Goal: Complete application form

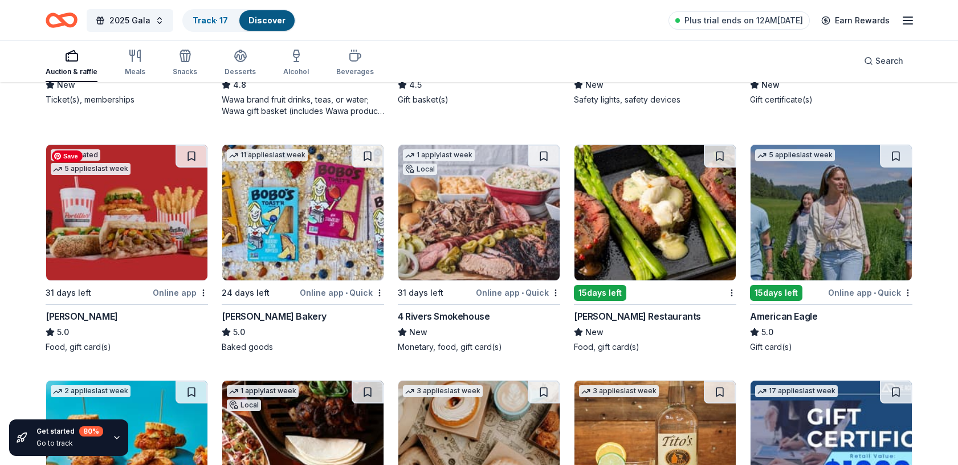
scroll to position [1303, 0]
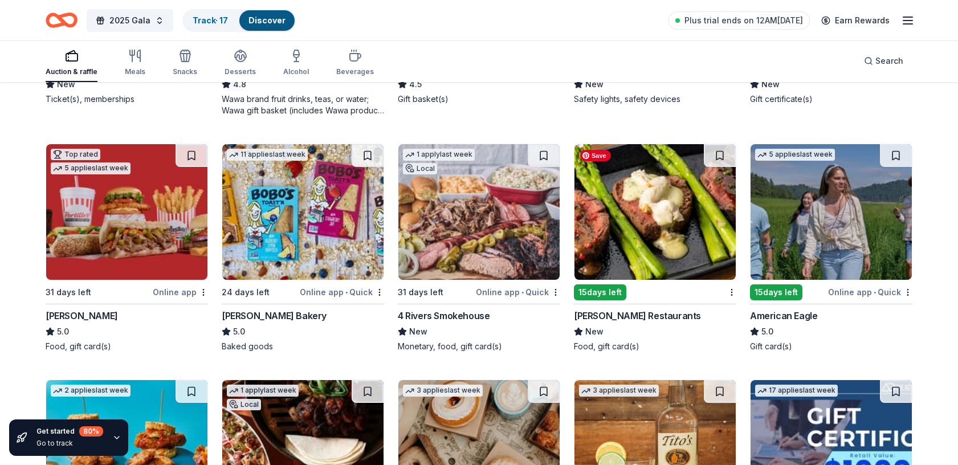
click at [645, 254] on img at bounding box center [655, 212] width 161 height 136
click at [822, 218] on img at bounding box center [831, 212] width 161 height 136
click at [844, 227] on img at bounding box center [831, 212] width 161 height 136
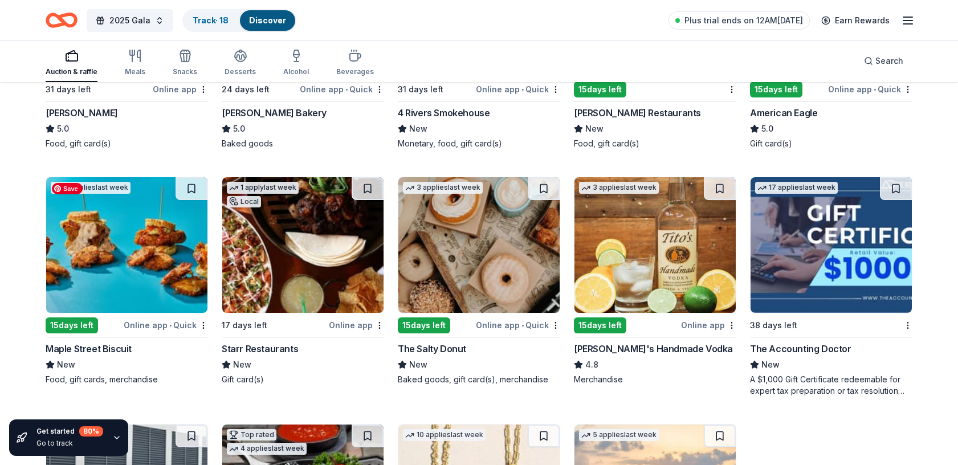
scroll to position [1508, 0]
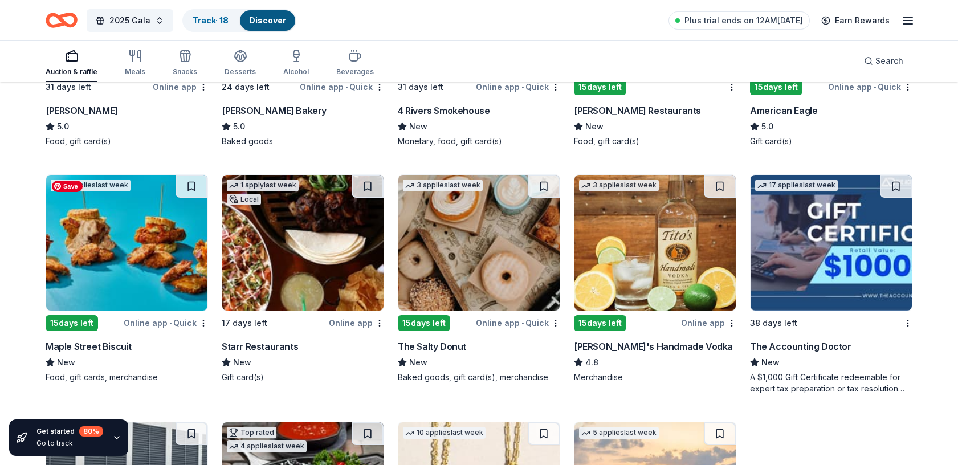
click at [152, 286] on img at bounding box center [126, 243] width 161 height 136
click at [156, 251] on img at bounding box center [126, 243] width 161 height 136
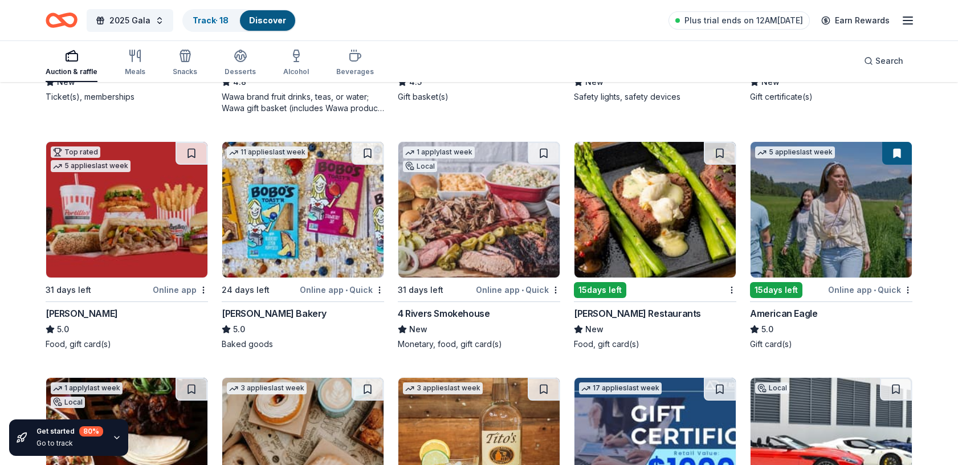
scroll to position [1288, 0]
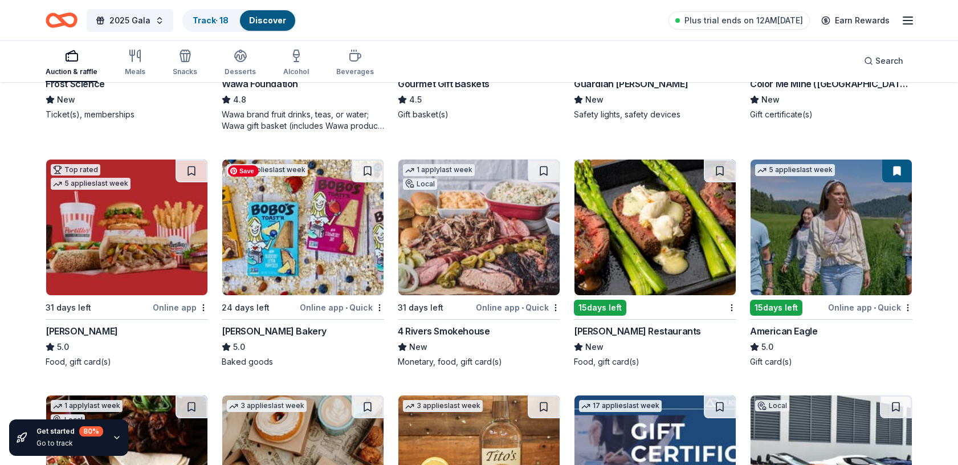
click at [349, 220] on img at bounding box center [302, 228] width 161 height 136
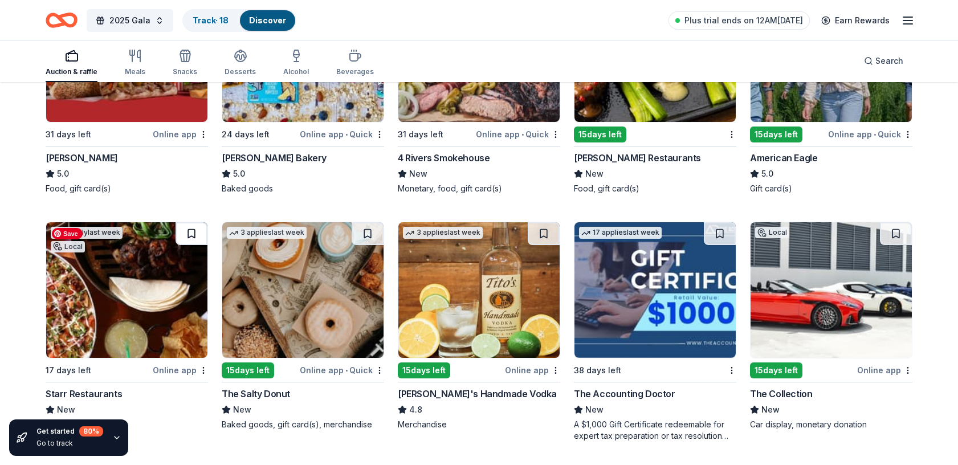
scroll to position [1479, 0]
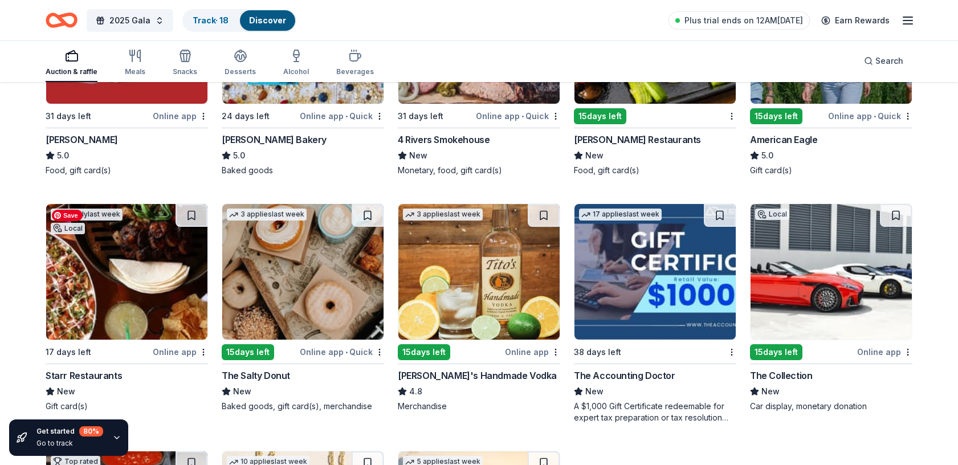
click at [63, 329] on img at bounding box center [126, 272] width 161 height 136
click at [113, 271] on img at bounding box center [126, 272] width 161 height 136
click at [282, 315] on img at bounding box center [302, 272] width 161 height 136
click at [455, 296] on img at bounding box center [478, 272] width 161 height 136
click at [846, 259] on img at bounding box center [831, 272] width 161 height 136
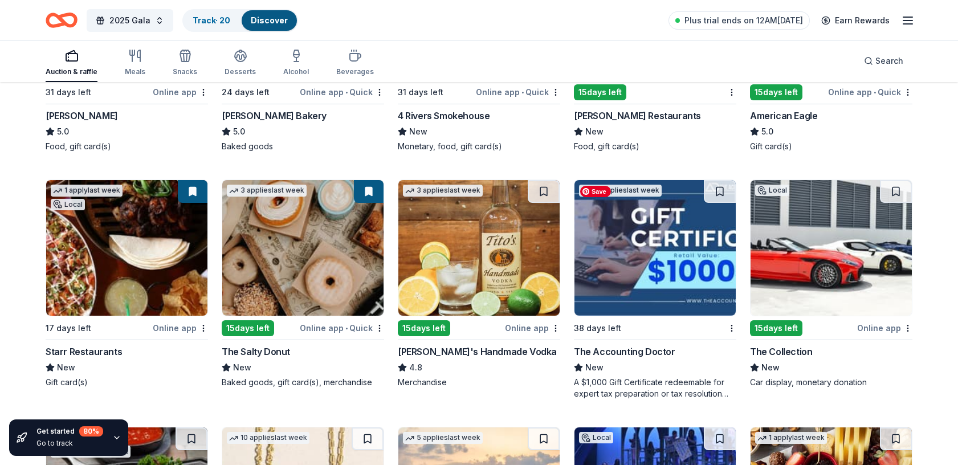
scroll to position [1488, 0]
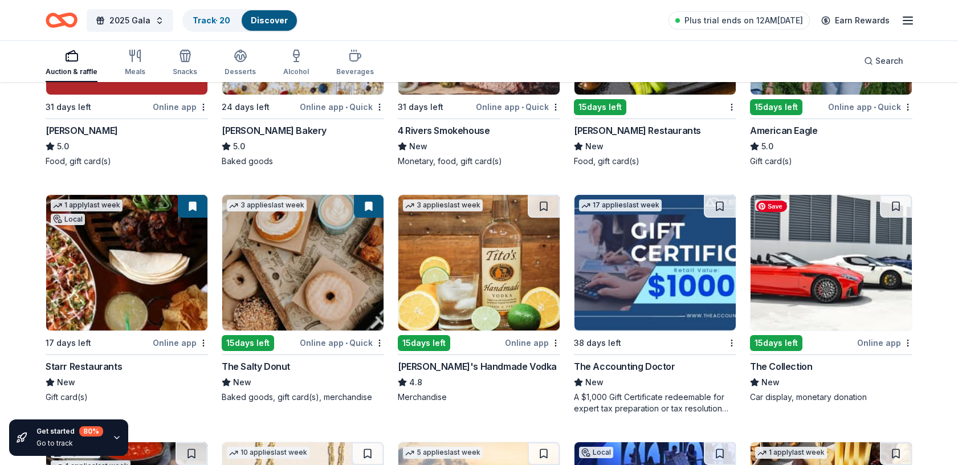
click at [822, 255] on img at bounding box center [831, 263] width 161 height 136
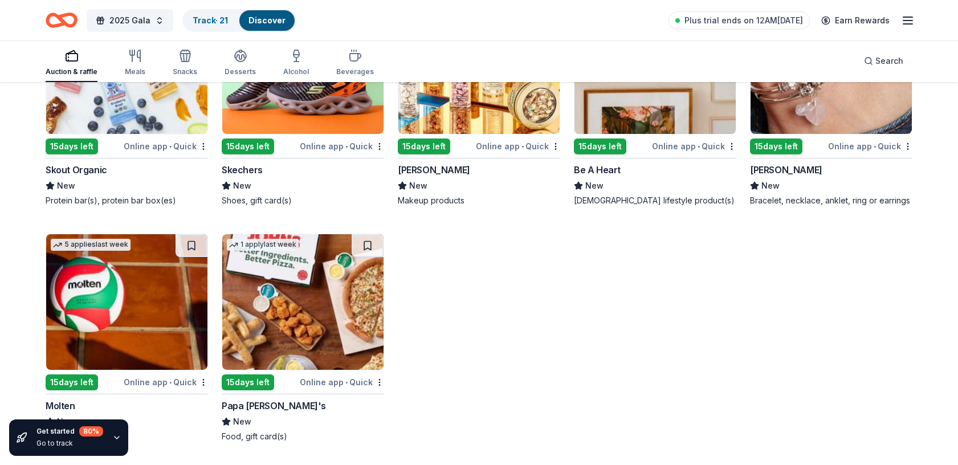
scroll to position [12330, 0]
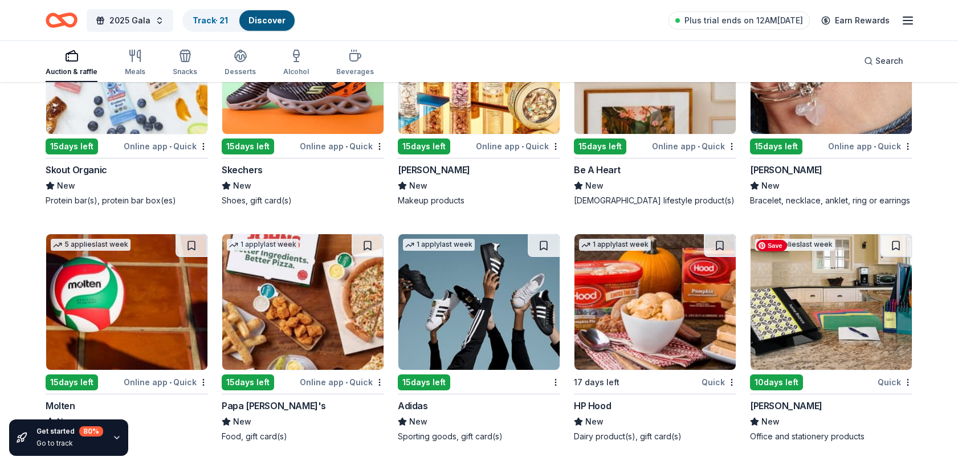
click at [848, 299] on img at bounding box center [831, 302] width 161 height 136
click at [623, 352] on img at bounding box center [655, 302] width 161 height 136
click at [524, 304] on img at bounding box center [478, 302] width 161 height 136
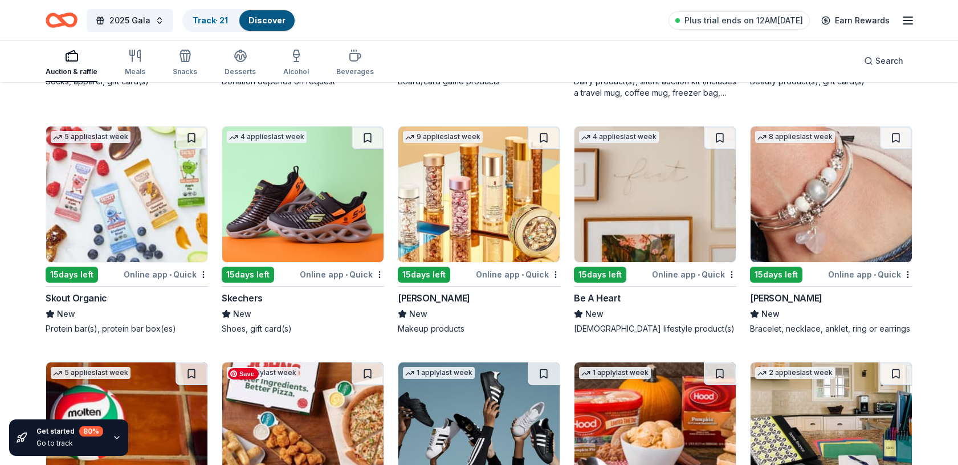
scroll to position [12198, 0]
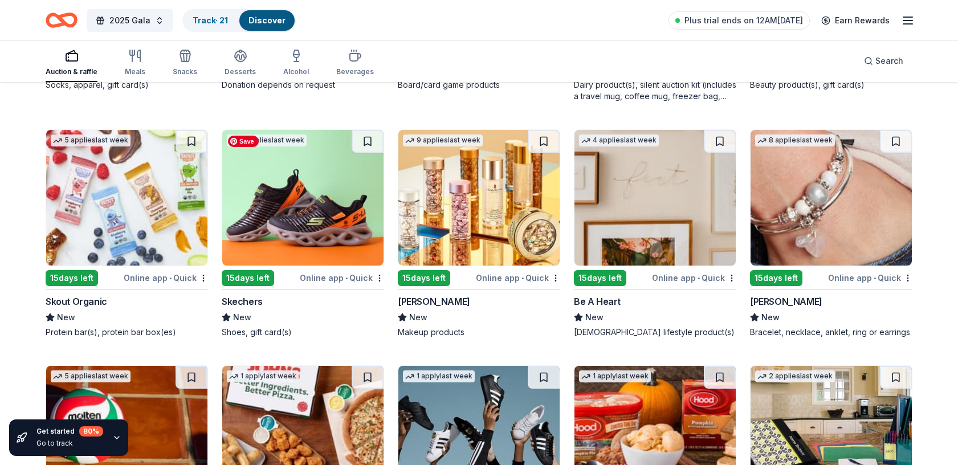
click at [311, 231] on img at bounding box center [302, 198] width 161 height 136
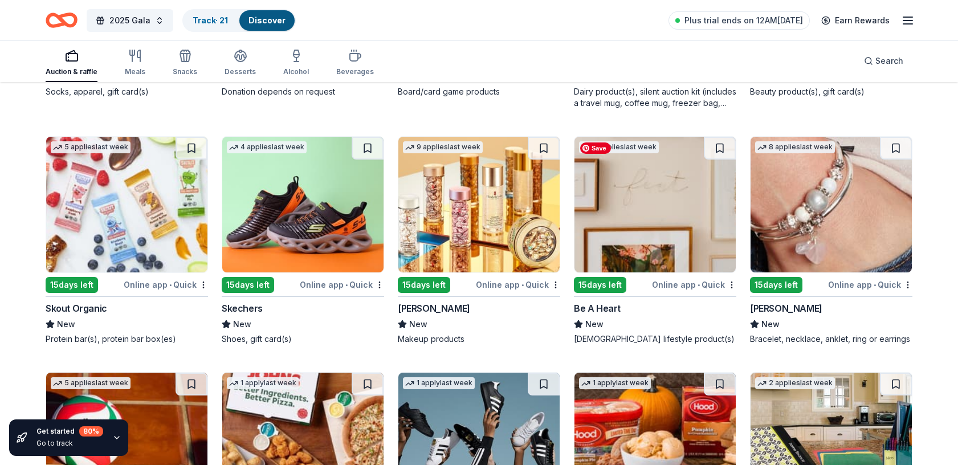
scroll to position [12190, 0]
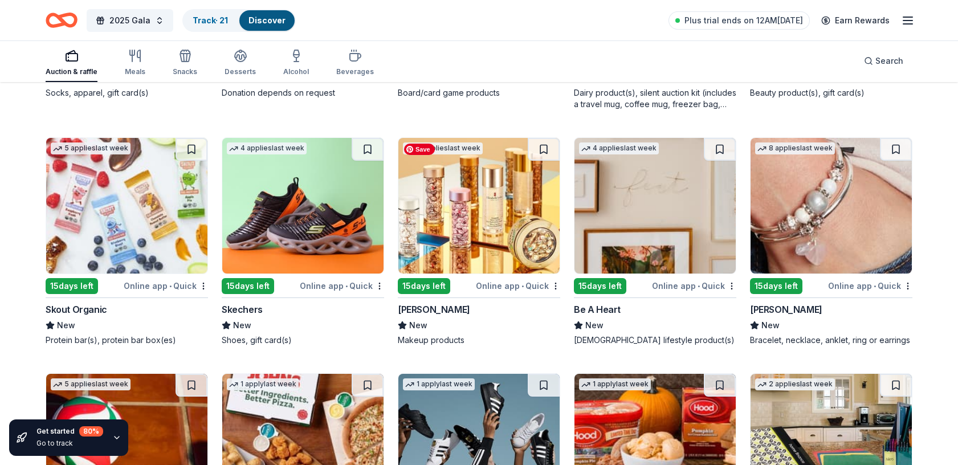
click at [469, 228] on img at bounding box center [478, 206] width 161 height 136
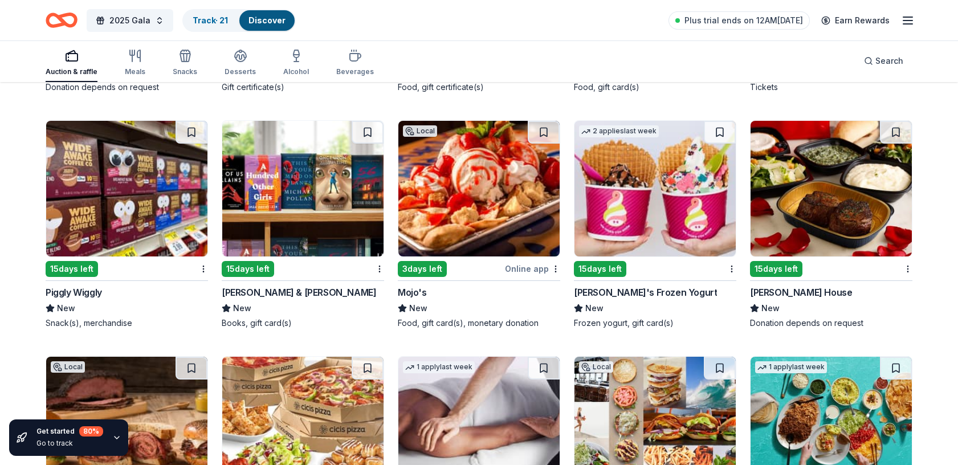
scroll to position [8092, 0]
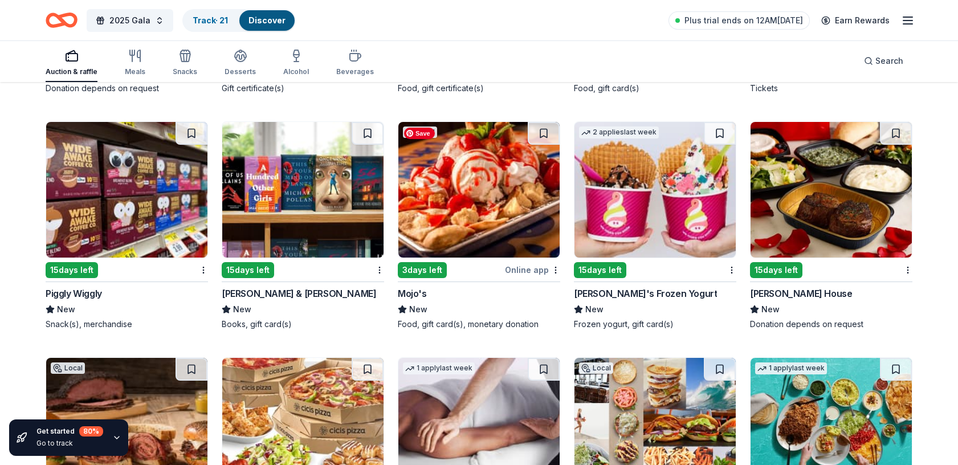
click at [473, 194] on img at bounding box center [478, 190] width 161 height 136
click at [816, 207] on img at bounding box center [831, 190] width 161 height 136
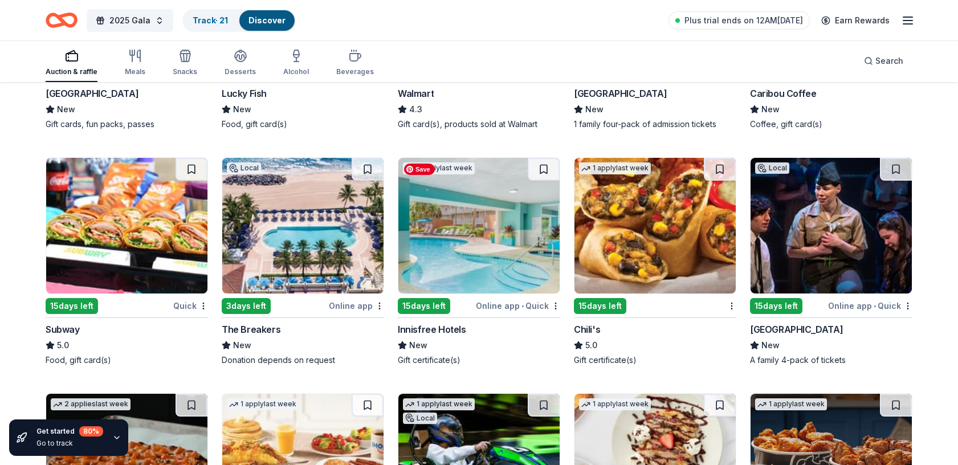
scroll to position [6407, 0]
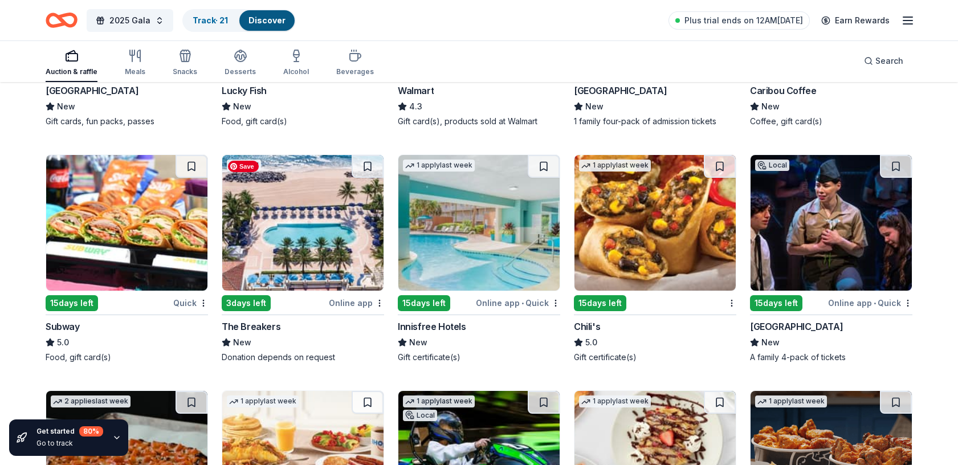
click at [323, 235] on img at bounding box center [302, 223] width 161 height 136
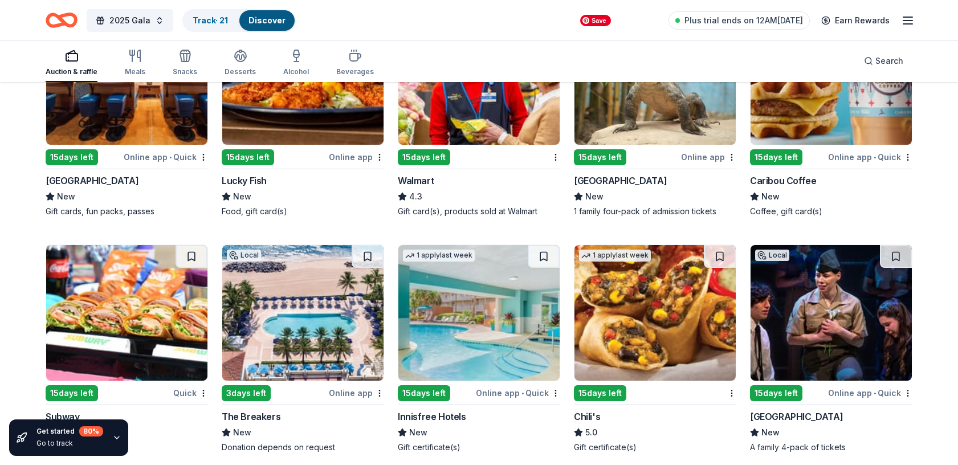
scroll to position [6322, 0]
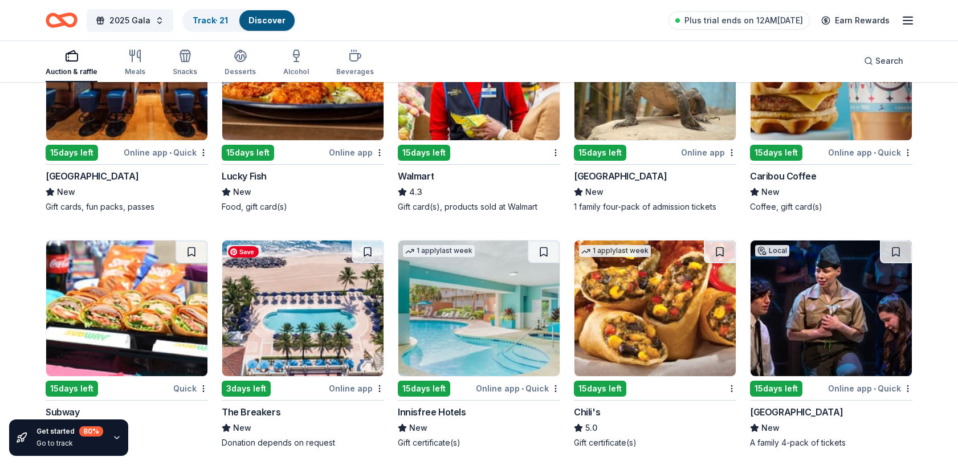
click at [315, 319] on img at bounding box center [302, 309] width 161 height 136
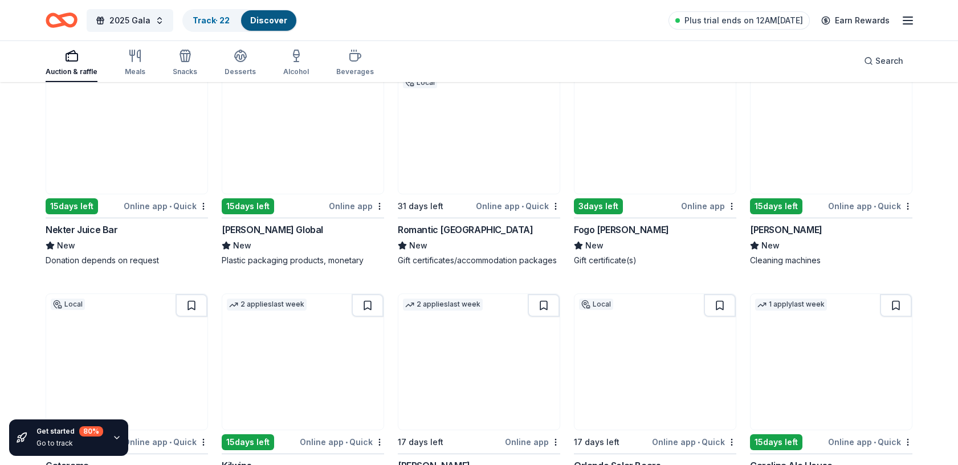
scroll to position [5296, 0]
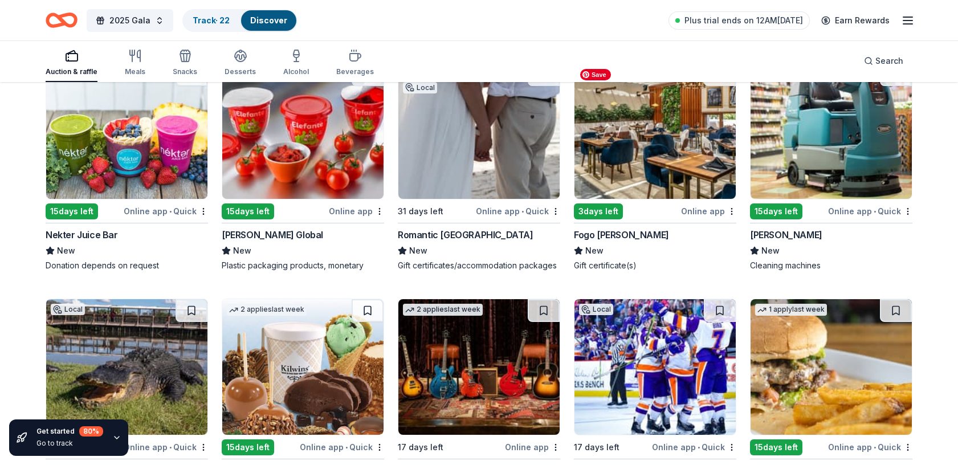
click at [653, 152] on img at bounding box center [655, 131] width 161 height 136
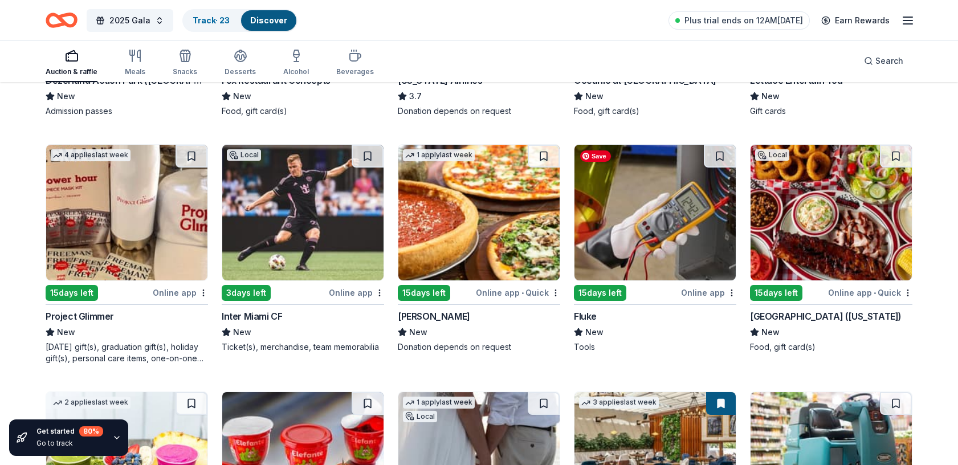
scroll to position [4959, 0]
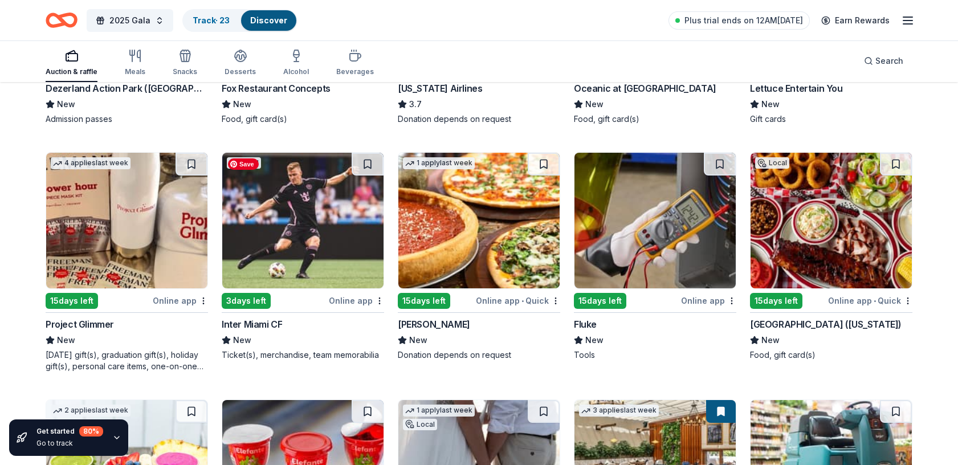
click at [291, 223] on img at bounding box center [302, 221] width 161 height 136
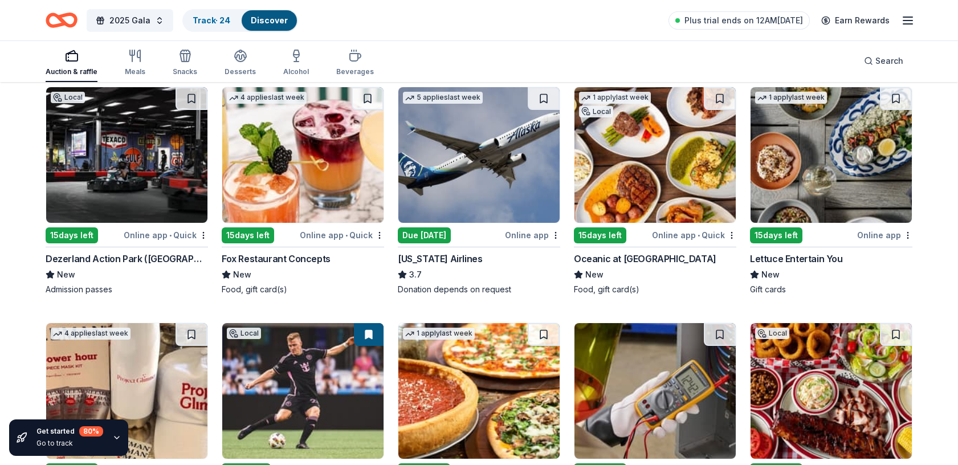
scroll to position [4785, 0]
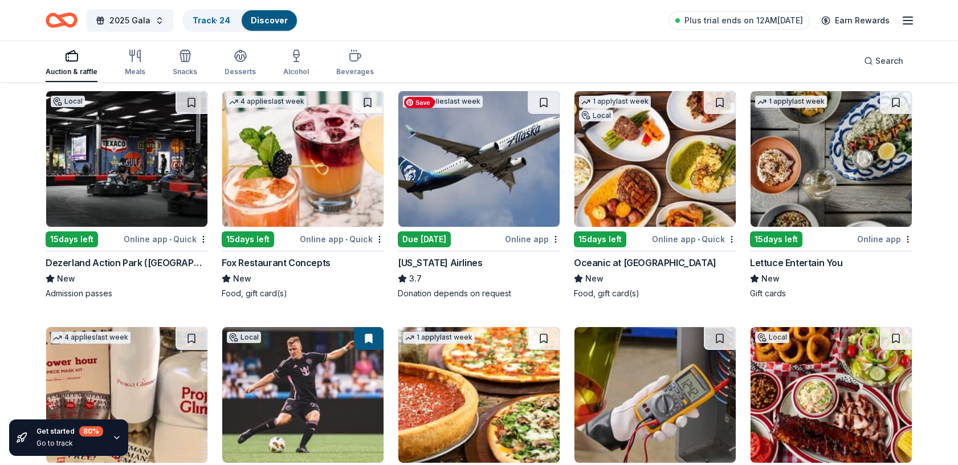
click at [492, 151] on img at bounding box center [478, 159] width 161 height 136
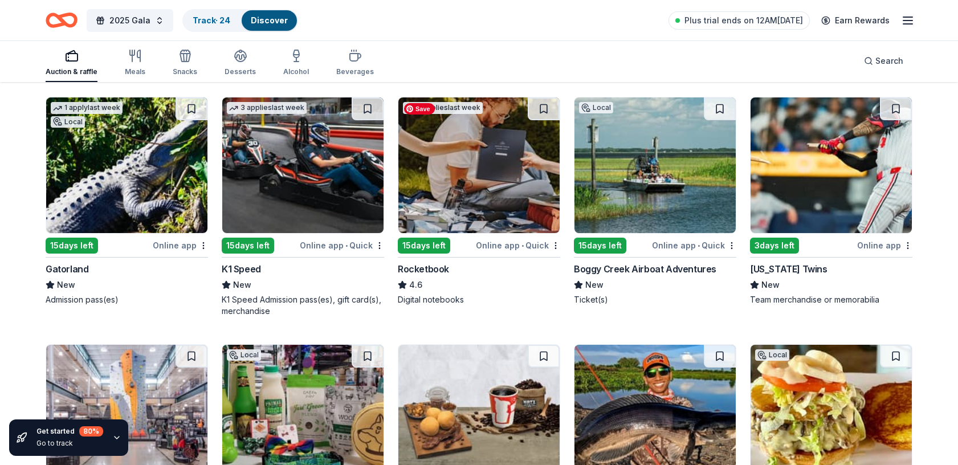
scroll to position [4050, 0]
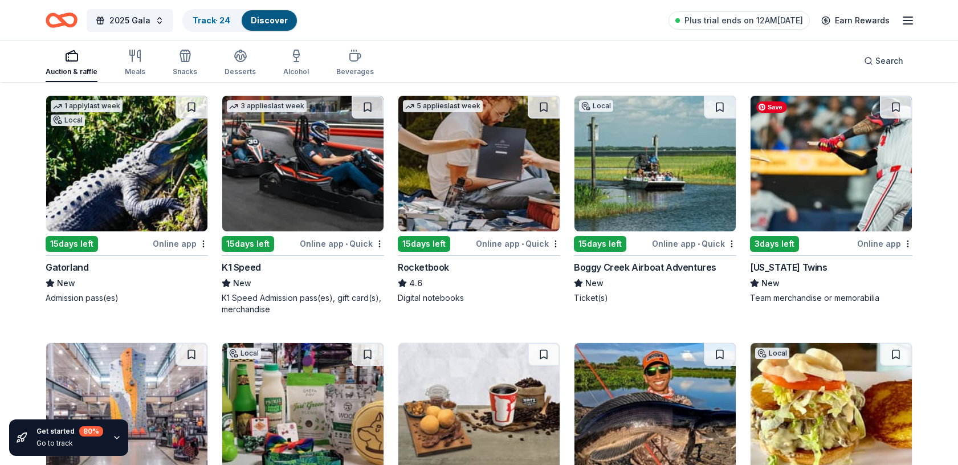
click at [803, 173] on img at bounding box center [831, 164] width 161 height 136
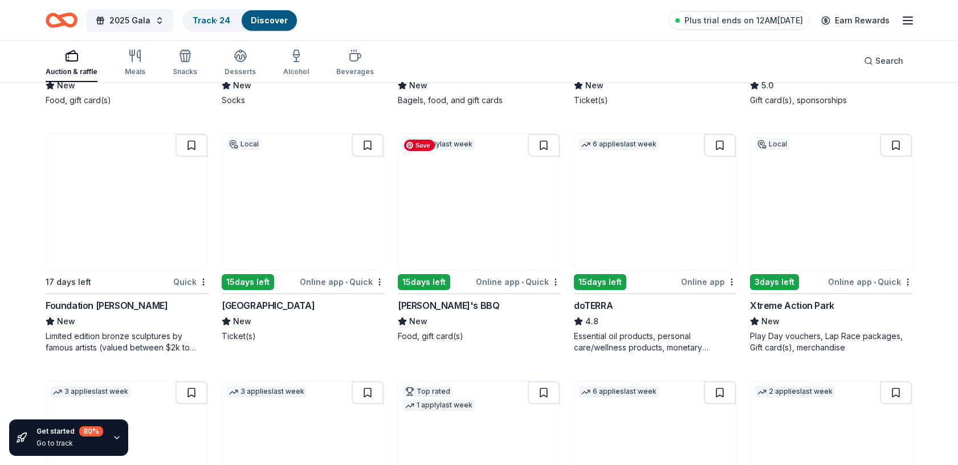
scroll to position [2774, 0]
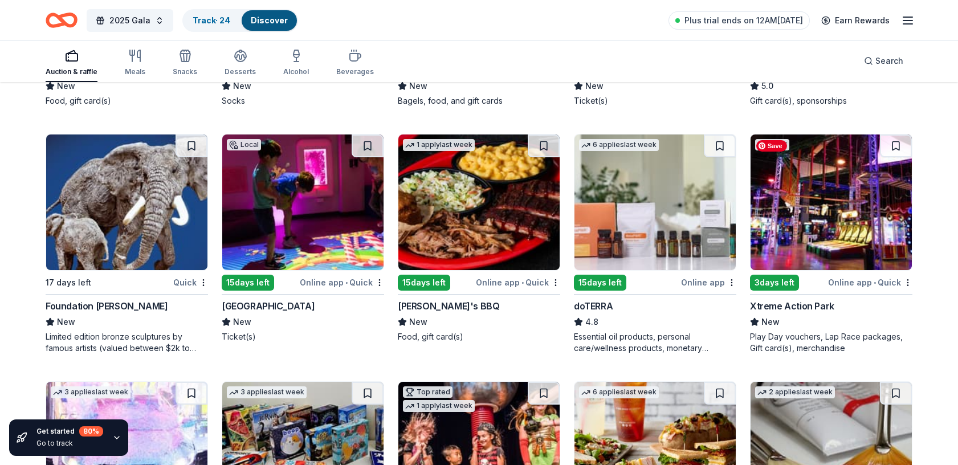
click at [802, 228] on img at bounding box center [831, 203] width 161 height 136
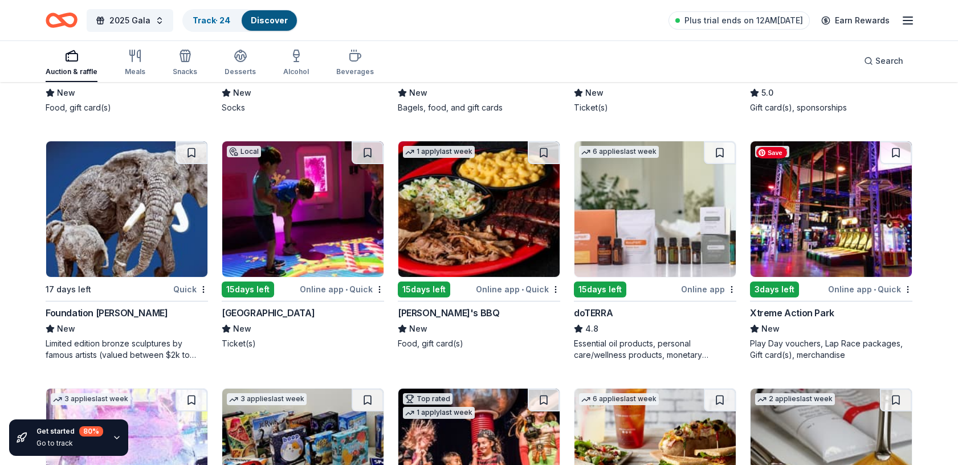
click at [871, 211] on img at bounding box center [831, 209] width 161 height 136
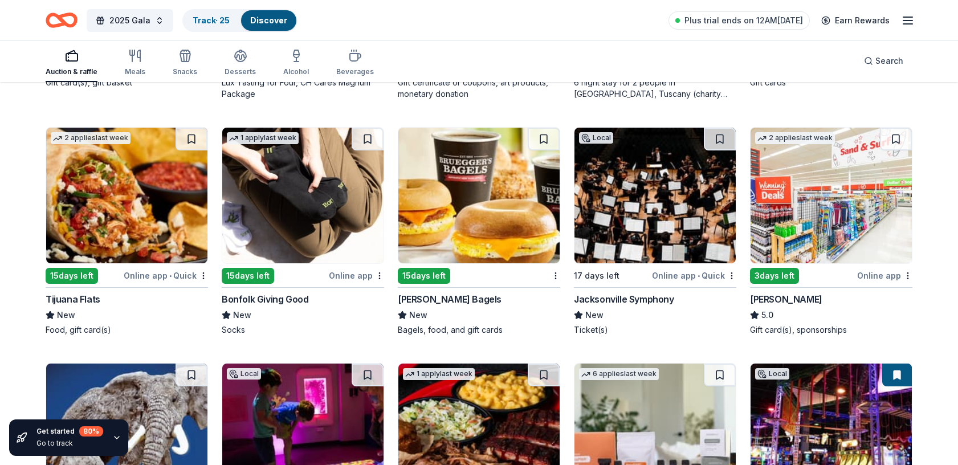
scroll to position [2537, 0]
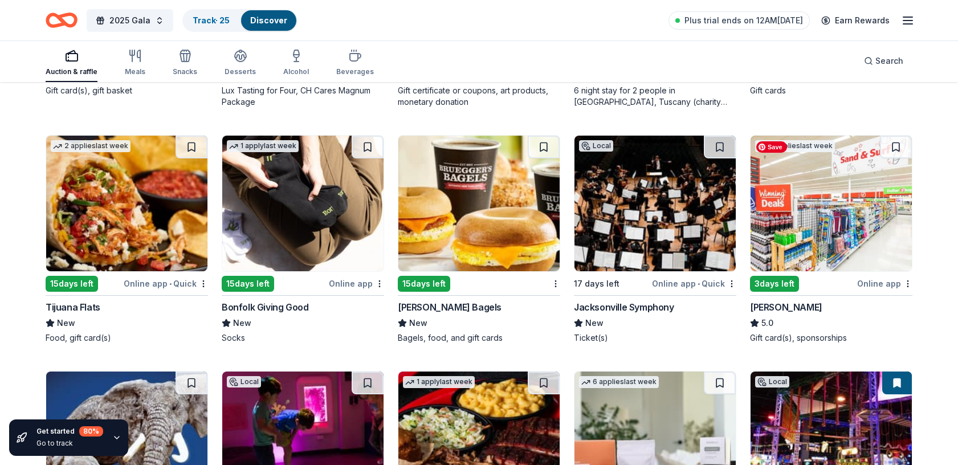
click at [796, 228] on img at bounding box center [831, 204] width 161 height 136
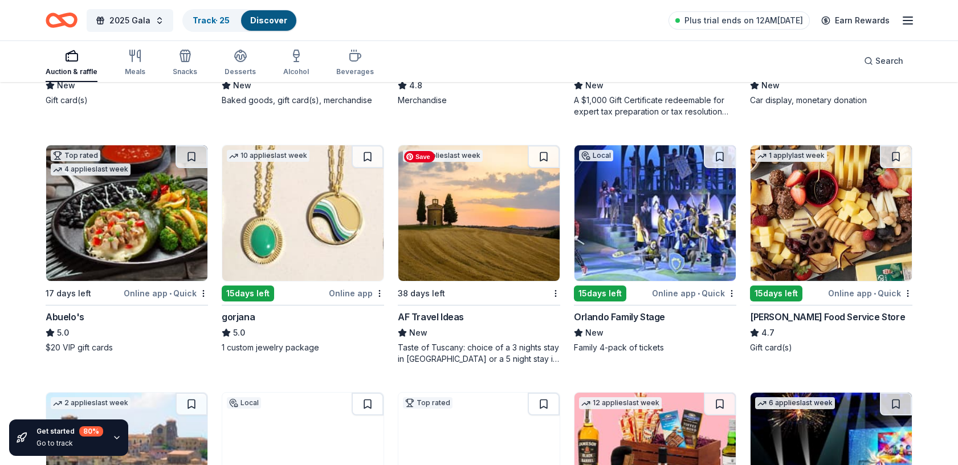
scroll to position [1790, 0]
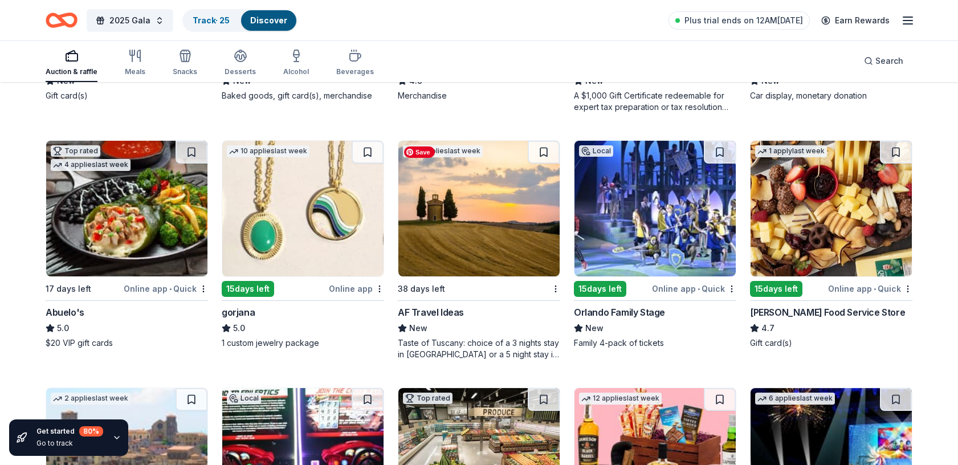
click at [502, 222] on img at bounding box center [478, 209] width 161 height 136
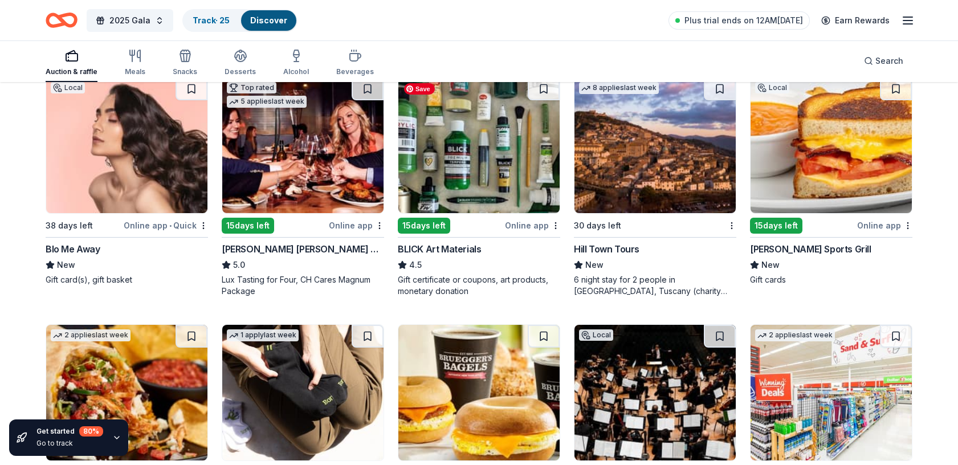
scroll to position [2356, 0]
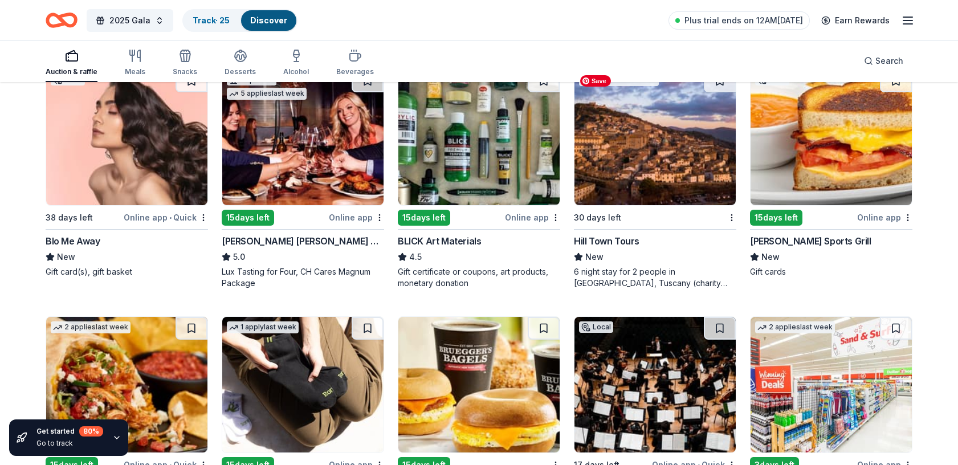
click at [651, 177] on img at bounding box center [655, 138] width 161 height 136
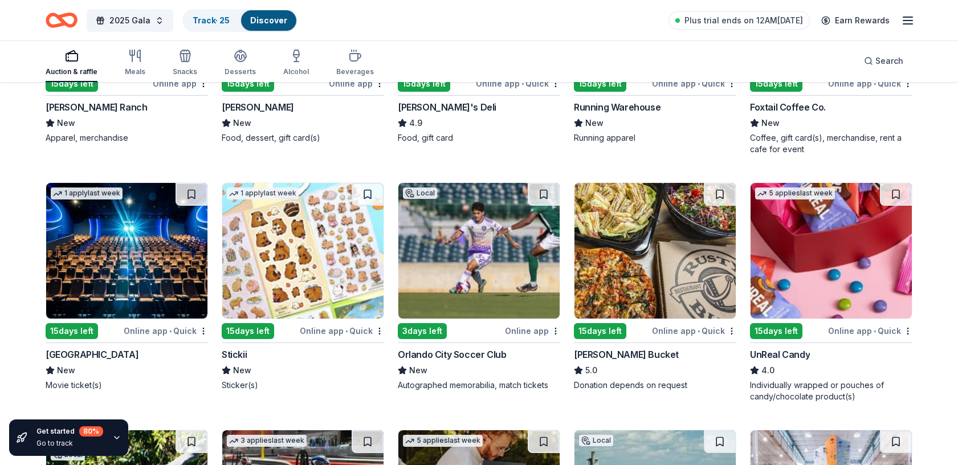
scroll to position [3716, 0]
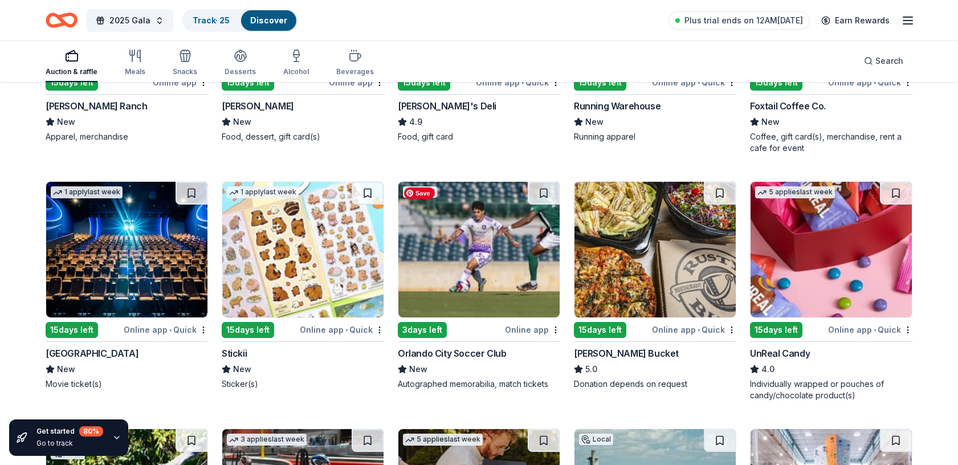
click at [461, 275] on img at bounding box center [478, 250] width 161 height 136
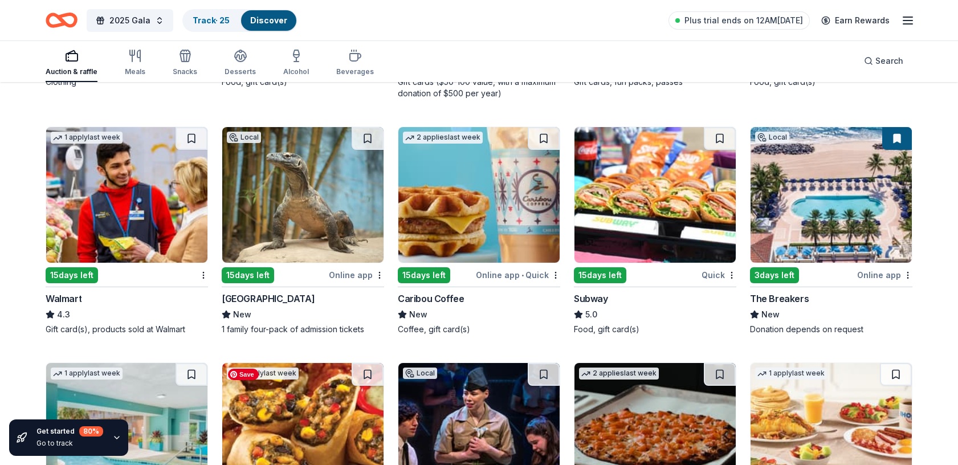
scroll to position [6212, 0]
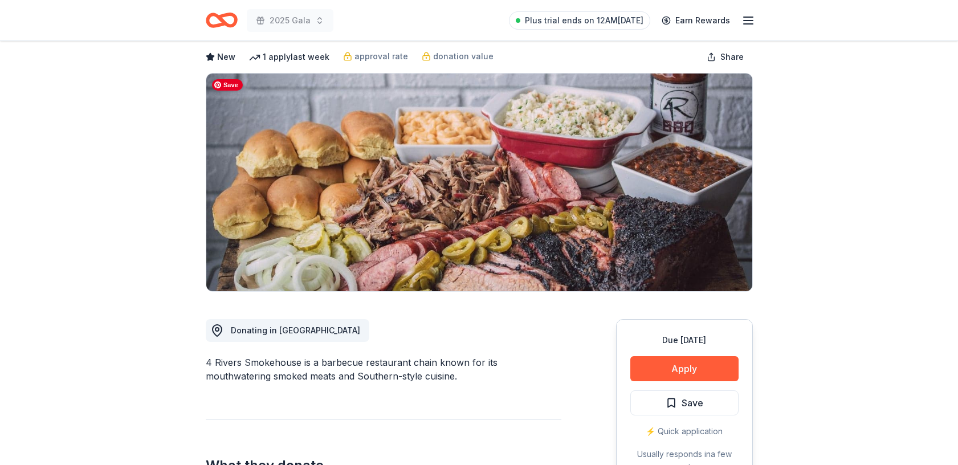
scroll to position [59, 0]
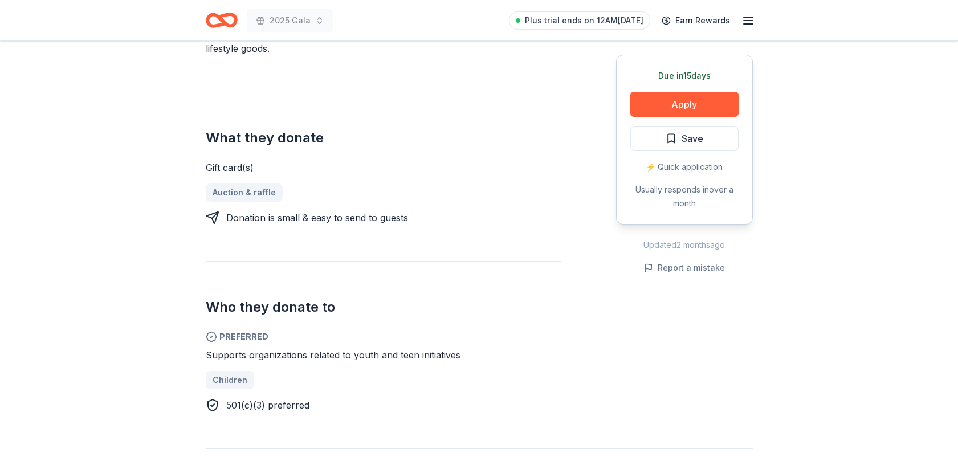
scroll to position [386, 0]
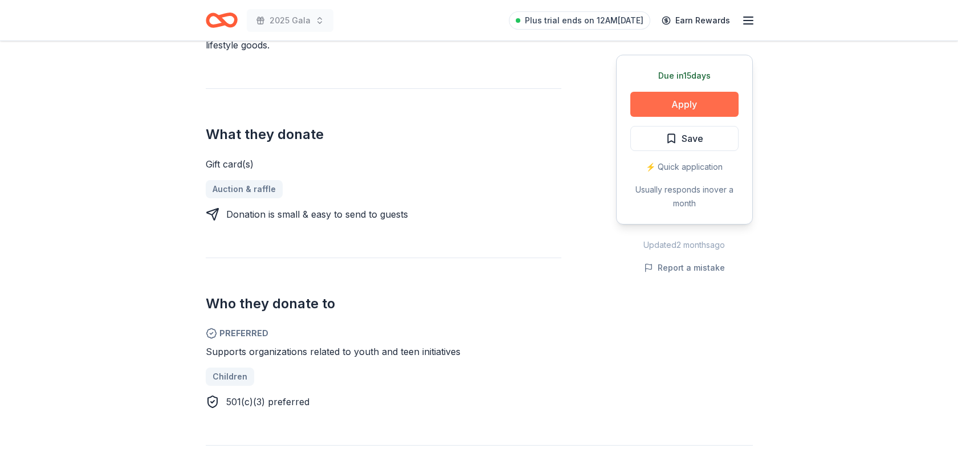
click at [681, 104] on button "Apply" at bounding box center [684, 104] width 108 height 25
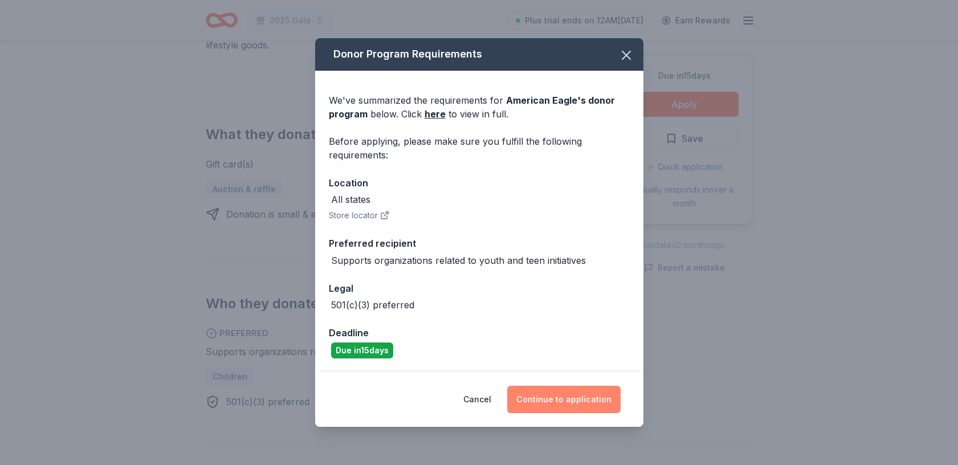
click at [553, 394] on button "Continue to application" at bounding box center [563, 399] width 113 height 27
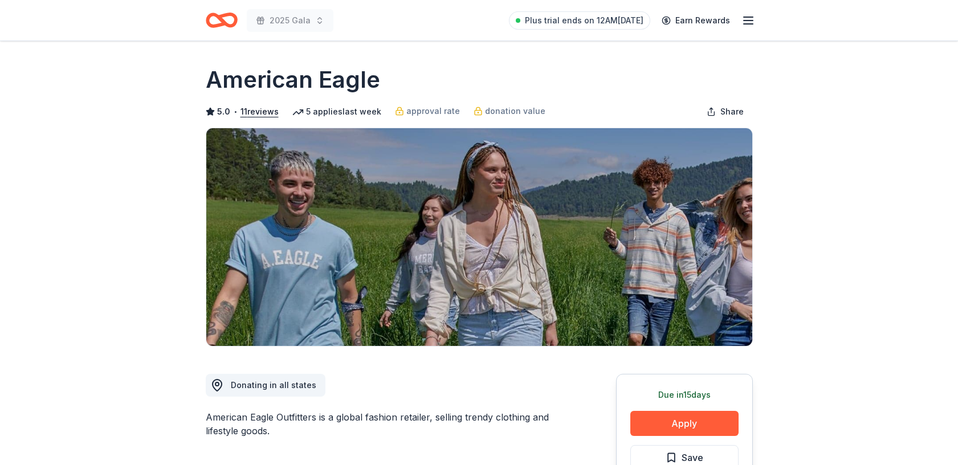
scroll to position [91, 0]
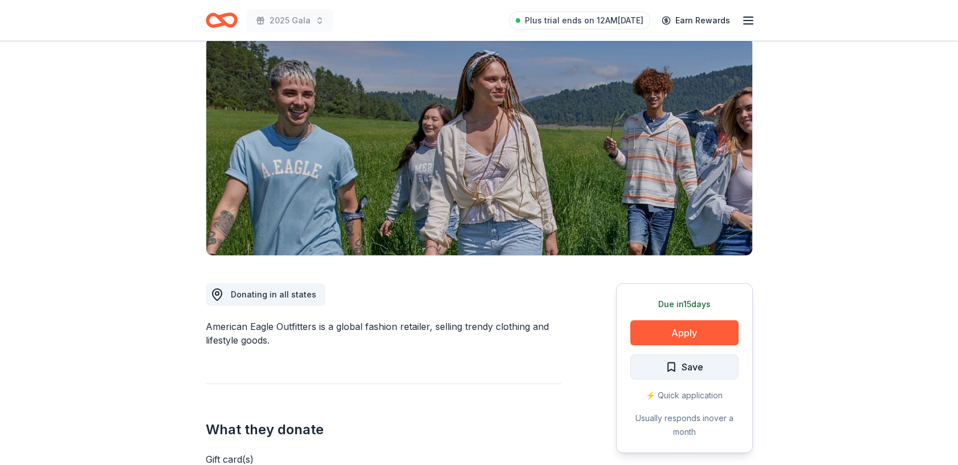
click at [686, 370] on span "Save" at bounding box center [693, 367] width 22 height 15
click at [704, 368] on html "2025 Gala Plus trial ends on 12AM, 8/26 Earn Rewards Due in 15 days Share Ameri…" at bounding box center [479, 141] width 958 height 465
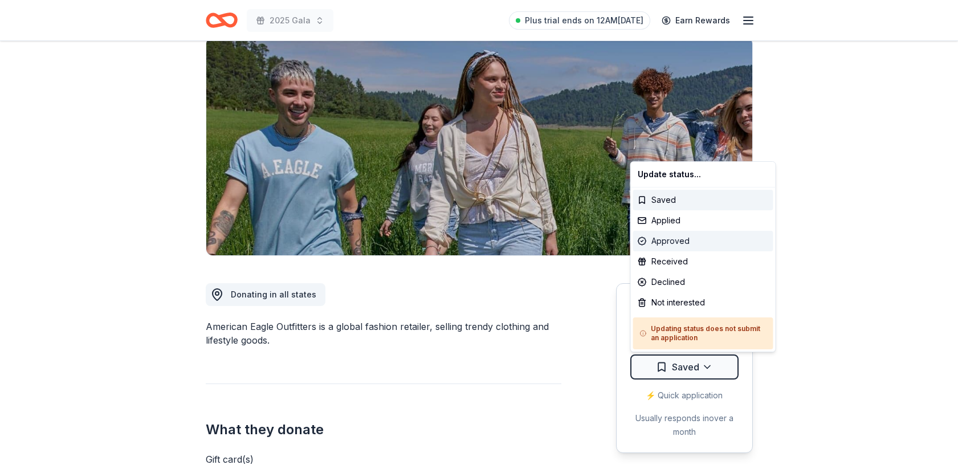
click at [683, 241] on div "Approved" at bounding box center [703, 241] width 140 height 21
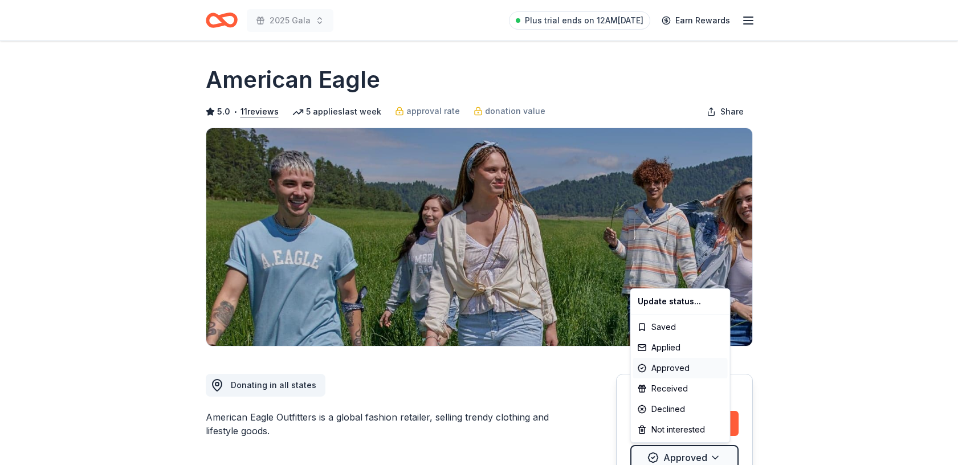
scroll to position [0, 0]
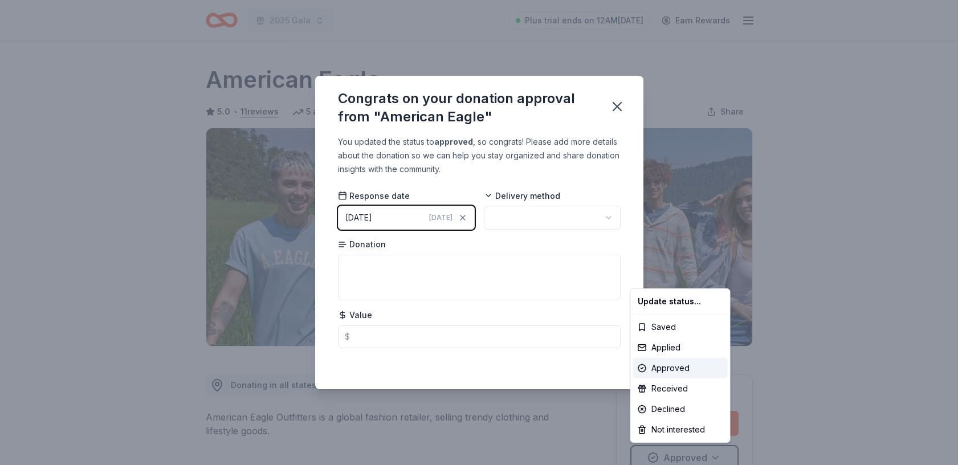
click at [616, 108] on html "2025 Gala Plus trial ends on 12AM, 8/26 Earn Rewards Due in 15 days Share Ameri…" at bounding box center [479, 232] width 958 height 465
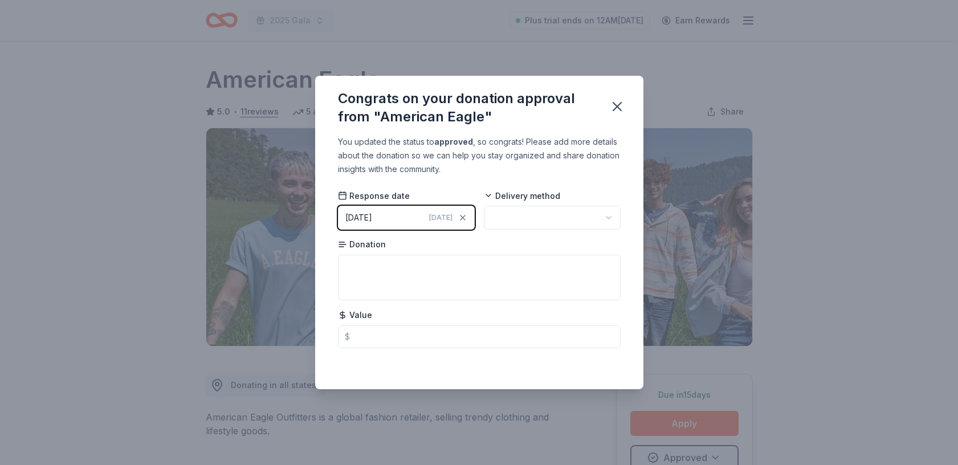
scroll to position [5, 0]
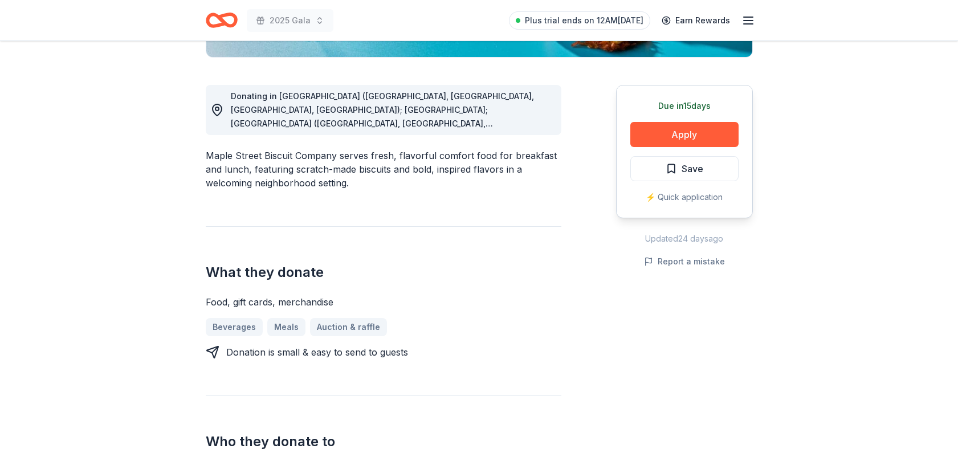
scroll to position [290, 0]
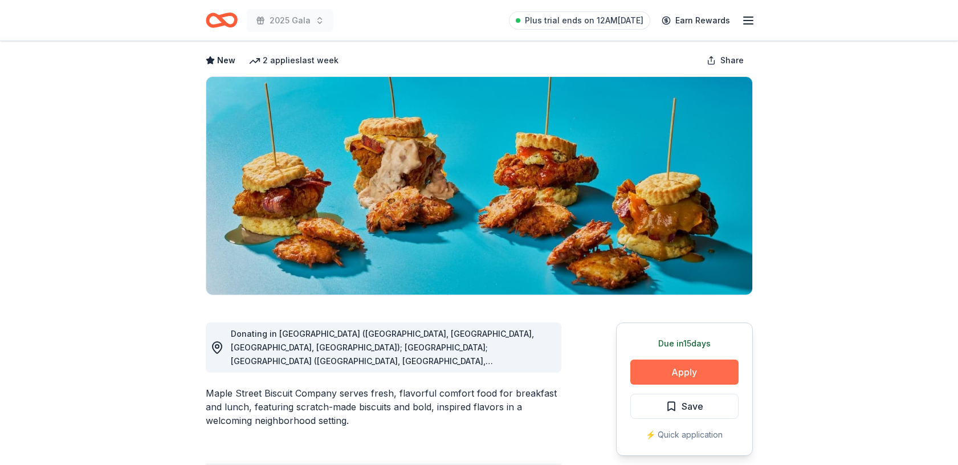
scroll to position [71, 0]
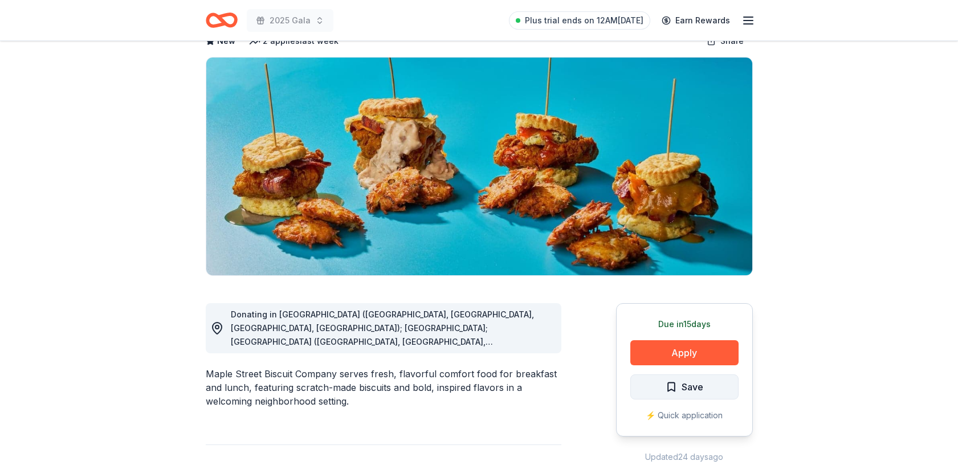
click at [690, 393] on span "Save" at bounding box center [693, 387] width 22 height 15
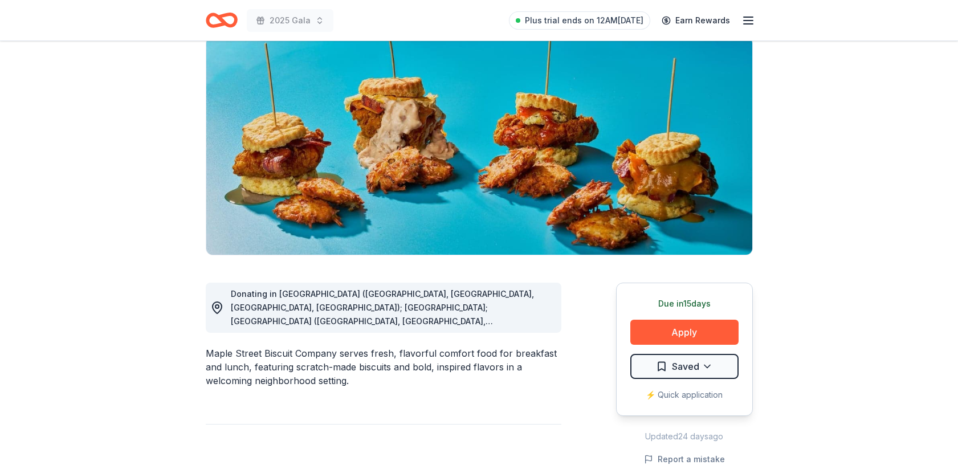
scroll to position [97, 0]
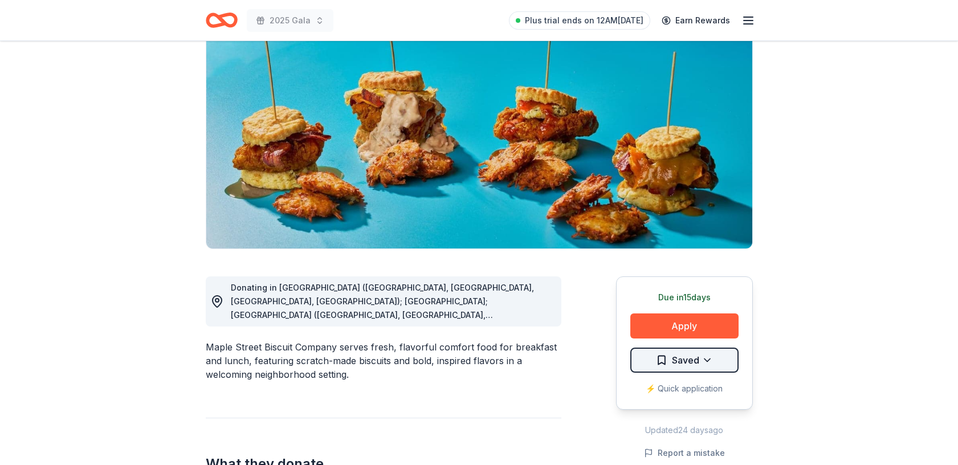
click at [705, 364] on html "2025 Gala Plus trial ends on 12AM, 8/26 Earn Rewards Due in 15 days Share Maple…" at bounding box center [479, 135] width 958 height 465
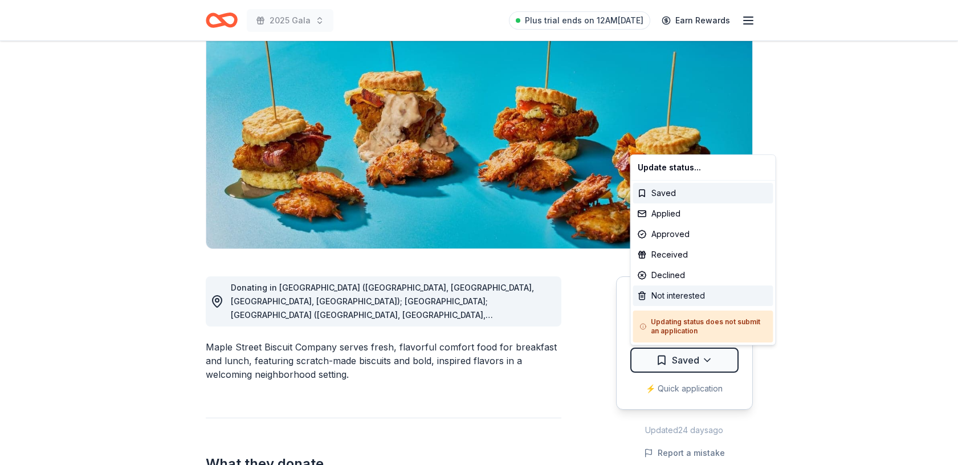
click at [704, 298] on div "Not interested" at bounding box center [703, 296] width 140 height 21
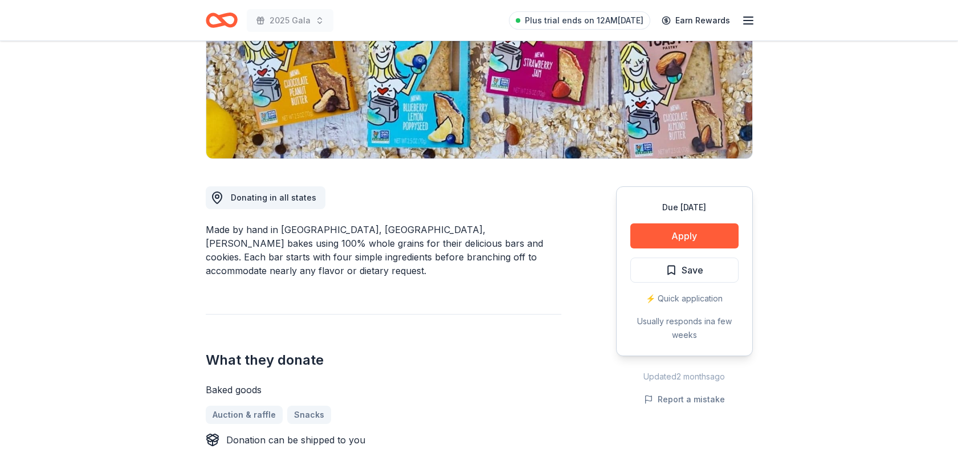
scroll to position [189, 0]
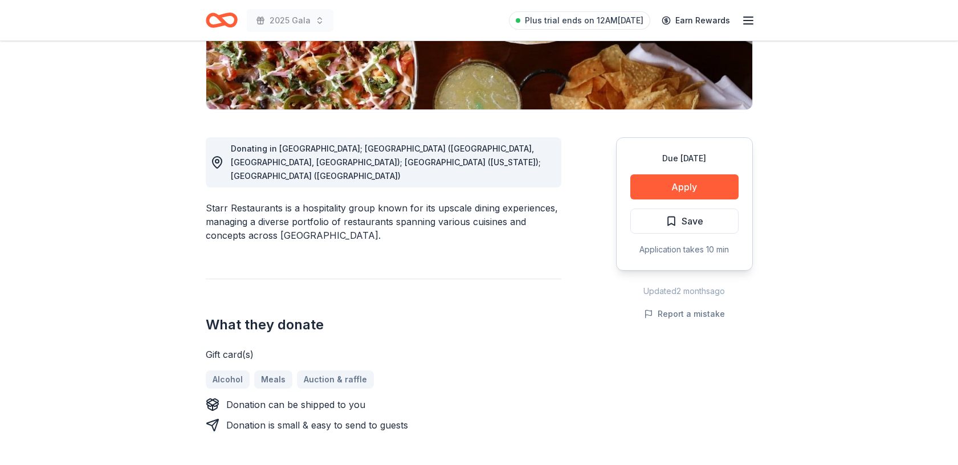
scroll to position [231, 0]
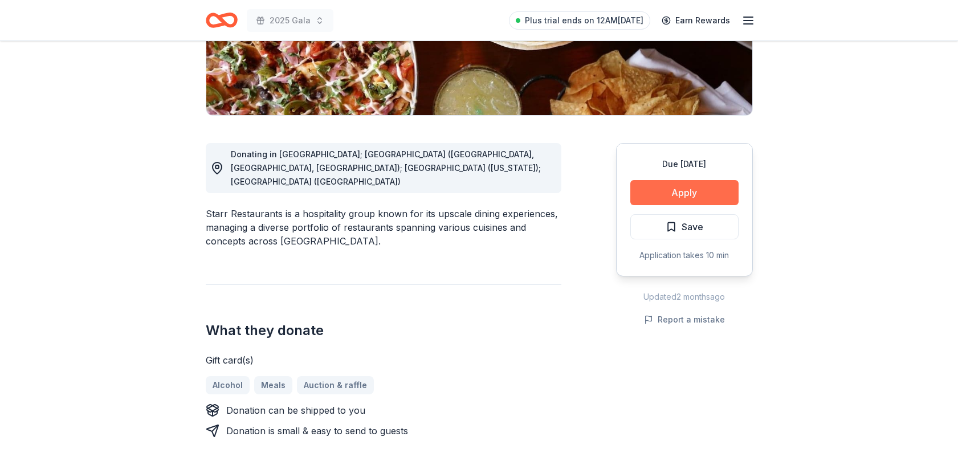
click at [649, 195] on button "Apply" at bounding box center [684, 192] width 108 height 25
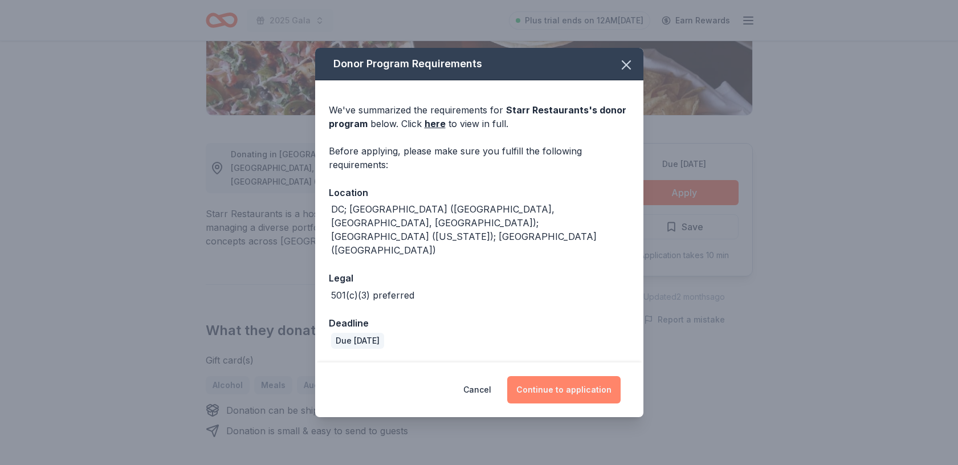
click at [574, 381] on button "Continue to application" at bounding box center [563, 389] width 113 height 27
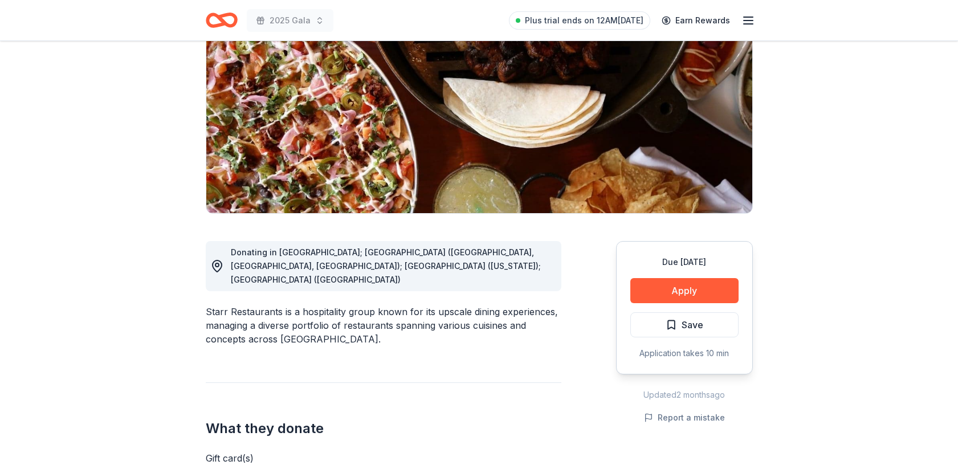
scroll to position [133, 0]
click at [692, 328] on span "Save" at bounding box center [693, 324] width 22 height 15
click at [710, 321] on html "2025 Gala Plus trial ends on 12AM, 8/26 Earn Rewards Due in 17 days Share Starr…" at bounding box center [479, 99] width 958 height 465
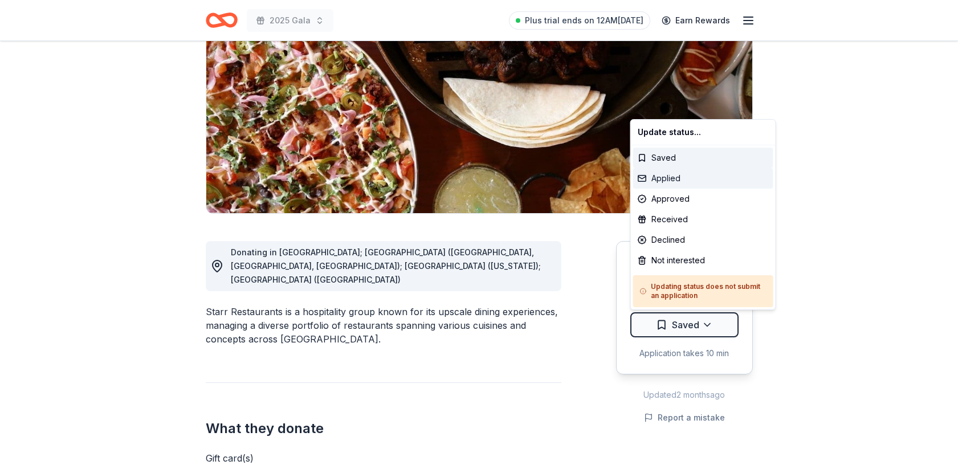
click at [681, 178] on div "Applied" at bounding box center [703, 178] width 140 height 21
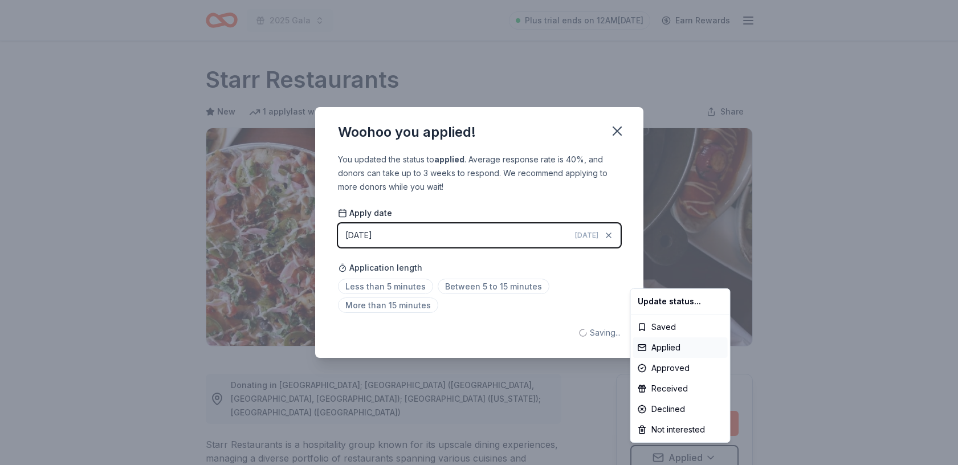
scroll to position [0, 0]
click at [617, 135] on html "2025 Gala Plus trial ends on 12AM, 8/26 Earn Rewards Due in 17 days Share Starr…" at bounding box center [479, 232] width 958 height 465
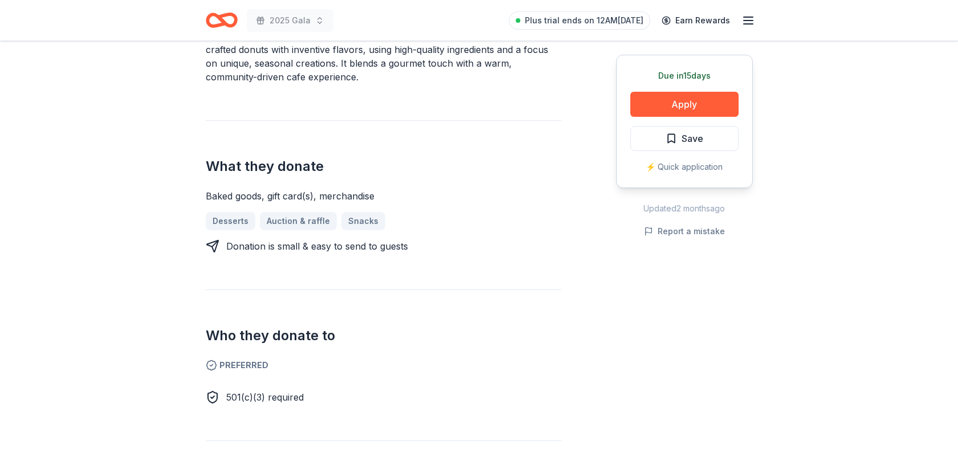
scroll to position [410, 0]
click at [674, 101] on button "Apply" at bounding box center [684, 104] width 108 height 25
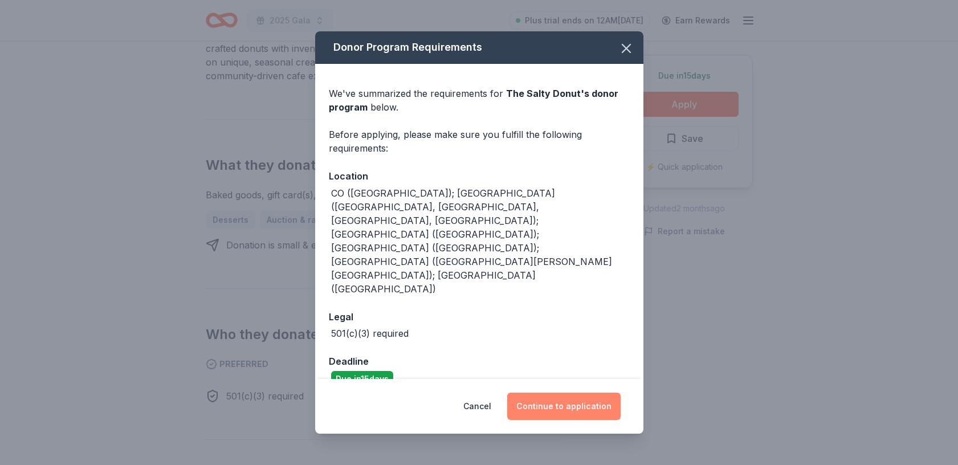
click at [545, 393] on button "Continue to application" at bounding box center [563, 406] width 113 height 27
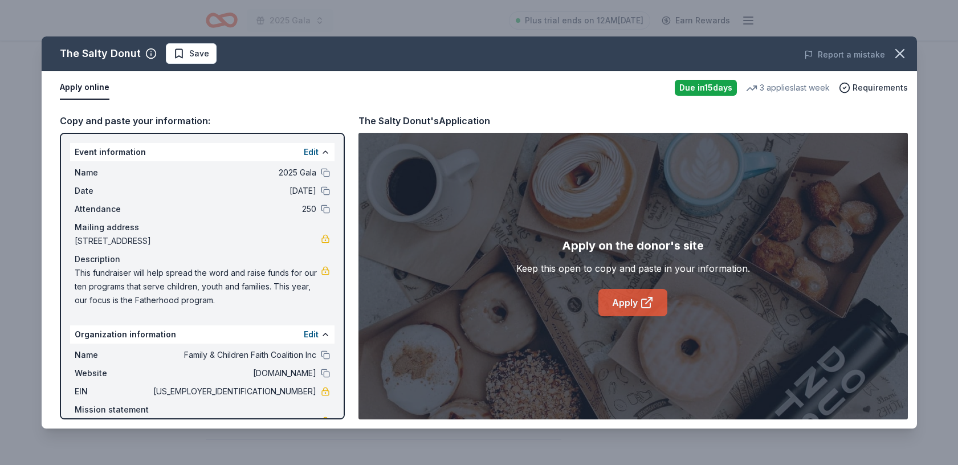
click at [636, 301] on link "Apply" at bounding box center [632, 302] width 69 height 27
click at [902, 59] on icon "button" at bounding box center [900, 54] width 16 height 16
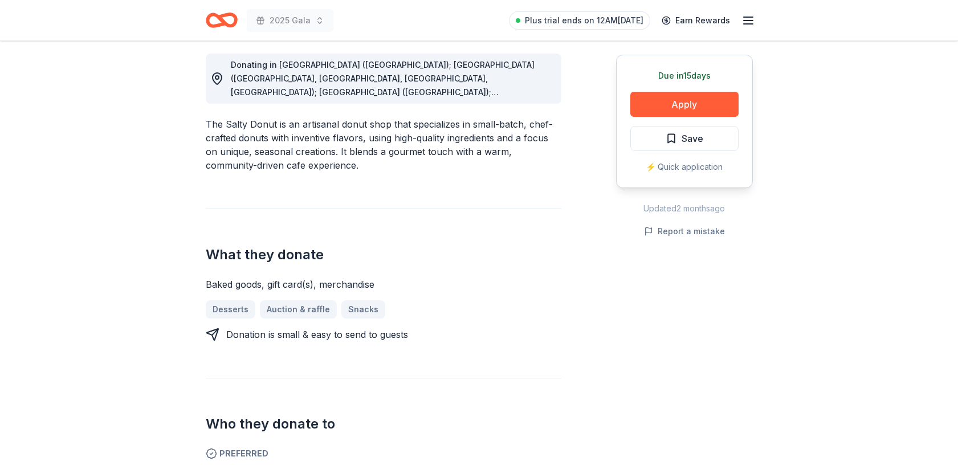
scroll to position [320, 0]
click at [706, 136] on button "Save" at bounding box center [684, 138] width 108 height 25
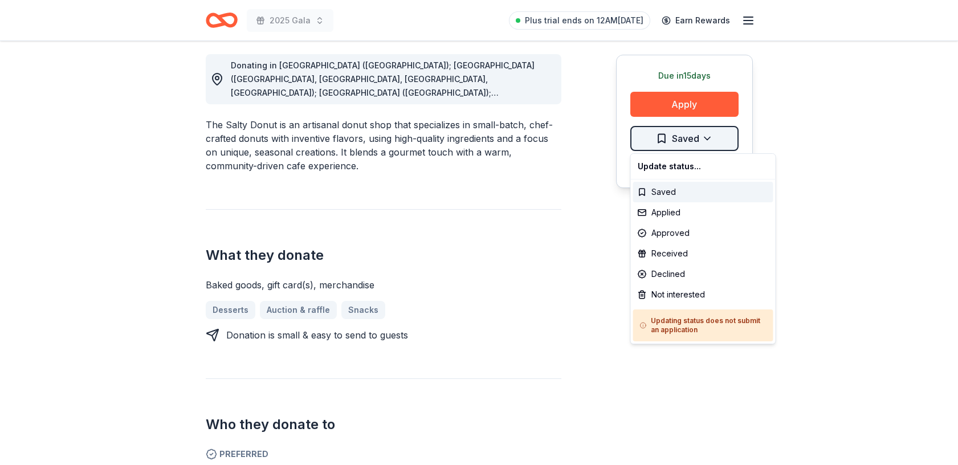
click at [683, 211] on div "Applied" at bounding box center [703, 212] width 140 height 21
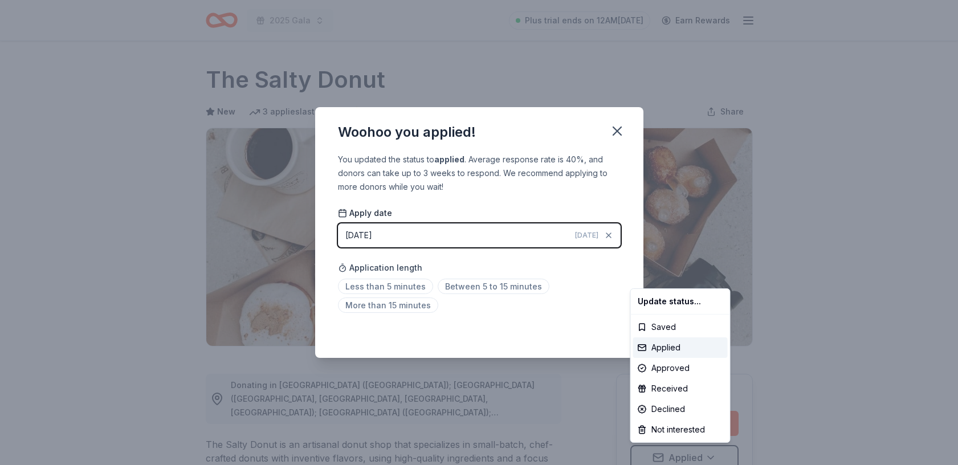
click at [615, 133] on html "2025 Gala Plus trial ends on 12AM, 8/26 Earn Rewards Due in 15 days Share The S…" at bounding box center [479, 232] width 958 height 465
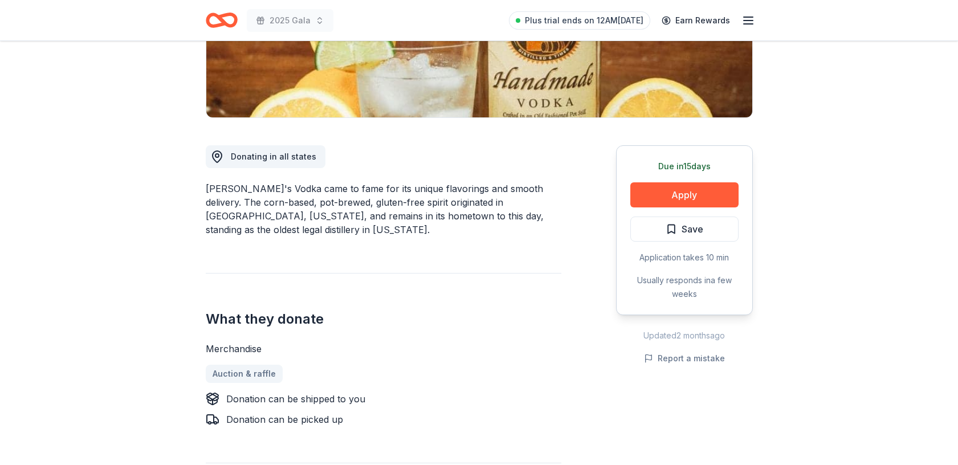
scroll to position [231, 0]
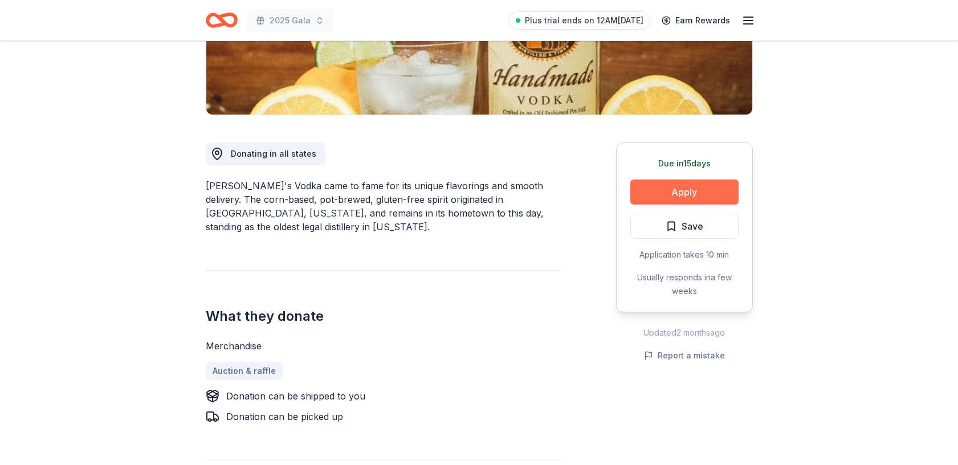
click at [685, 190] on button "Apply" at bounding box center [684, 192] width 108 height 25
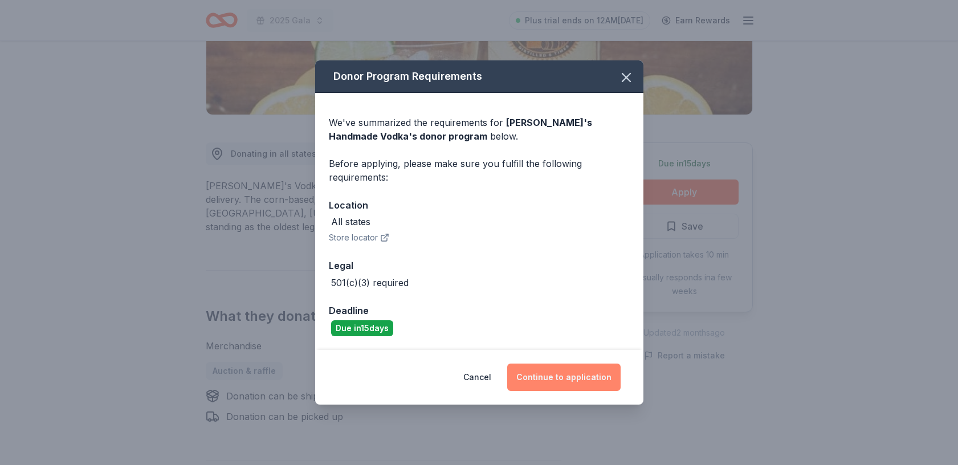
click at [565, 374] on button "Continue to application" at bounding box center [563, 377] width 113 height 27
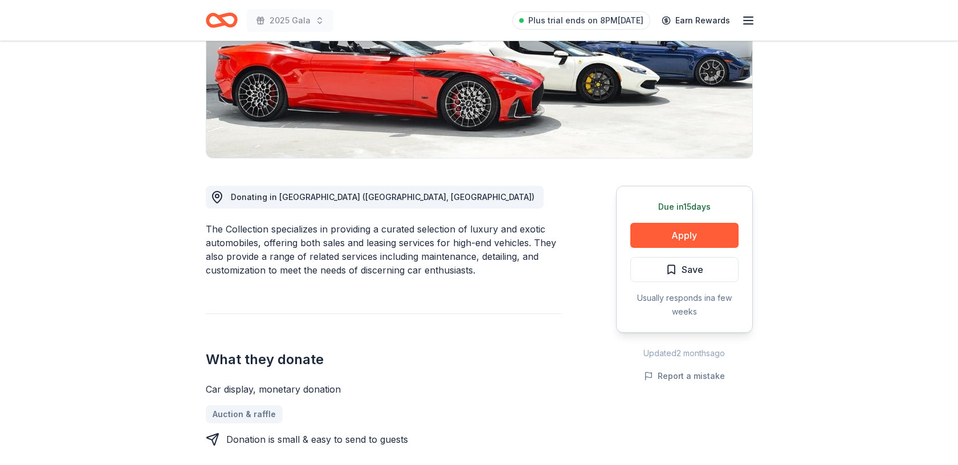
scroll to position [192, 0]
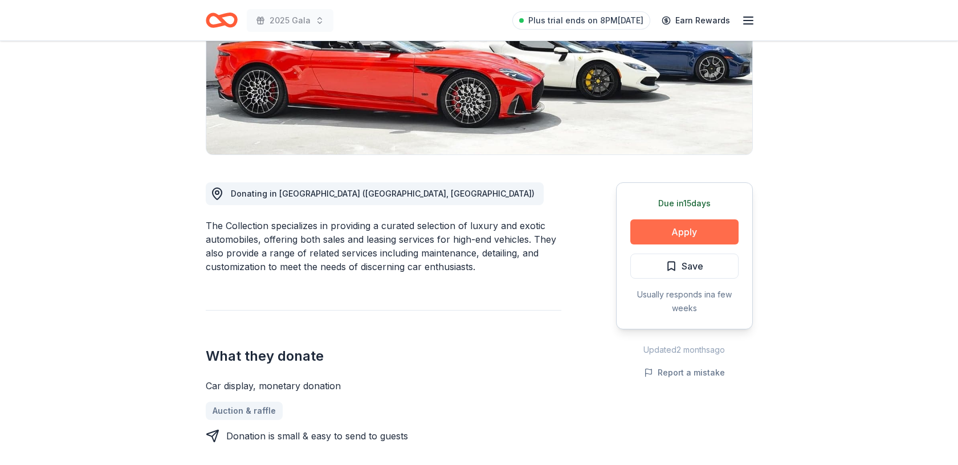
click at [699, 230] on button "Apply" at bounding box center [684, 231] width 108 height 25
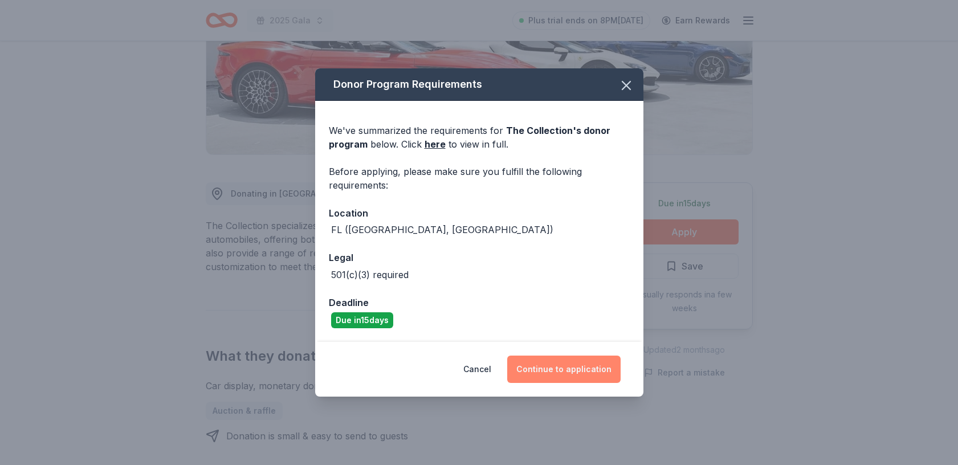
click at [565, 373] on button "Continue to application" at bounding box center [563, 369] width 113 height 27
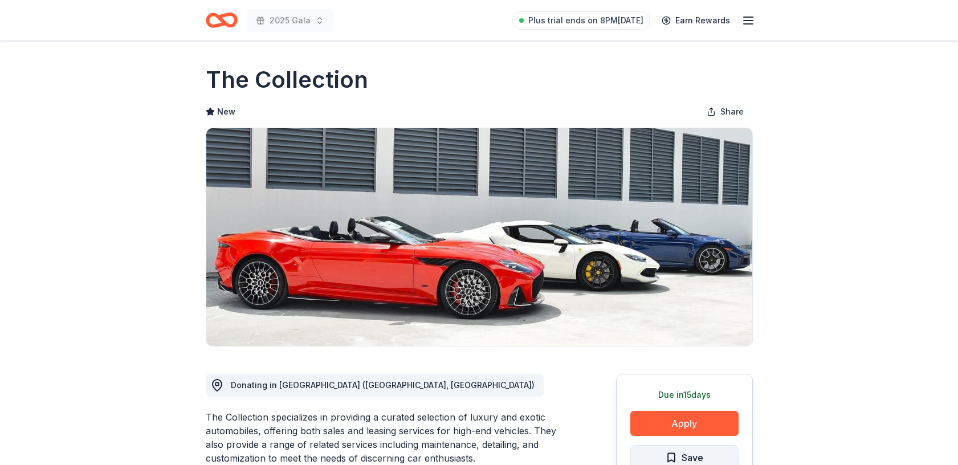
scroll to position [156, 0]
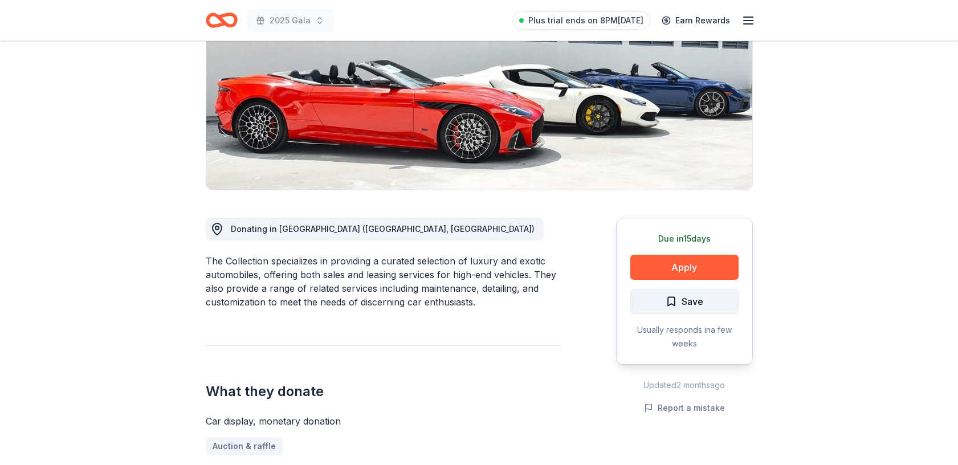
click at [696, 302] on span "Save" at bounding box center [693, 301] width 22 height 15
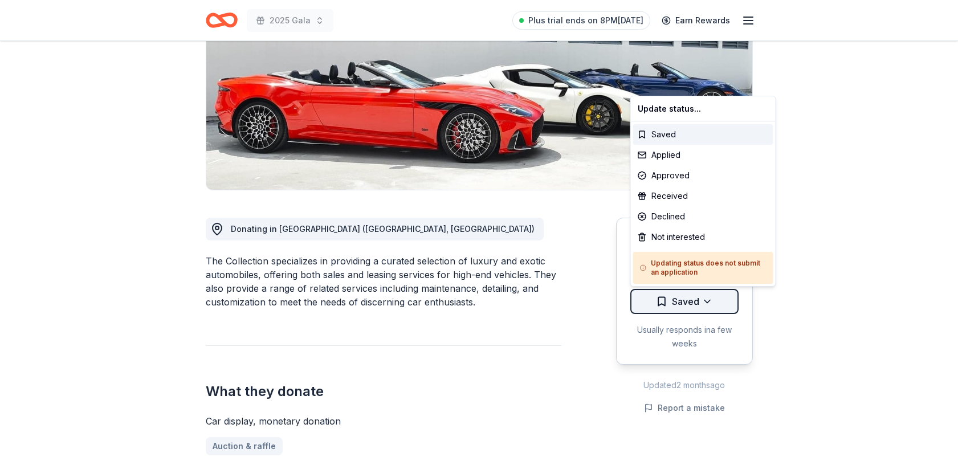
click at [705, 302] on html "2025 Gala Plus trial ends on 8PM, 8/25 Earn Rewards Due in 15 days Share The Co…" at bounding box center [479, 76] width 958 height 465
click at [678, 154] on div "Applied" at bounding box center [703, 155] width 140 height 21
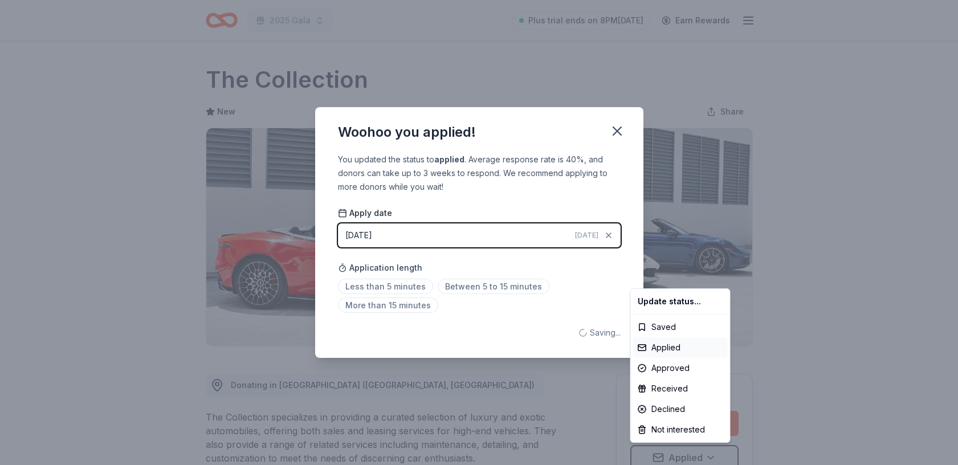
scroll to position [0, 0]
click at [618, 128] on html "2025 Gala Plus trial ends on 8PM, 8/25 Earn Rewards Due in 15 days Share The Co…" at bounding box center [479, 232] width 958 height 465
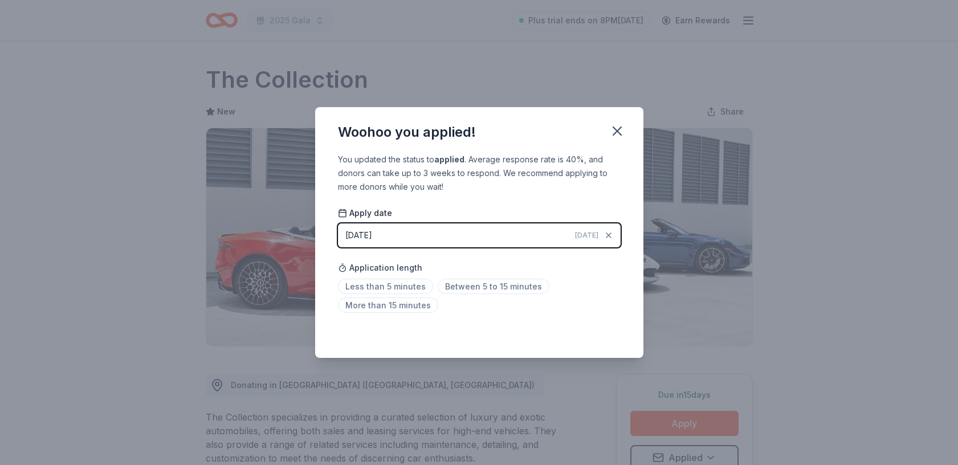
scroll to position [5, 0]
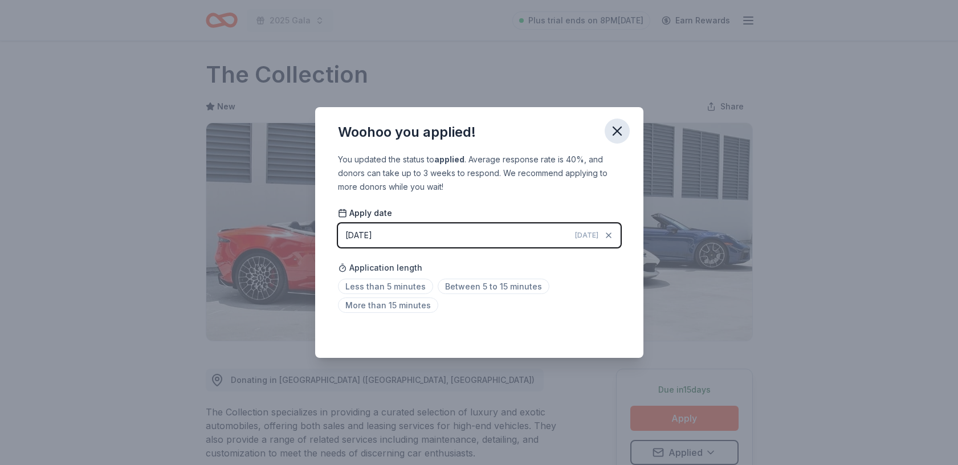
click at [617, 132] on icon "button" at bounding box center [617, 131] width 8 height 8
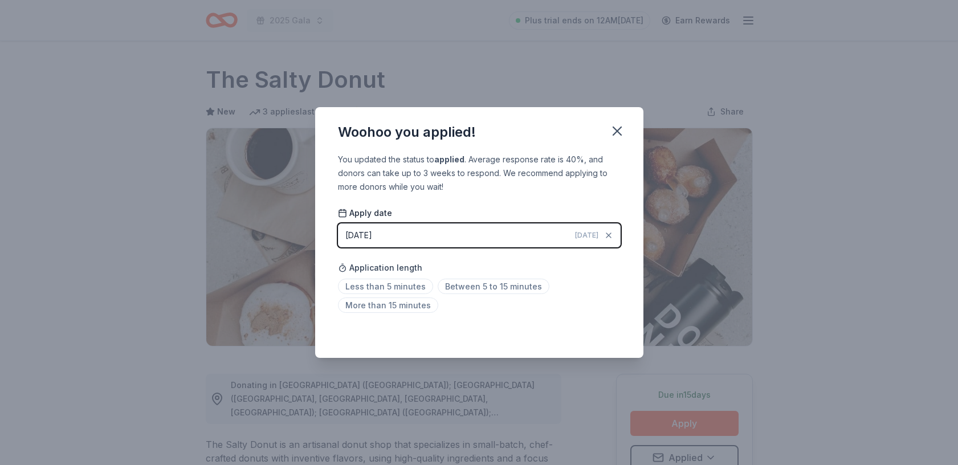
scroll to position [5, 0]
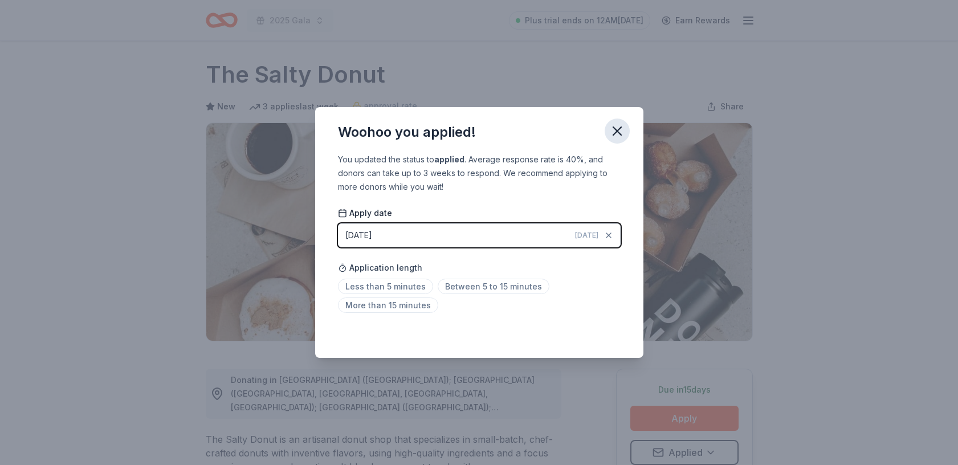
click at [618, 135] on icon "button" at bounding box center [617, 131] width 16 height 16
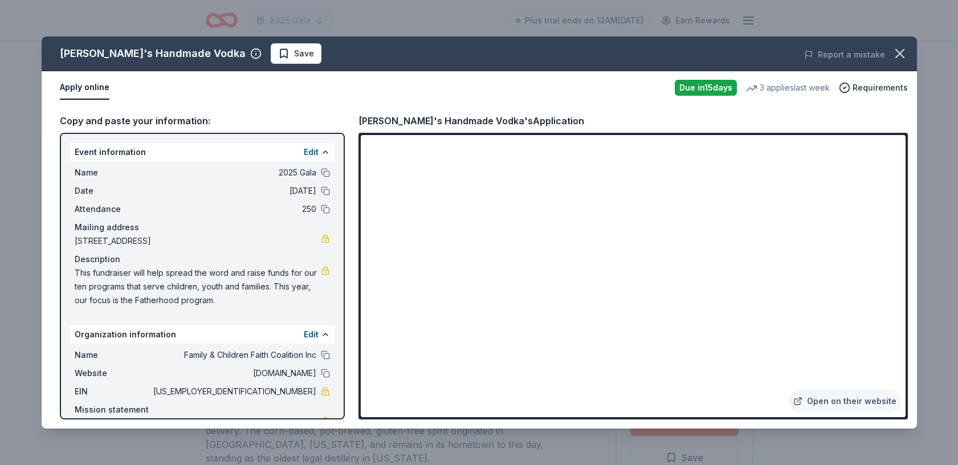
scroll to position [231, 0]
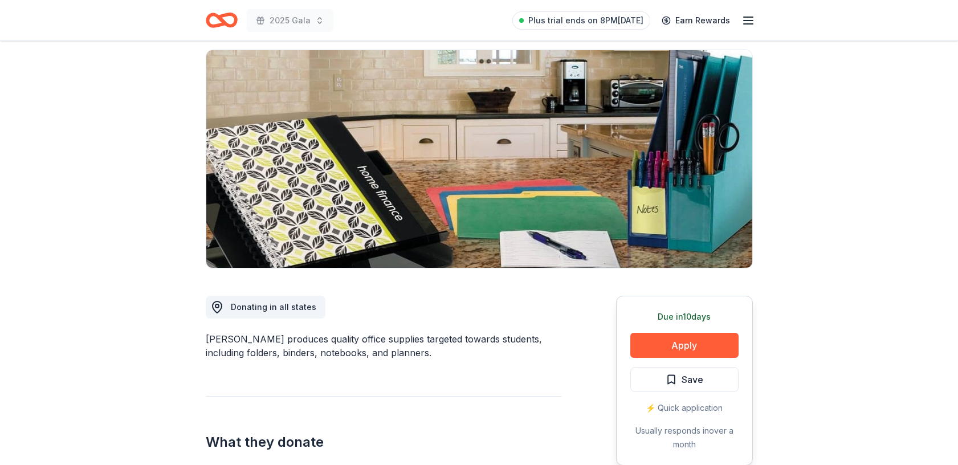
scroll to position [89, 0]
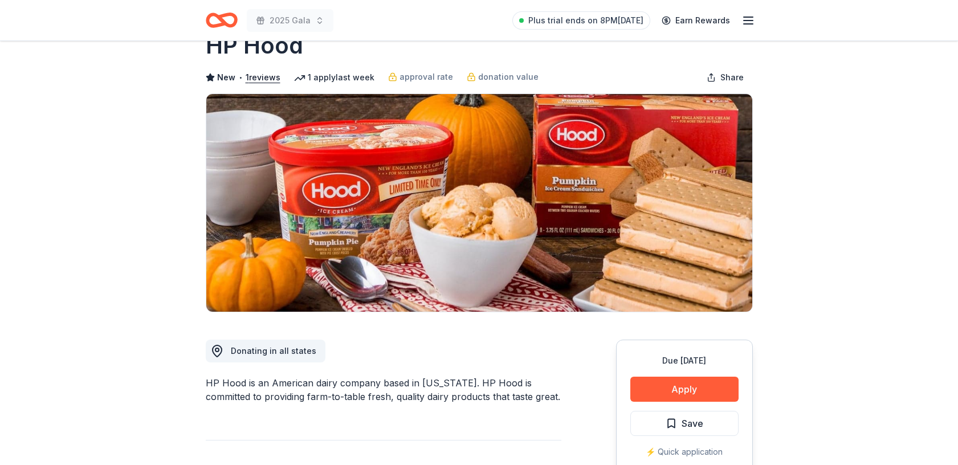
scroll to position [33, 0]
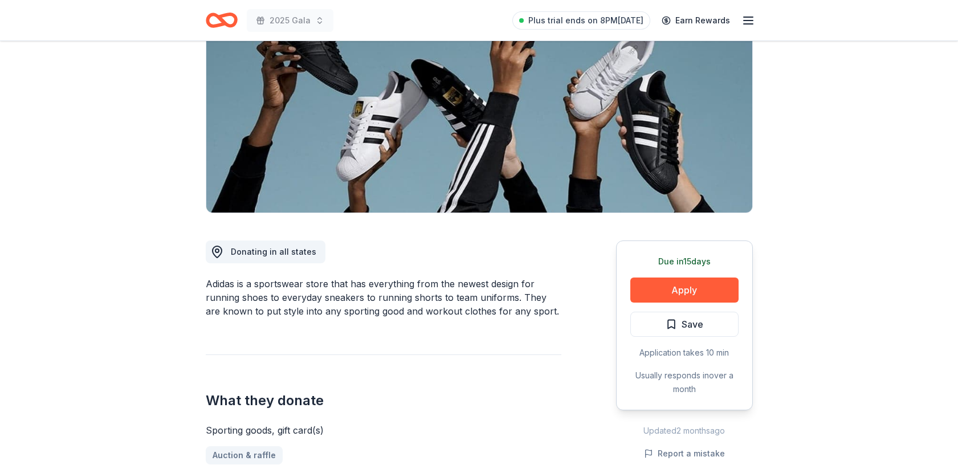
scroll to position [140, 0]
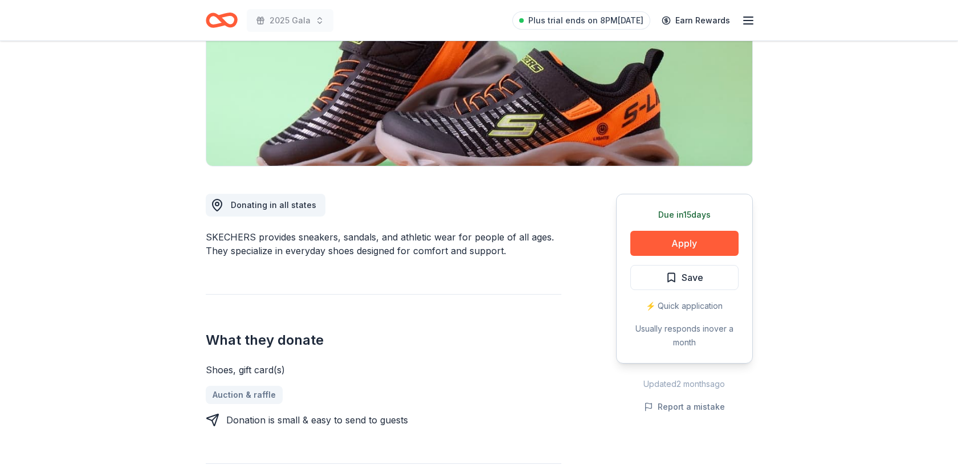
scroll to position [66, 0]
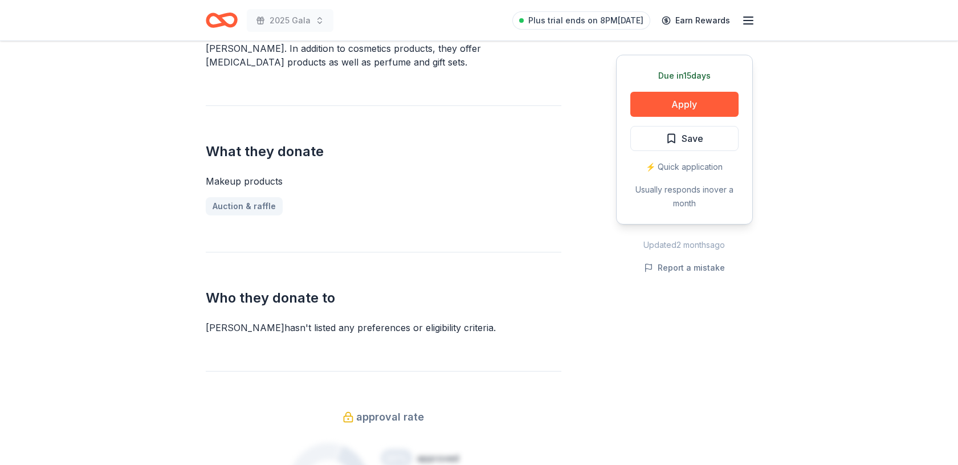
scroll to position [373, 0]
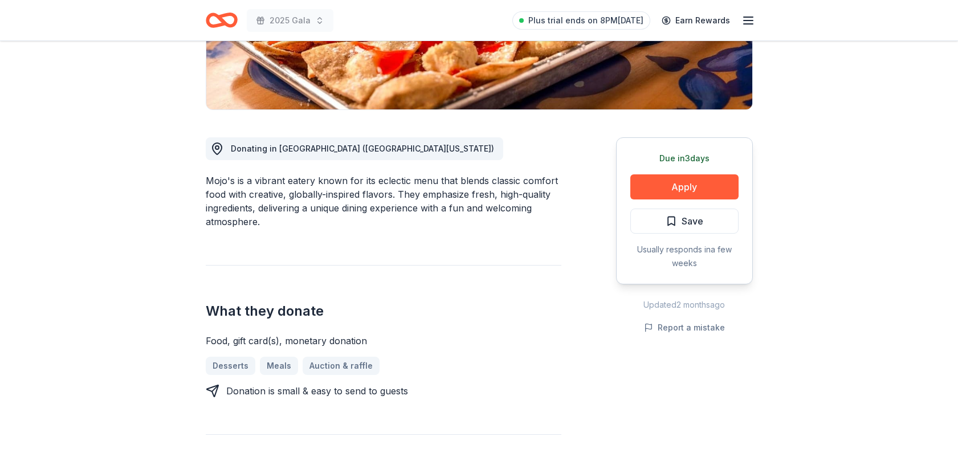
scroll to position [236, 0]
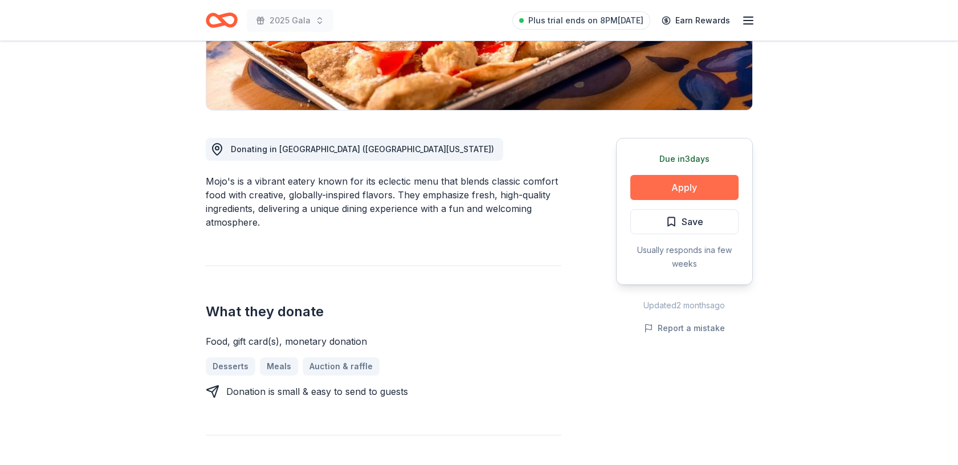
click at [682, 185] on button "Apply" at bounding box center [684, 187] width 108 height 25
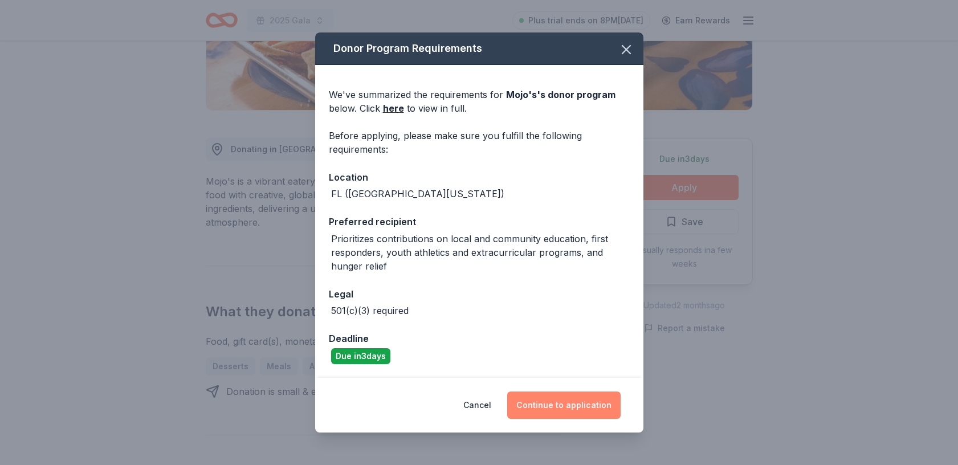
click at [559, 405] on button "Continue to application" at bounding box center [563, 405] width 113 height 27
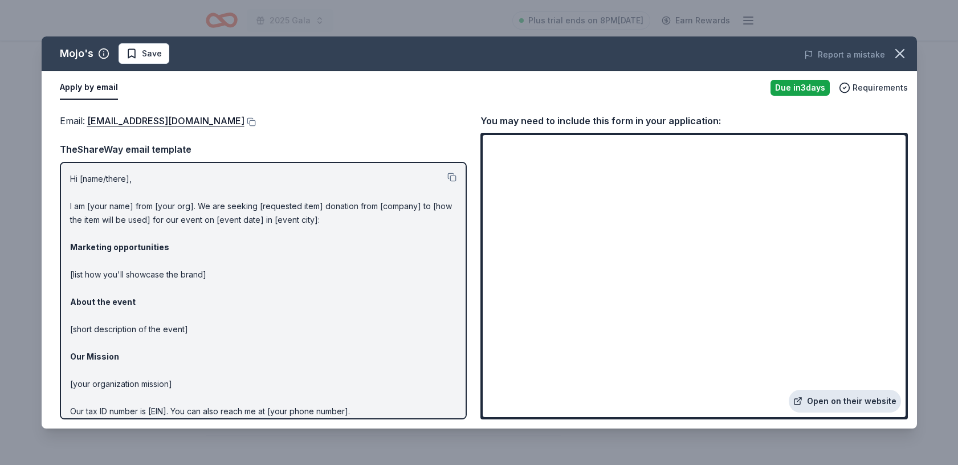
click at [816, 402] on link "Open on their website" at bounding box center [845, 401] width 112 height 23
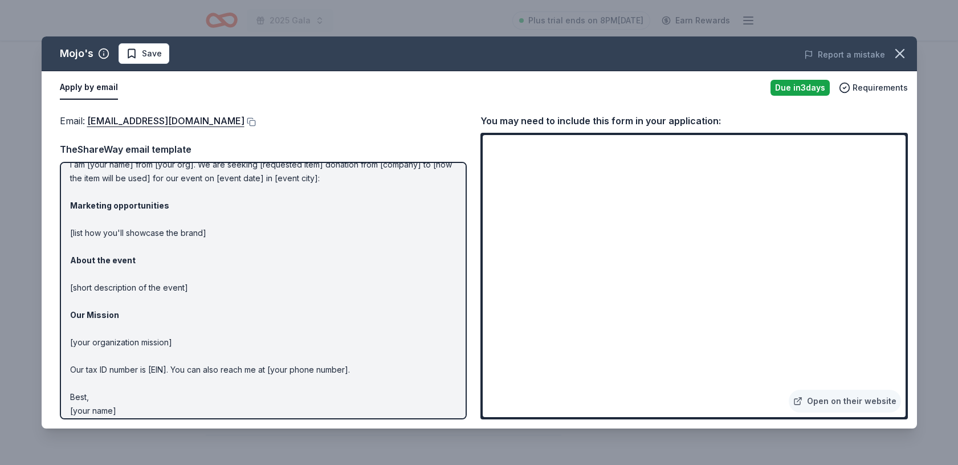
scroll to position [50, 0]
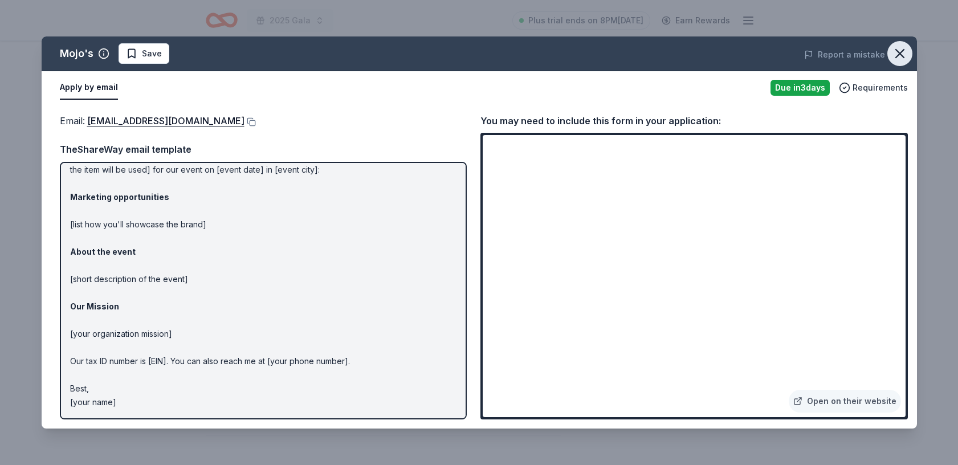
click at [895, 51] on icon "button" at bounding box center [900, 54] width 16 height 16
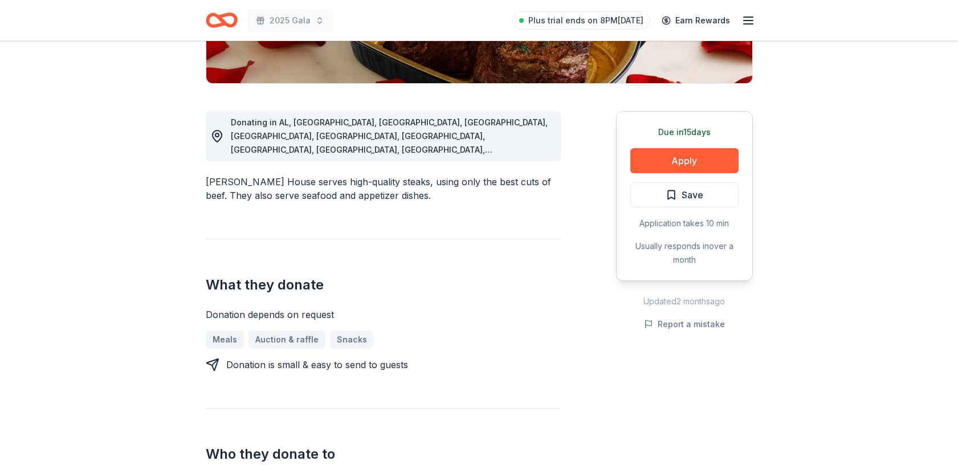
scroll to position [247, 0]
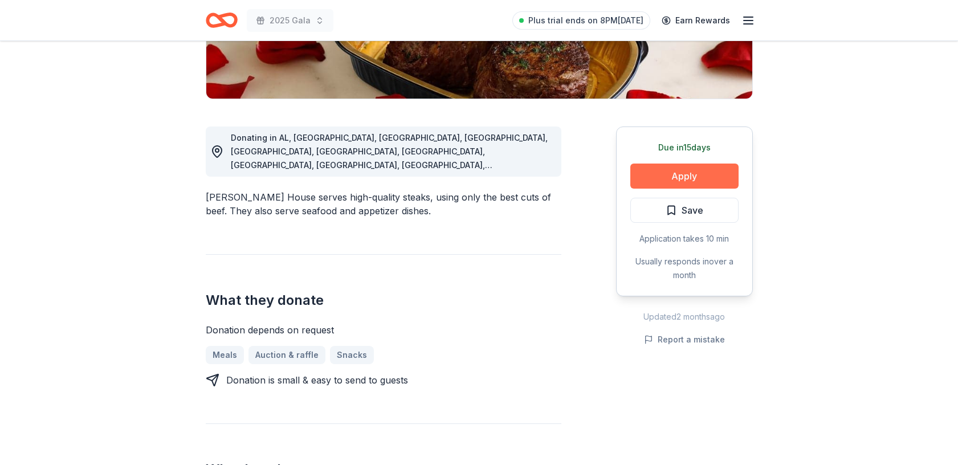
click at [695, 173] on button "Apply" at bounding box center [684, 176] width 108 height 25
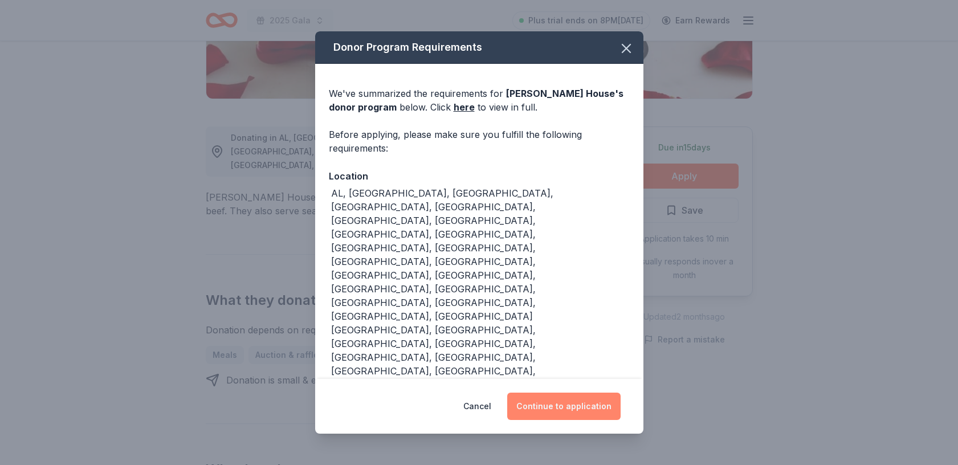
click at [563, 393] on button "Continue to application" at bounding box center [563, 406] width 113 height 27
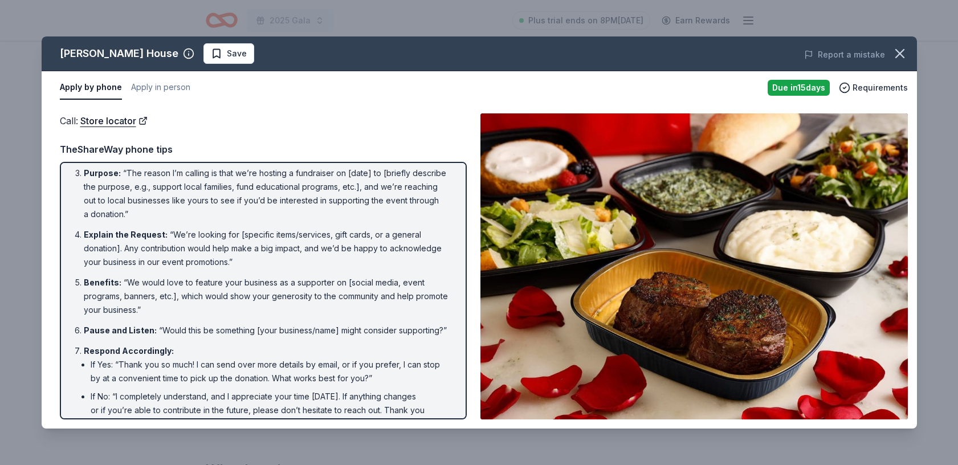
scroll to position [130, 0]
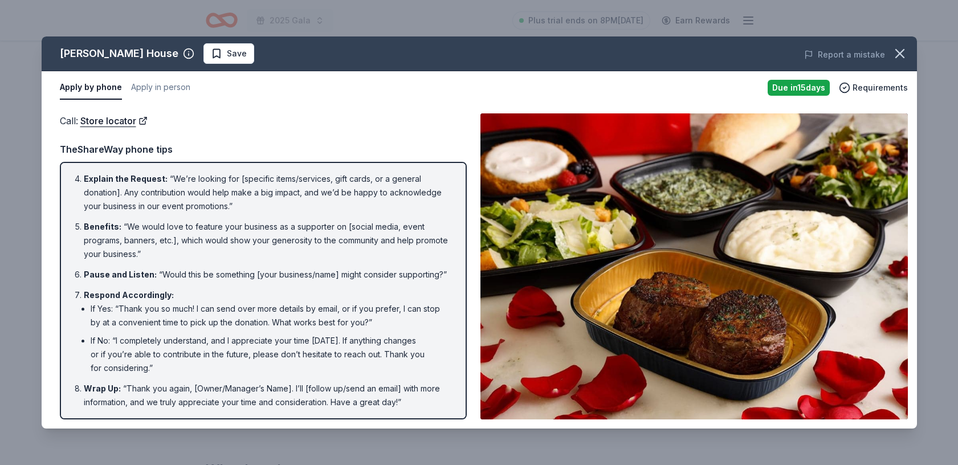
drag, startPoint x: 409, startPoint y: 402, endPoint x: 174, endPoint y: 266, distance: 271.0
click at [174, 266] on ol "Introduction : “Hello, this is [Your Name] from [Your Nonprofit's Name]. May I …" at bounding box center [263, 225] width 386 height 367
click at [402, 409] on div "Introduction : “Hello, this is [Your Name] from [Your Nonprofit's Name]. May I …" at bounding box center [263, 291] width 407 height 258
click at [399, 401] on li "Wrap Up : “Thank you again, [Owner/Manager’s Name]. I’ll [follow up/send an ema…" at bounding box center [267, 395] width 366 height 27
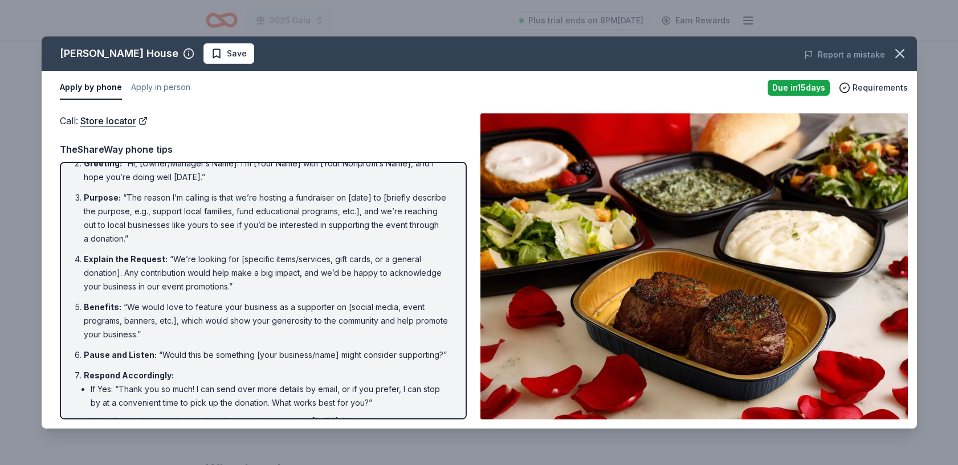
scroll to position [0, 0]
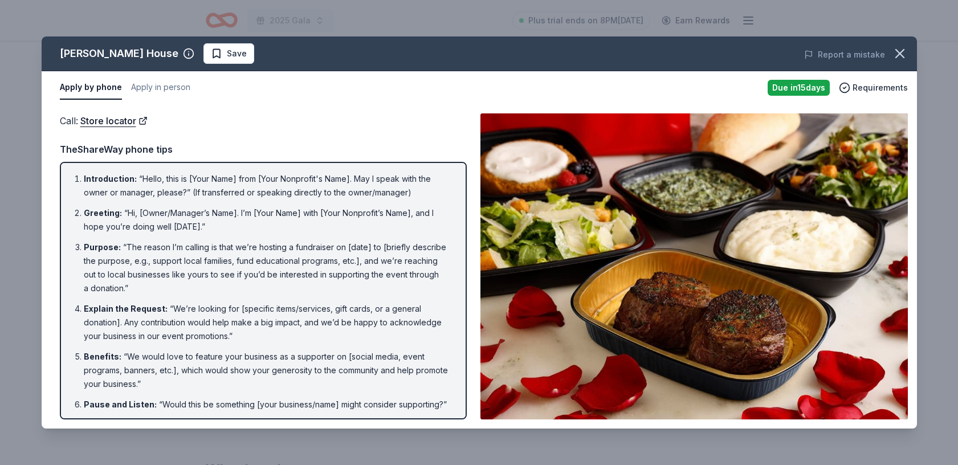
drag, startPoint x: 71, startPoint y: 178, endPoint x: 223, endPoint y: 207, distance: 154.4
click at [226, 207] on ol "Introduction : “Hello, this is [Your Name] from [Your Nonprofit's Name]. May I …" at bounding box center [263, 355] width 386 height 367
click at [223, 207] on li "Greeting : “Hi, [Owner/Manager’s Name]. I’m [Your Name] with [Your Nonprofit’s …" at bounding box center [267, 219] width 366 height 27
click at [112, 121] on link "Store locator" at bounding box center [113, 120] width 67 height 15
click at [325, 262] on li "Purpose : “The reason I’m calling is that we’re hosting a fundraiser on [date] …" at bounding box center [267, 268] width 366 height 55
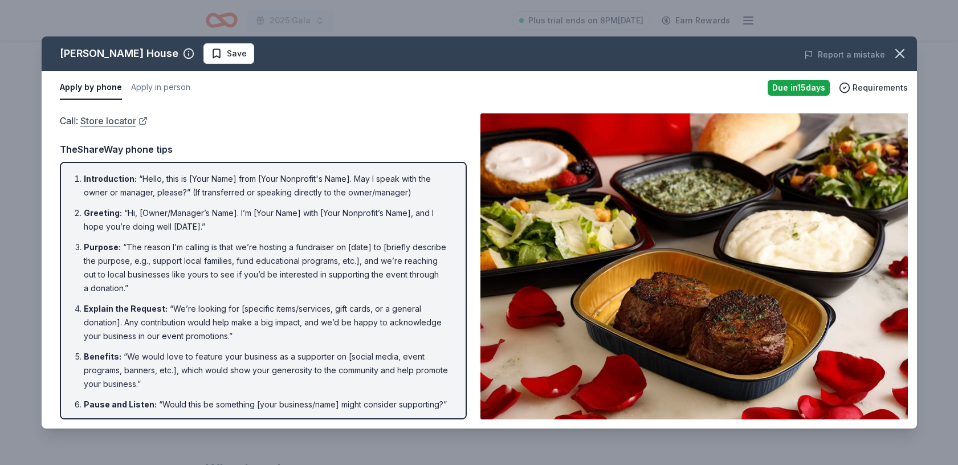
click at [117, 119] on link "Store locator" at bounding box center [113, 120] width 67 height 15
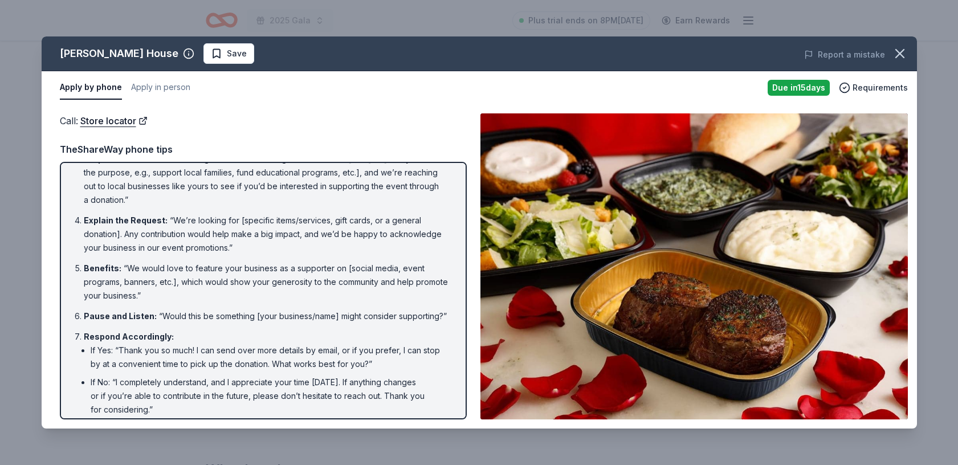
scroll to position [130, 0]
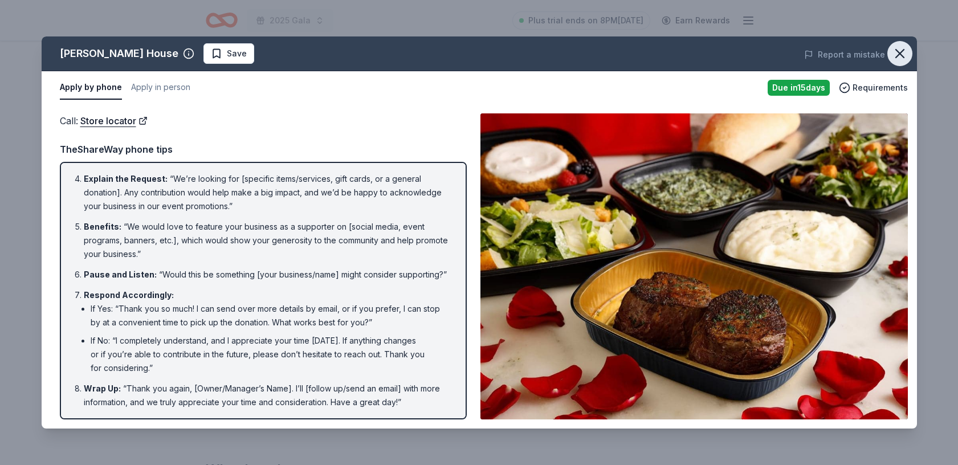
click at [899, 54] on icon "button" at bounding box center [900, 54] width 8 height 8
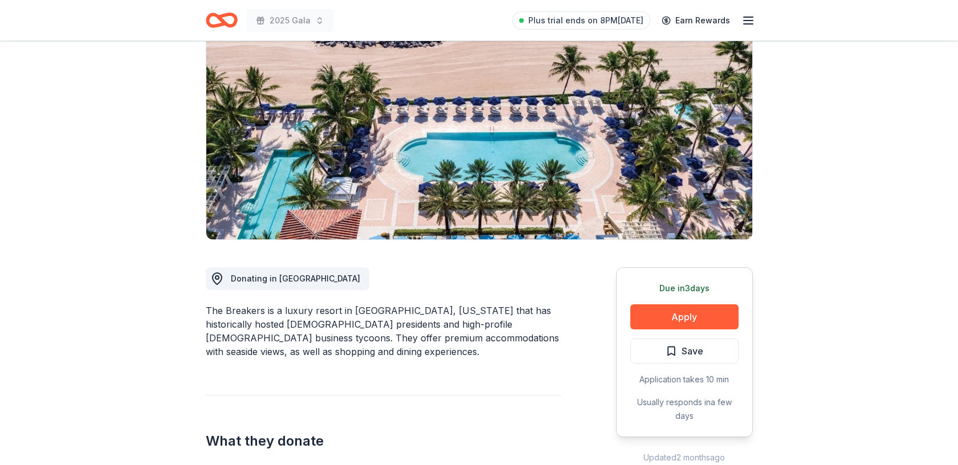
scroll to position [82, 0]
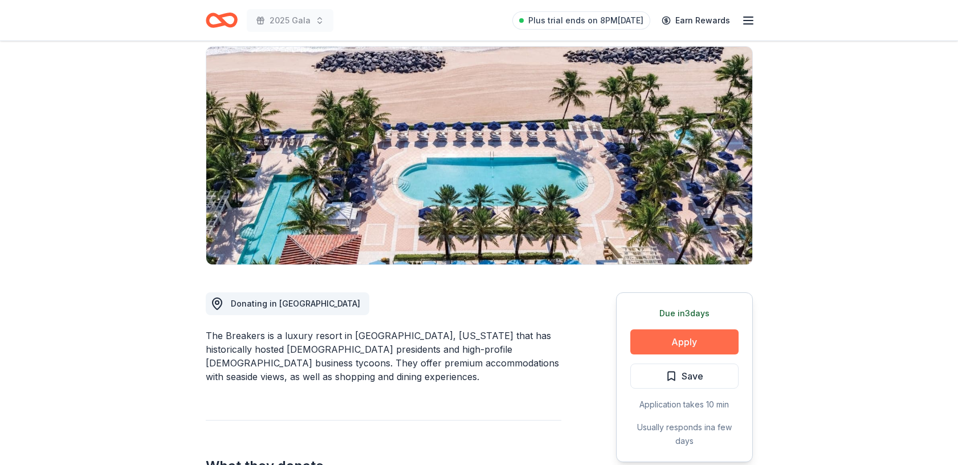
click at [712, 339] on button "Apply" at bounding box center [684, 341] width 108 height 25
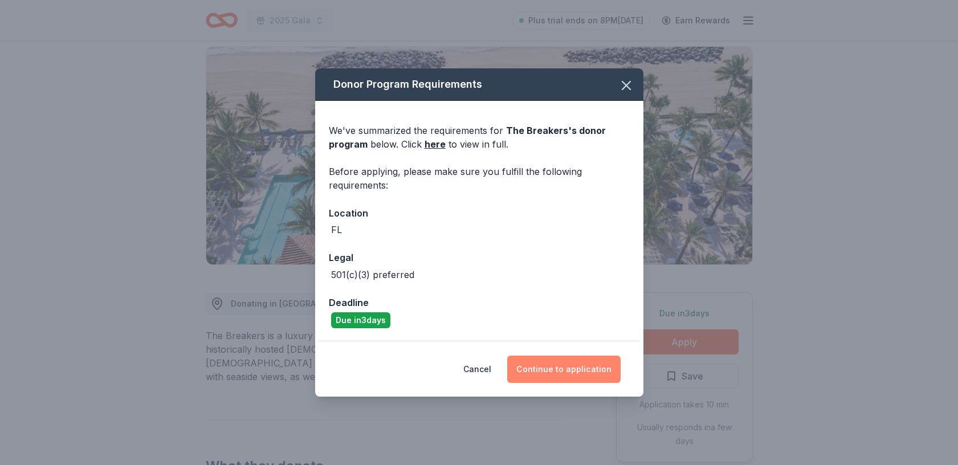
click at [575, 364] on button "Continue to application" at bounding box center [563, 369] width 113 height 27
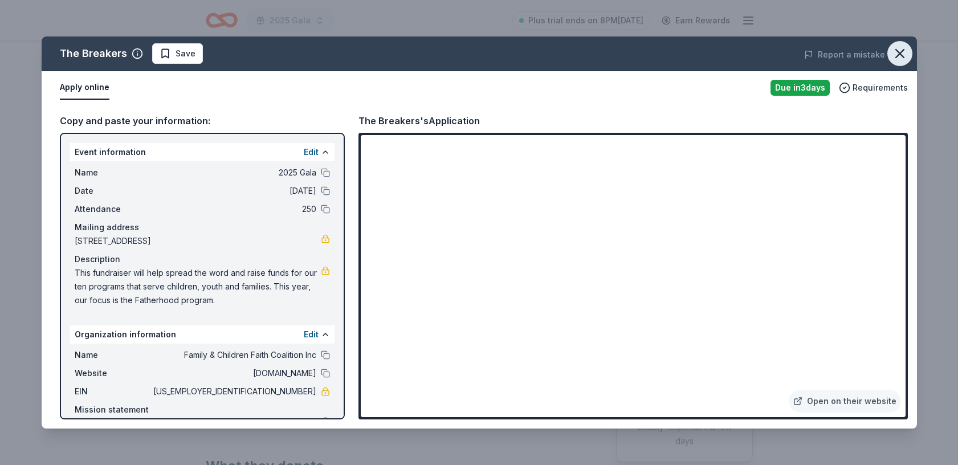
click at [899, 54] on icon "button" at bounding box center [900, 54] width 8 height 8
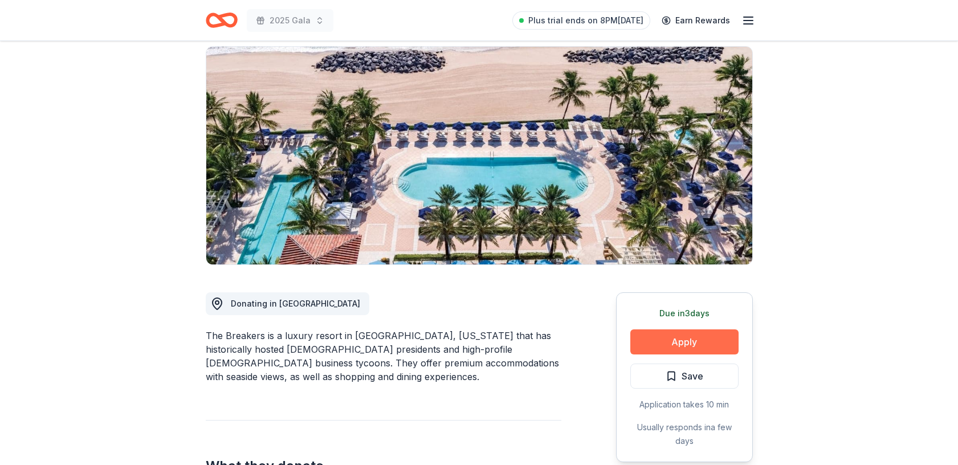
click at [678, 337] on button "Apply" at bounding box center [684, 341] width 108 height 25
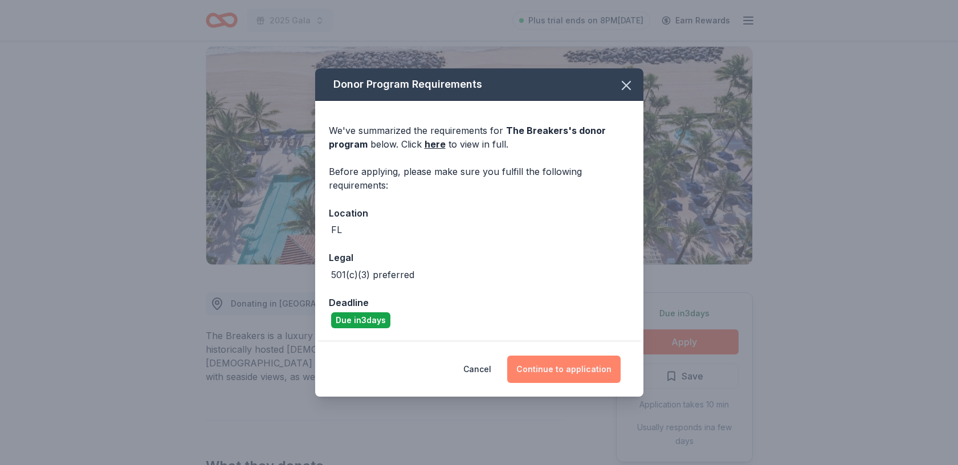
click at [548, 364] on button "Continue to application" at bounding box center [563, 369] width 113 height 27
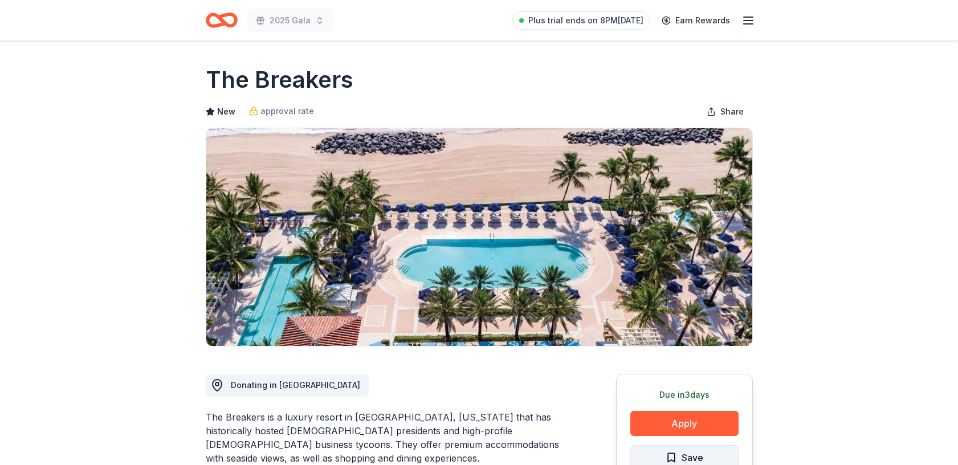
scroll to position [83, 0]
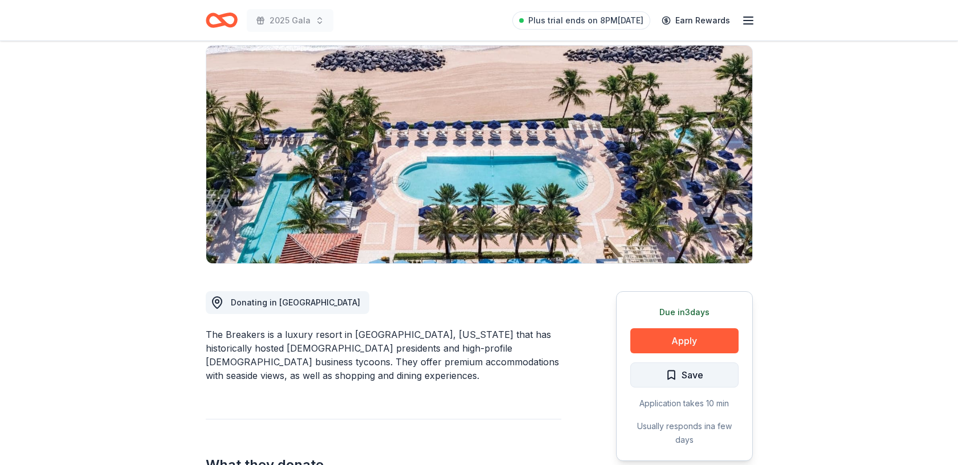
click at [691, 375] on span "Save" at bounding box center [693, 375] width 22 height 15
click at [711, 376] on html "2025 Gala Plus trial ends on 8PM[DATE] Earn Rewards Due [DATE] Share The Breake…" at bounding box center [479, 149] width 958 height 465
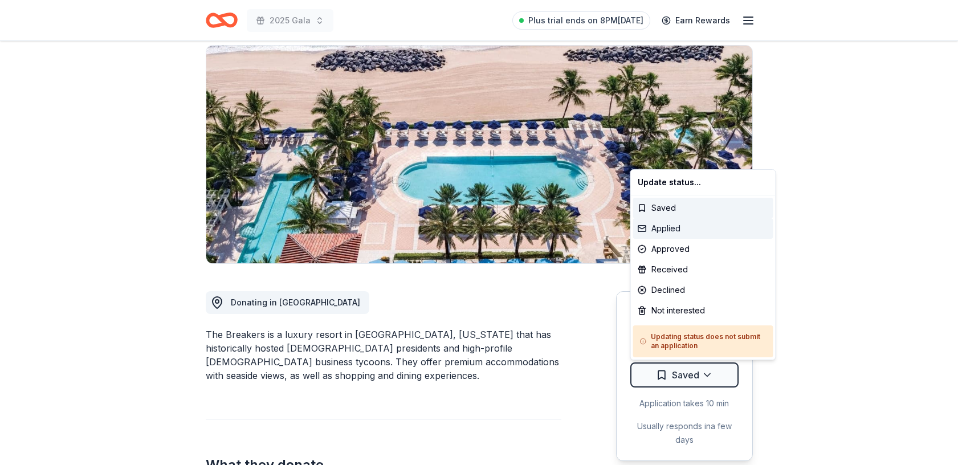
click at [679, 227] on div "Applied" at bounding box center [703, 228] width 140 height 21
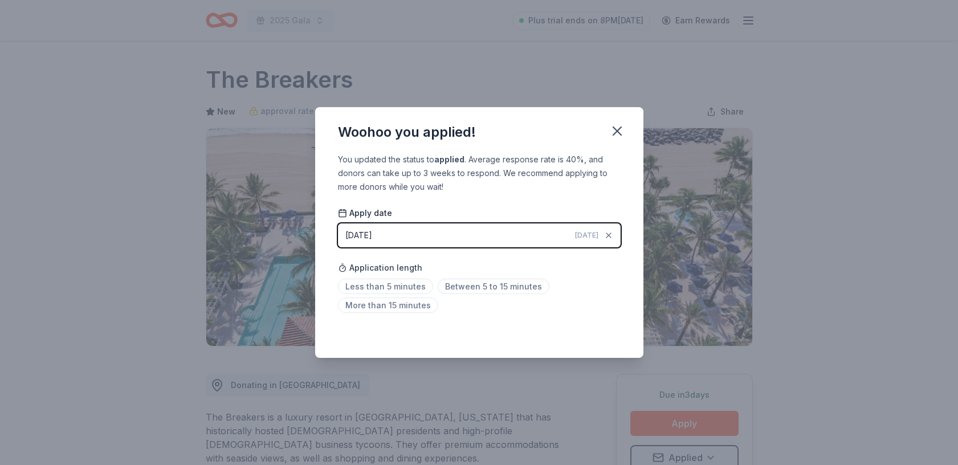
scroll to position [5, 0]
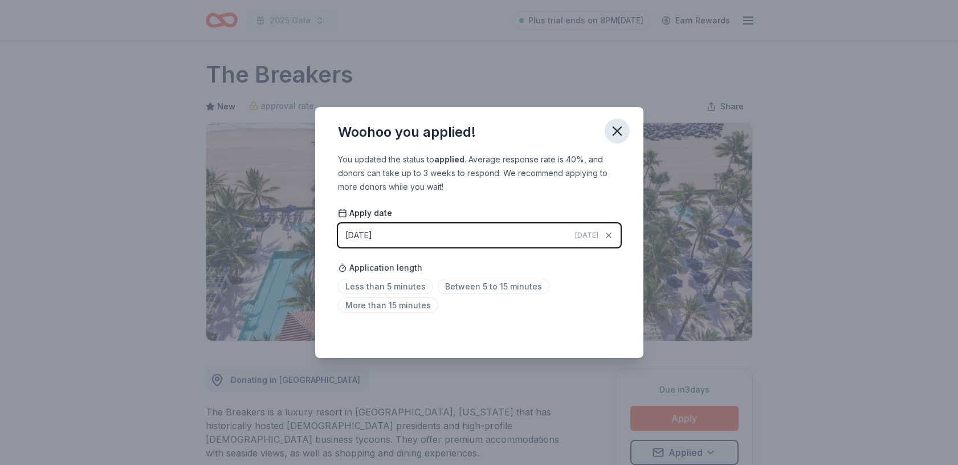
click at [617, 135] on html "2025 Gala Plus trial ends on 8PM[DATE] Earn Rewards Due [DATE] Share The Breake…" at bounding box center [479, 227] width 958 height 465
click at [617, 129] on icon "button" at bounding box center [617, 131] width 16 height 16
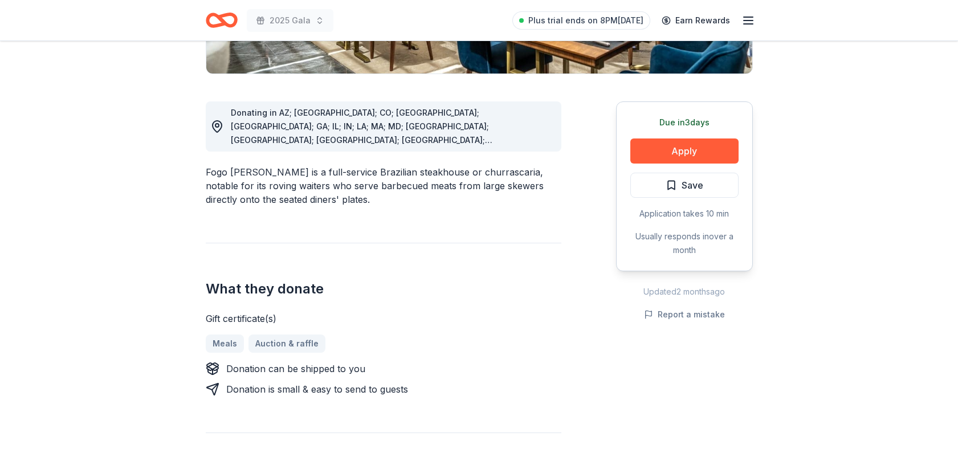
scroll to position [273, 0]
click at [686, 146] on button "Apply" at bounding box center [684, 150] width 108 height 25
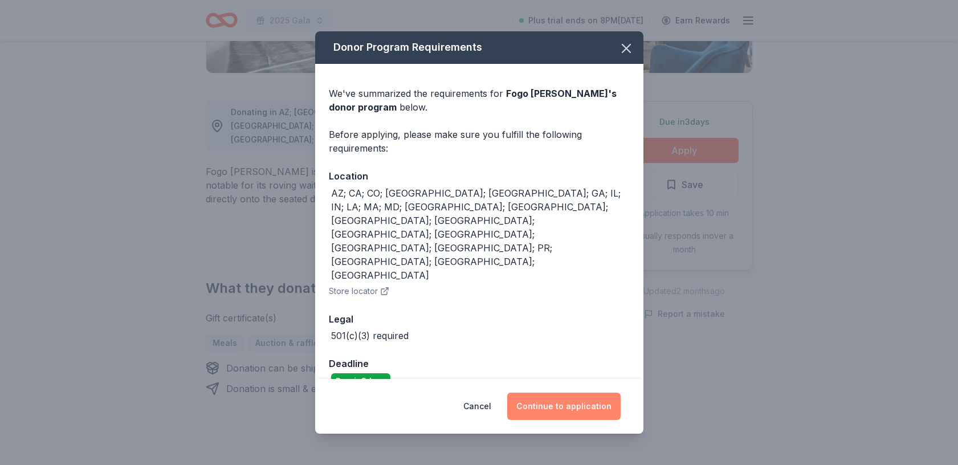
click at [561, 393] on button "Continue to application" at bounding box center [563, 406] width 113 height 27
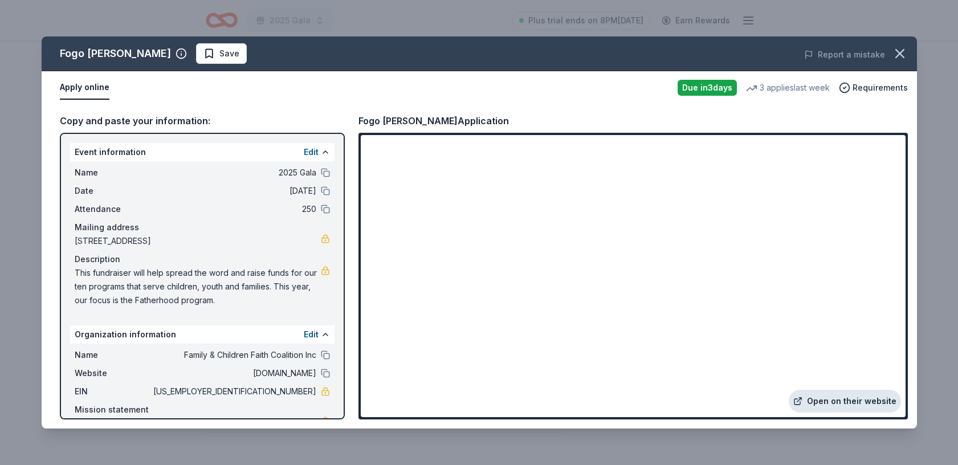
click at [831, 402] on link "Open on their website" at bounding box center [845, 401] width 112 height 23
click at [900, 50] on icon "button" at bounding box center [900, 54] width 16 height 16
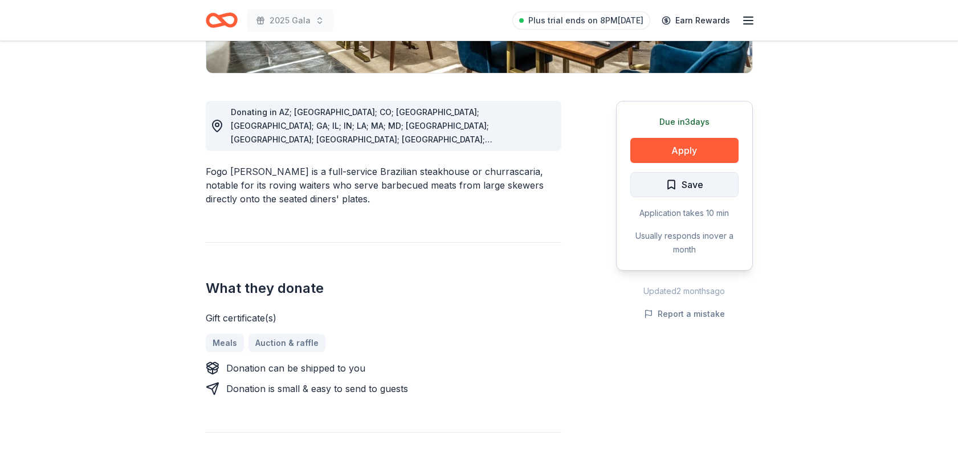
click at [700, 184] on span "Save" at bounding box center [693, 184] width 22 height 15
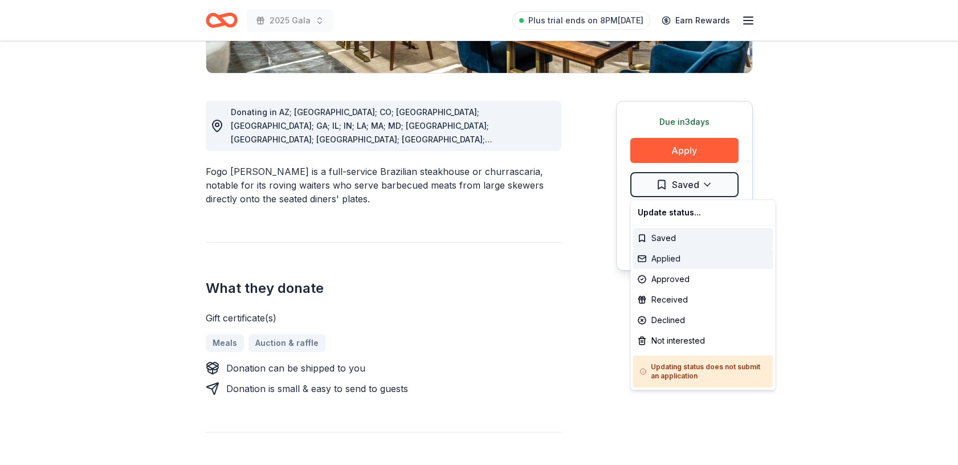
click at [694, 257] on div "Applied" at bounding box center [703, 259] width 140 height 21
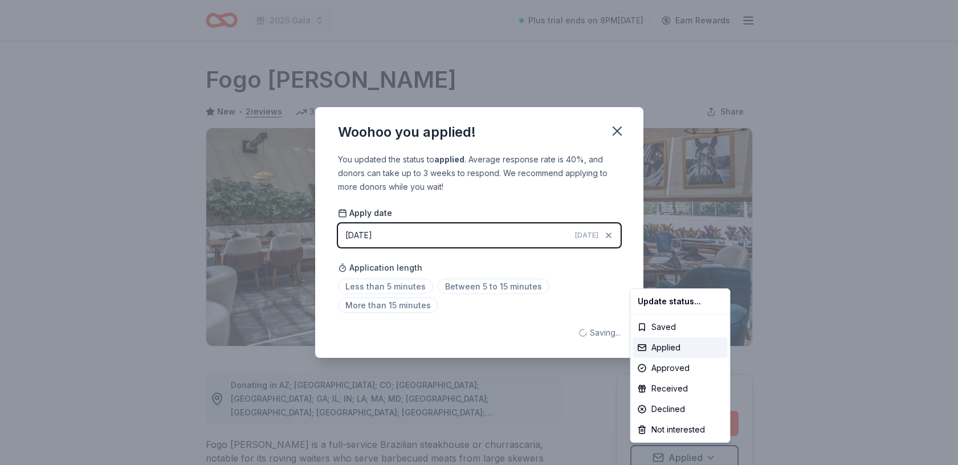
scroll to position [0, 0]
click at [615, 131] on html "2025 Gala Plus trial ends on 8PM, 8/25 Earn Rewards Due in 3 days Share Fogo de…" at bounding box center [479, 232] width 958 height 465
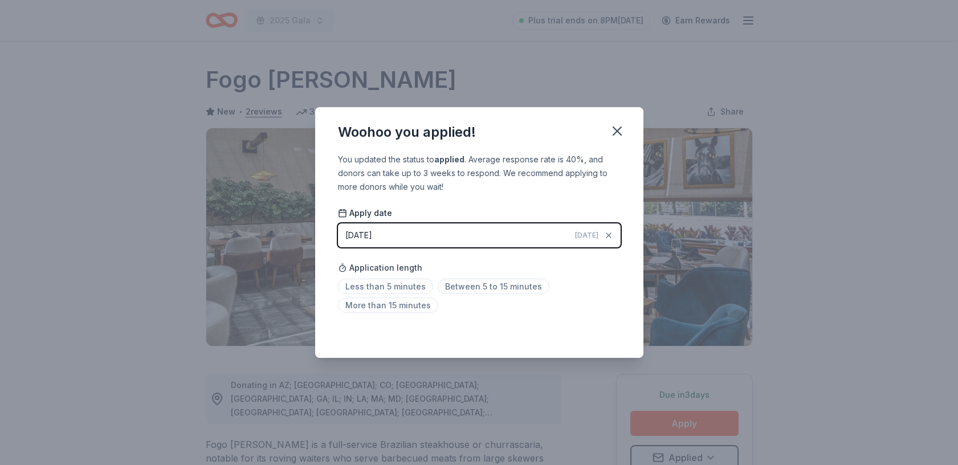
scroll to position [5, 0]
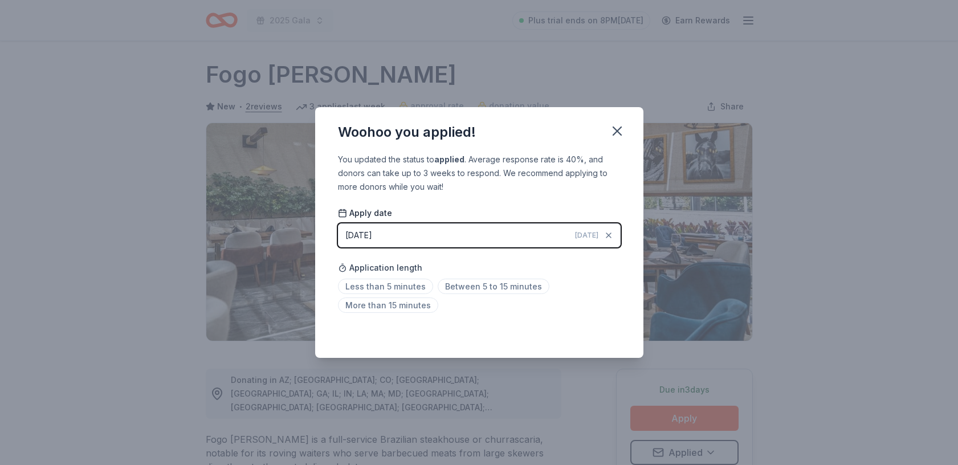
click at [615, 131] on icon "button" at bounding box center [617, 131] width 16 height 16
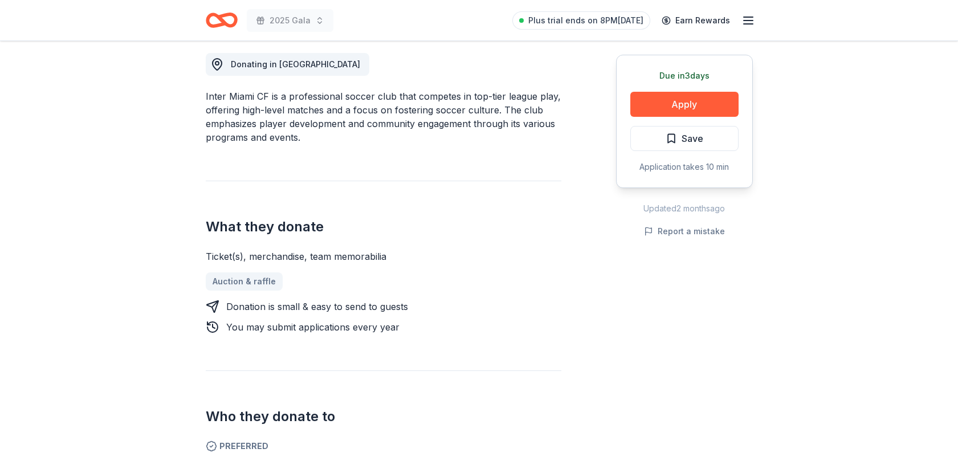
scroll to position [322, 0]
click at [694, 105] on button "Apply" at bounding box center [684, 104] width 108 height 25
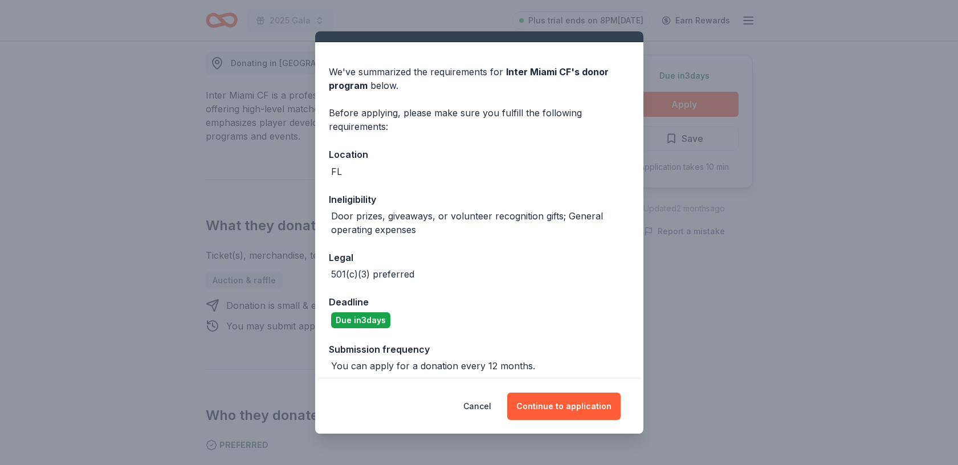
scroll to position [29, 0]
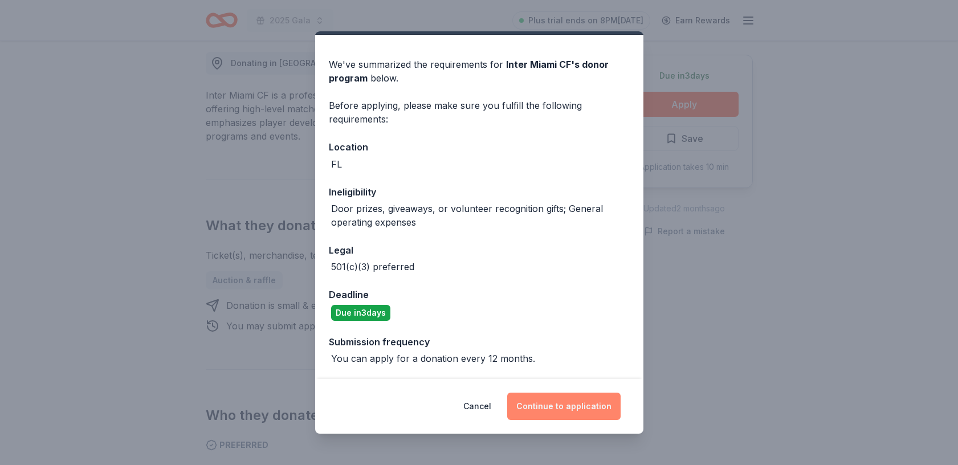
click at [579, 412] on button "Continue to application" at bounding box center [563, 406] width 113 height 27
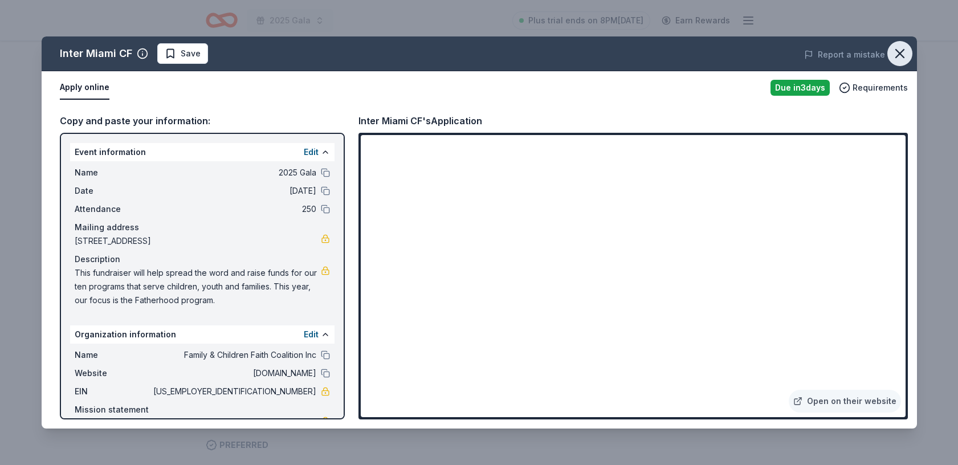
click at [897, 54] on icon "button" at bounding box center [900, 54] width 16 height 16
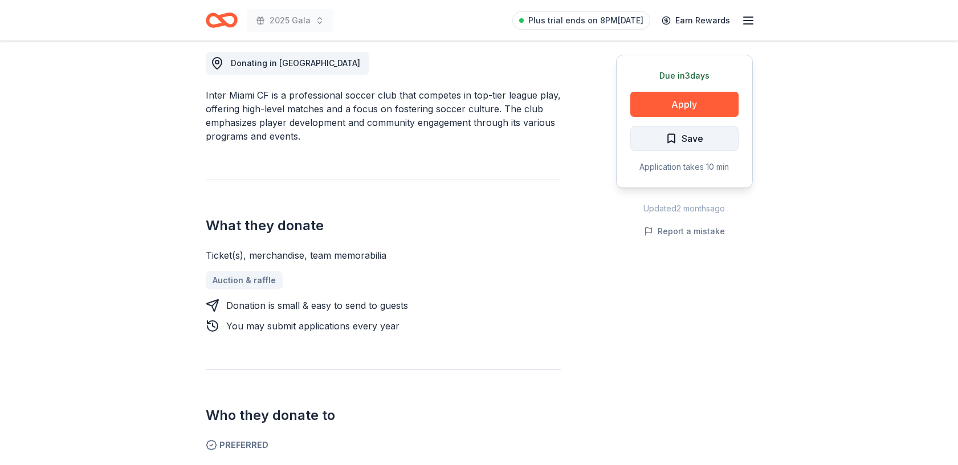
click at [697, 136] on span "Save" at bounding box center [693, 138] width 22 height 15
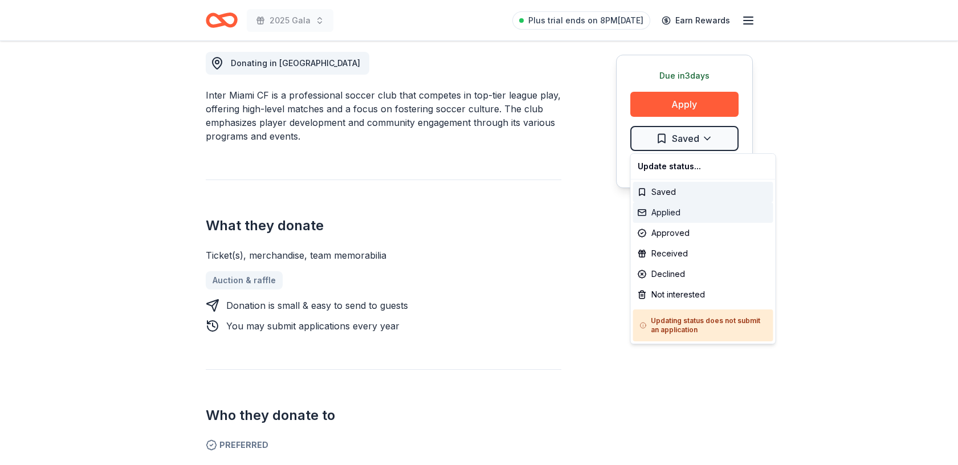
click at [689, 208] on div "Applied" at bounding box center [703, 212] width 140 height 21
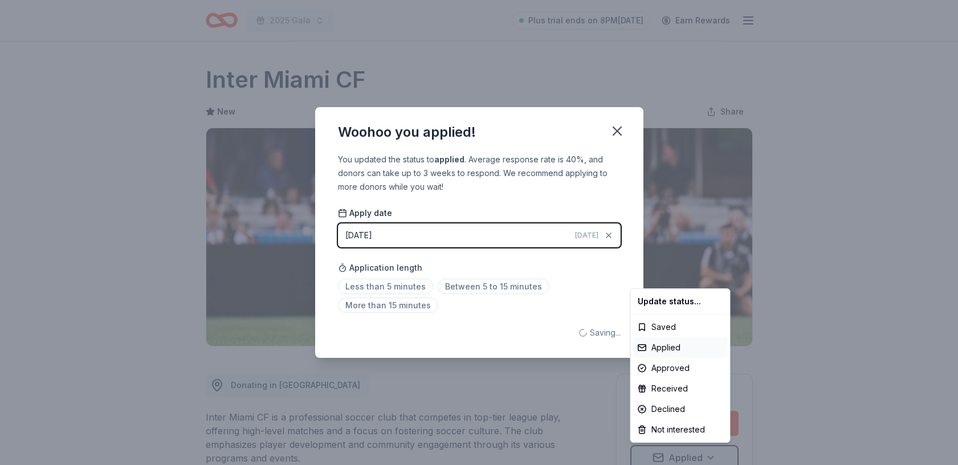
scroll to position [0, 0]
click at [616, 126] on html "2025 Gala Plus trial ends on 8PM, 8/25 Earn Rewards Due in 3 days Share Inter M…" at bounding box center [479, 232] width 958 height 465
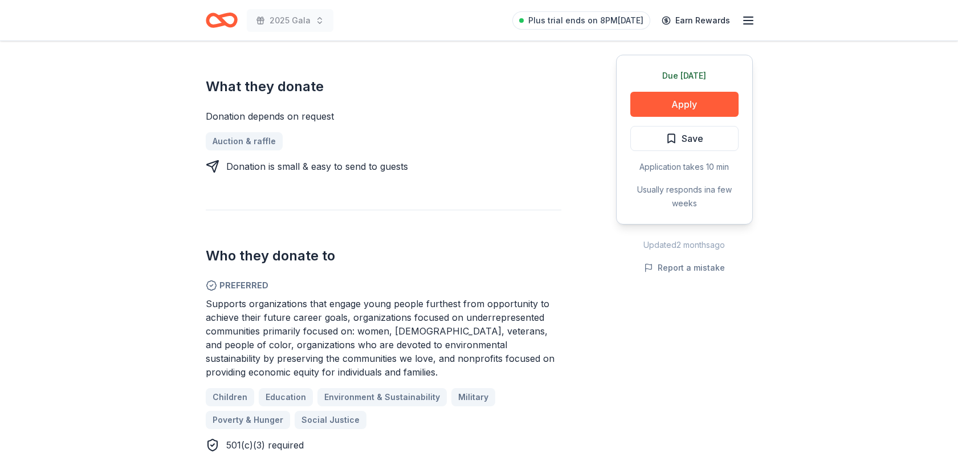
scroll to position [469, 0]
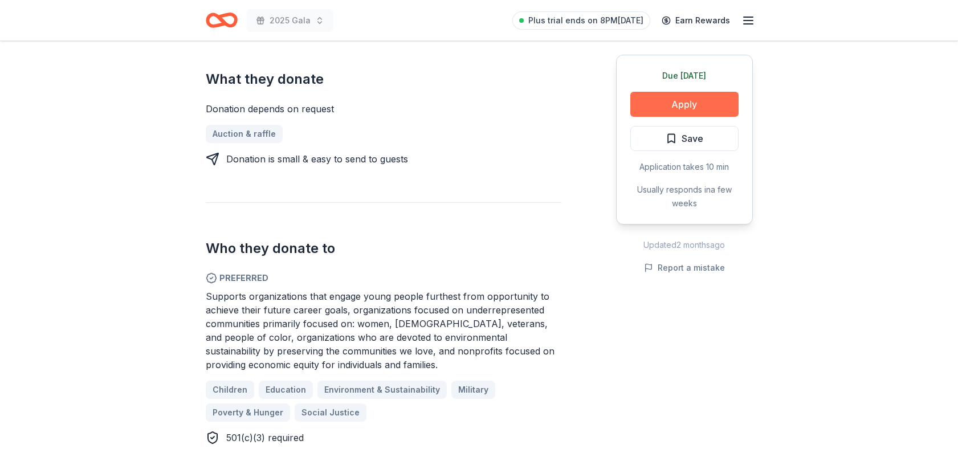
click at [690, 103] on button "Apply" at bounding box center [684, 104] width 108 height 25
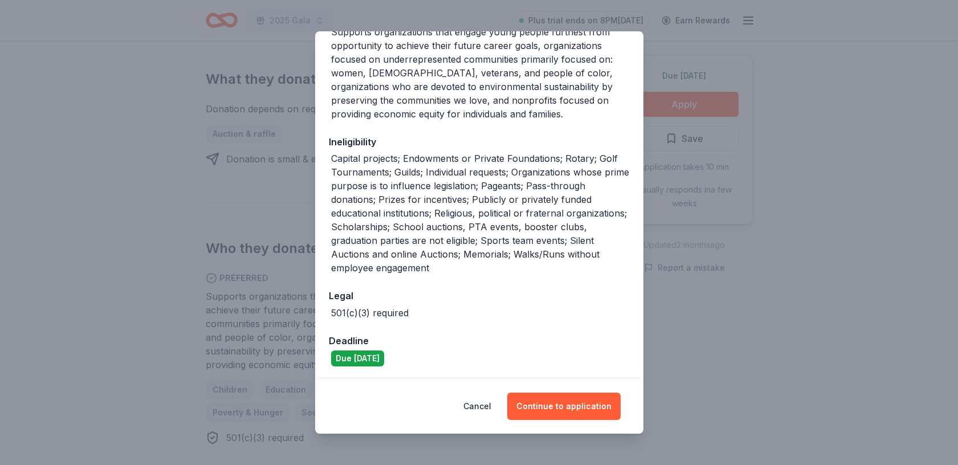
scroll to position [207, 0]
click at [476, 405] on button "Cancel" at bounding box center [477, 406] width 28 height 27
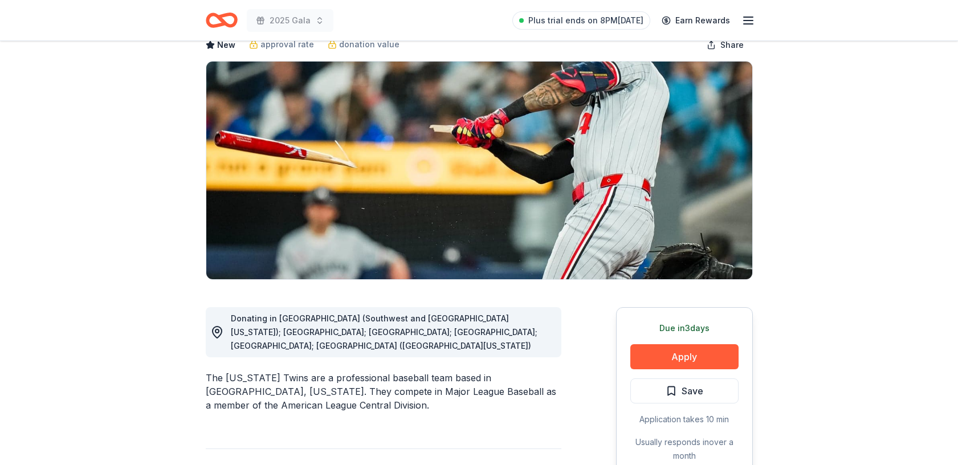
scroll to position [69, 0]
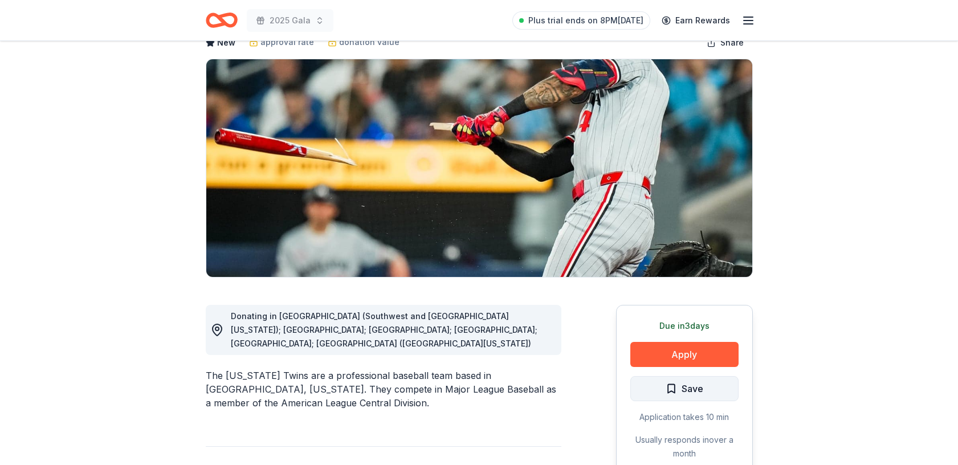
click at [697, 390] on span "Save" at bounding box center [693, 388] width 22 height 15
click at [708, 385] on html "2025 Gala Plus trial ends on 8PM[DATE] Earn Rewards Due [DATE] Share [US_STATE]…" at bounding box center [479, 163] width 958 height 465
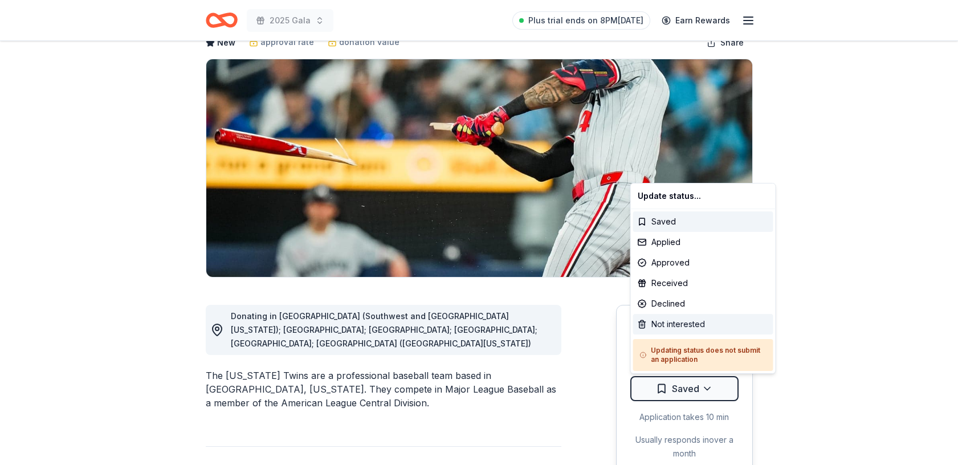
click at [692, 324] on div "Not interested" at bounding box center [703, 324] width 140 height 21
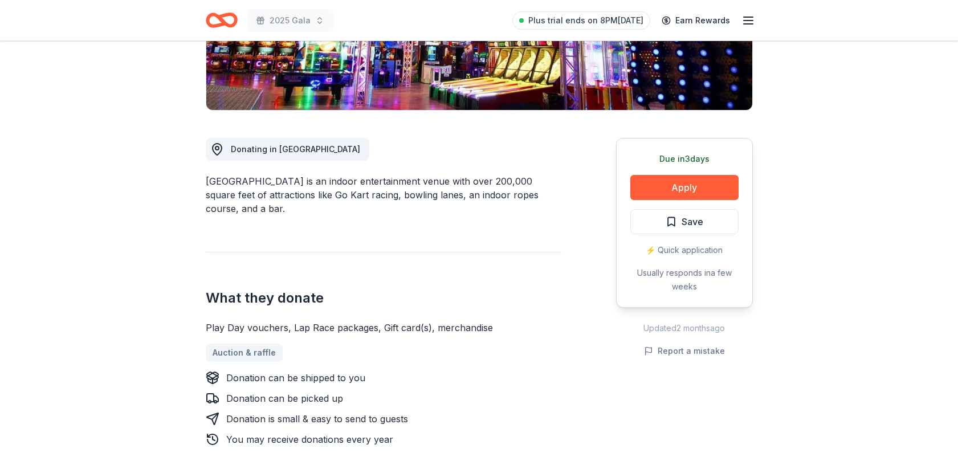
scroll to position [238, 0]
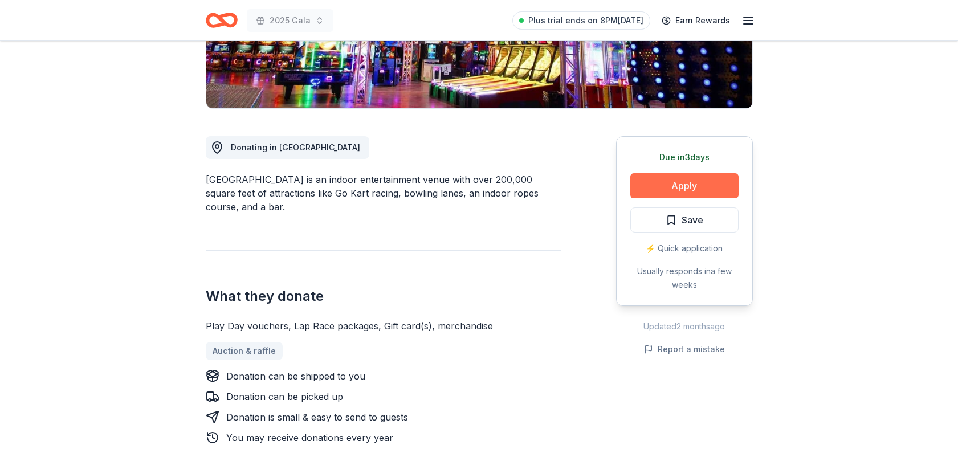
click at [683, 183] on button "Apply" at bounding box center [684, 185] width 108 height 25
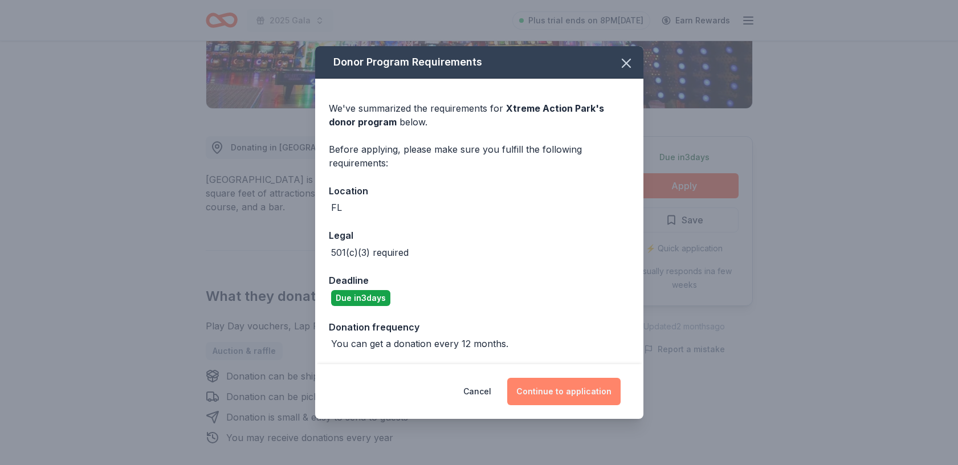
click at [569, 393] on button "Continue to application" at bounding box center [563, 391] width 113 height 27
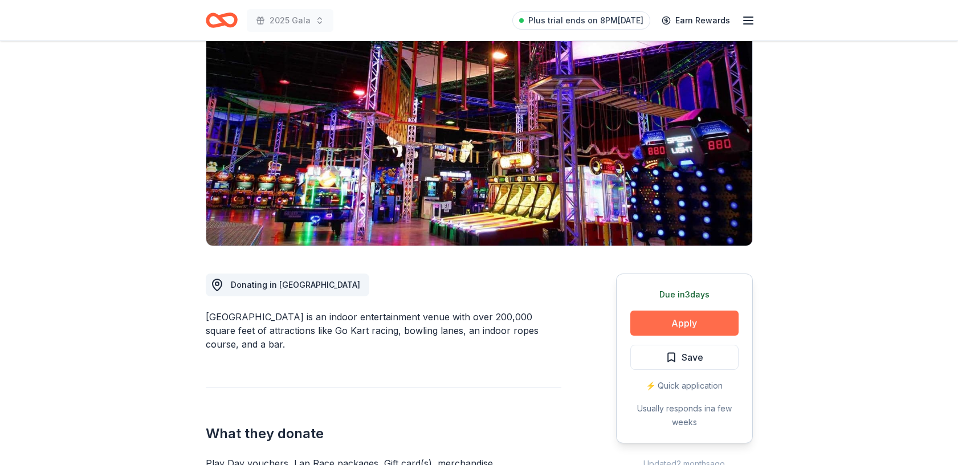
scroll to position [121, 0]
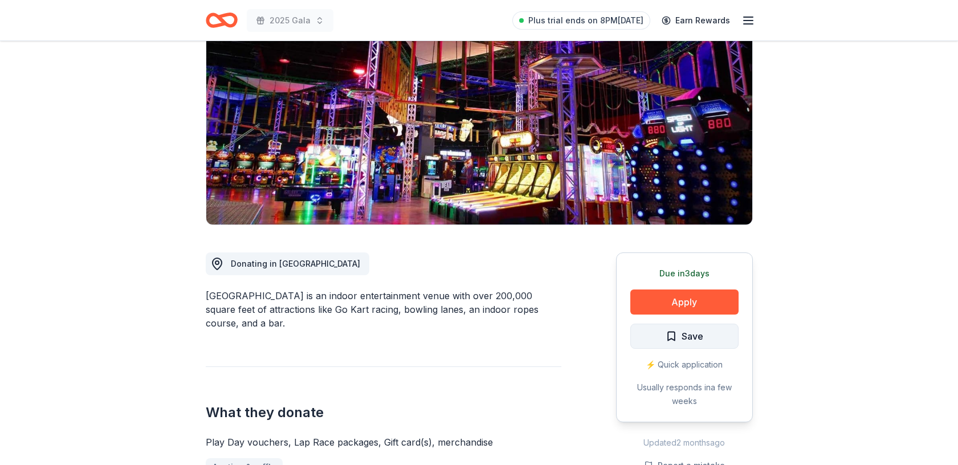
click at [699, 335] on span "Save" at bounding box center [693, 336] width 22 height 15
click at [708, 335] on html "2025 Gala Plus trial ends on 8PM[DATE] Earn Rewards Due [DATE] Share Xtreme Act…" at bounding box center [479, 111] width 958 height 465
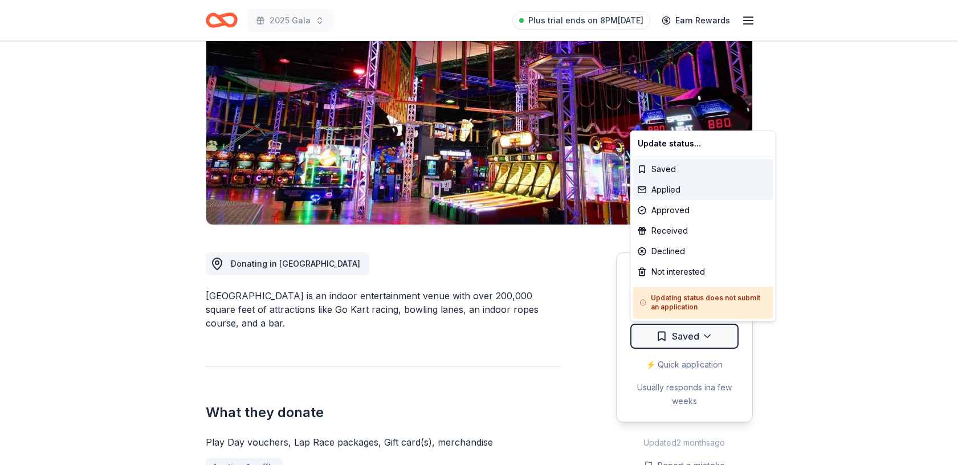
click at [685, 192] on div "Applied" at bounding box center [703, 190] width 140 height 21
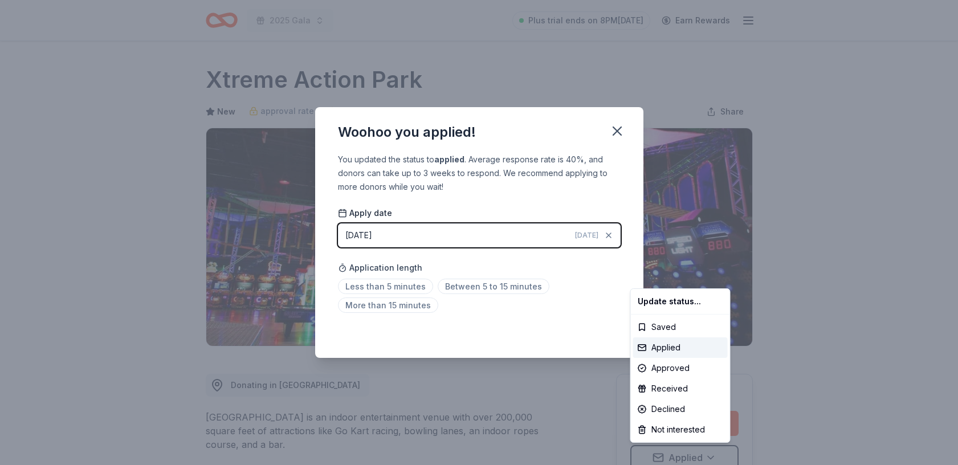
click at [612, 129] on html "2025 Gala Plus trial ends on 8PM[DATE] Earn Rewards Due [DATE] Share Xtreme Act…" at bounding box center [479, 232] width 958 height 465
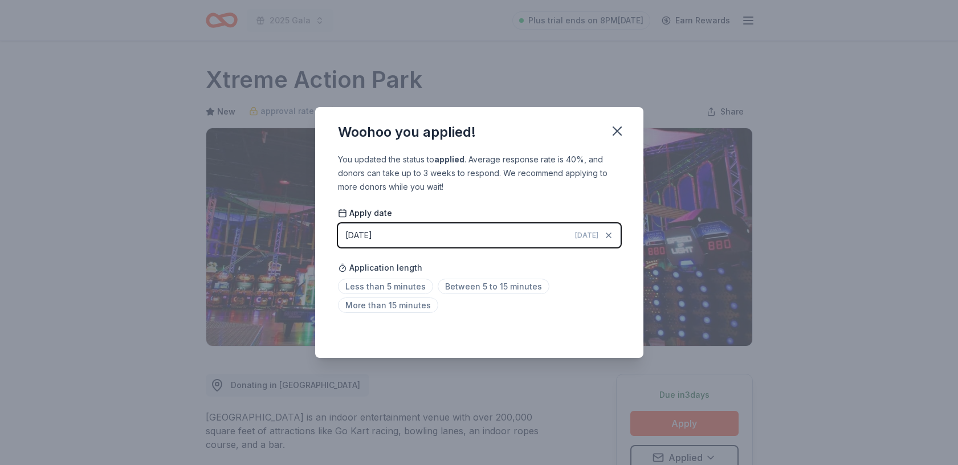
scroll to position [5, 0]
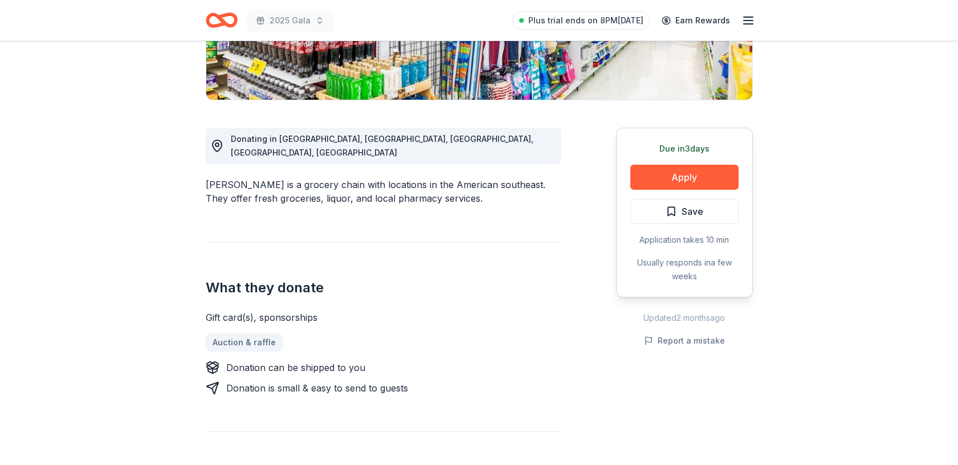
scroll to position [258, 0]
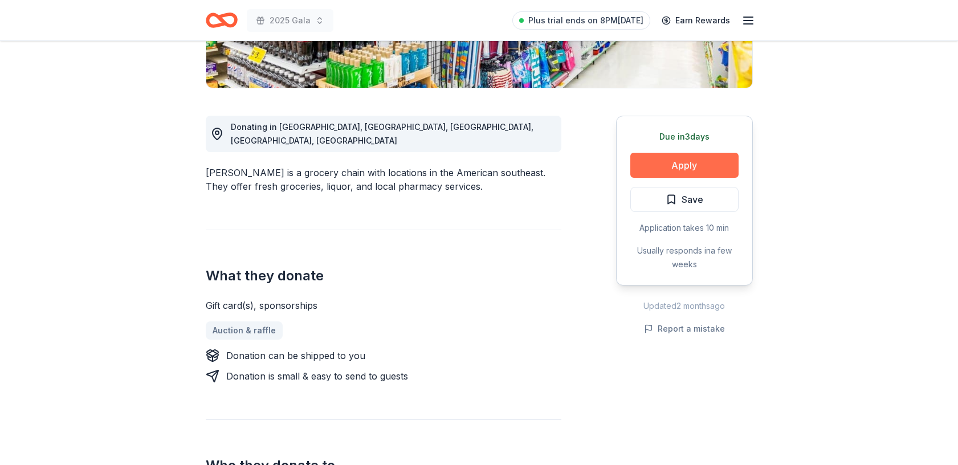
click at [689, 161] on button "Apply" at bounding box center [684, 165] width 108 height 25
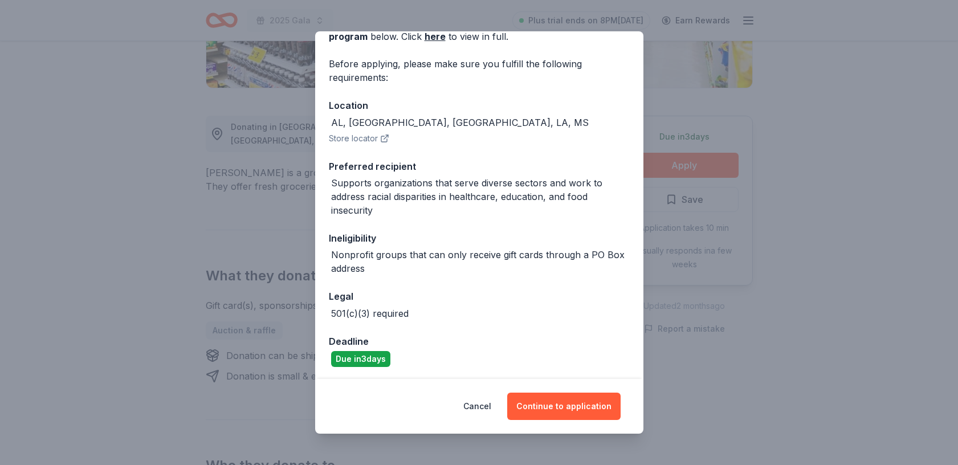
scroll to position [72, 0]
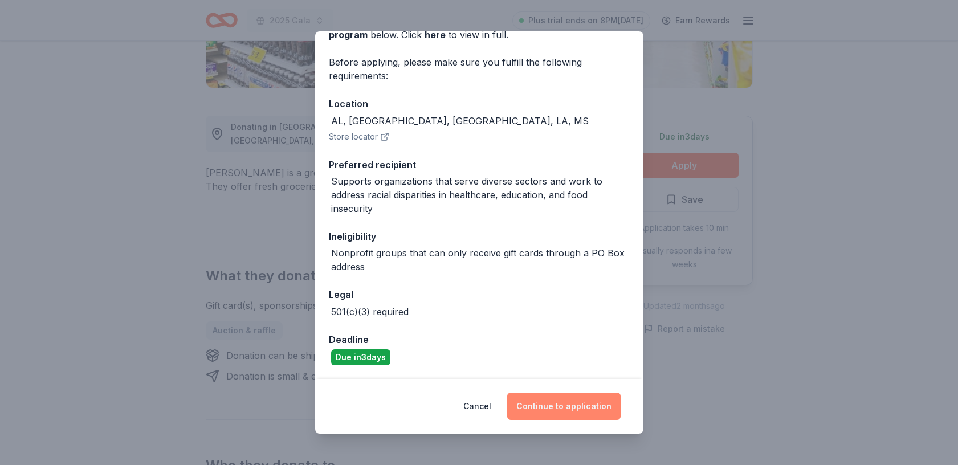
click at [565, 401] on button "Continue to application" at bounding box center [563, 406] width 113 height 27
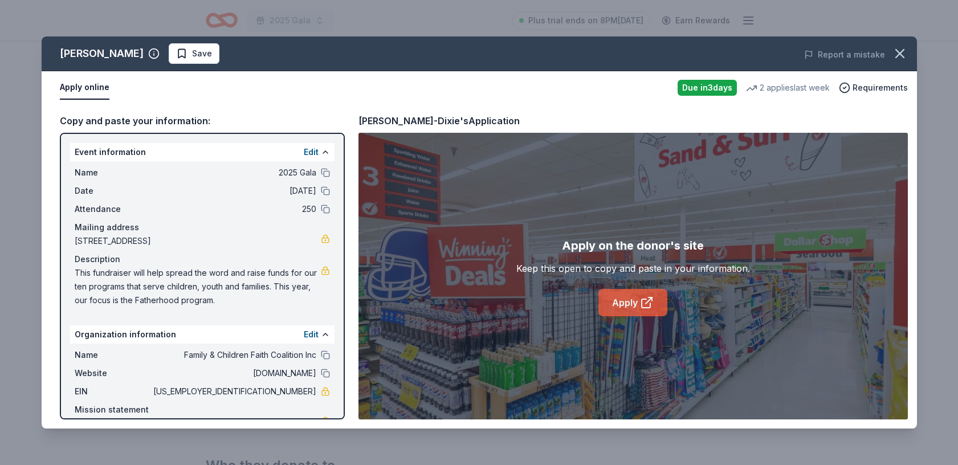
click at [625, 303] on link "Apply" at bounding box center [632, 302] width 69 height 27
click at [613, 291] on link "Apply" at bounding box center [632, 302] width 69 height 27
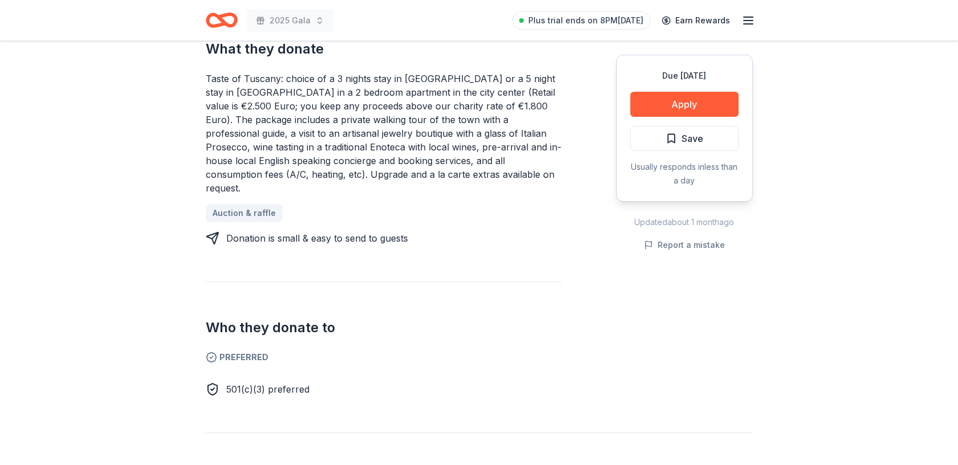
scroll to position [473, 0]
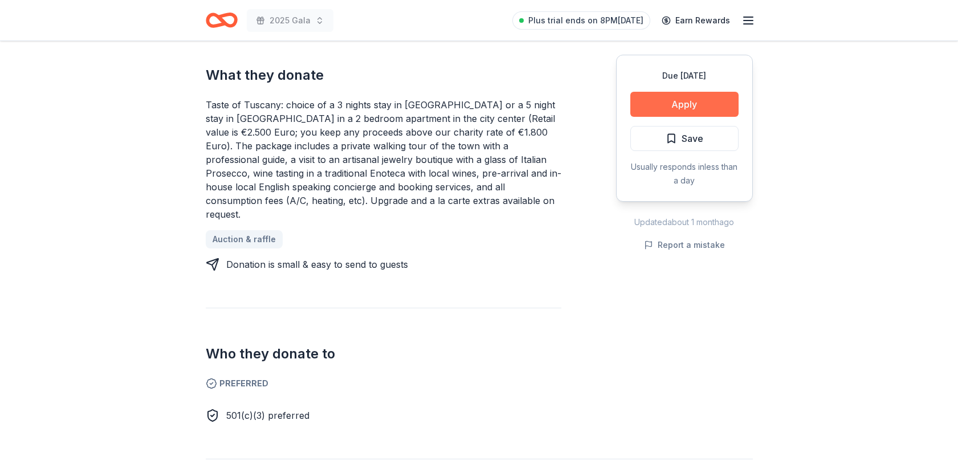
click at [682, 100] on button "Apply" at bounding box center [684, 104] width 108 height 25
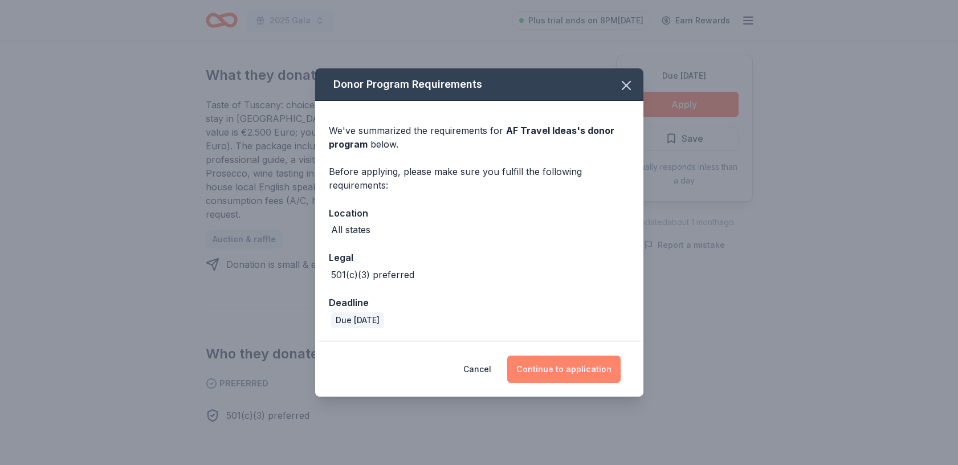
click at [575, 367] on button "Continue to application" at bounding box center [563, 369] width 113 height 27
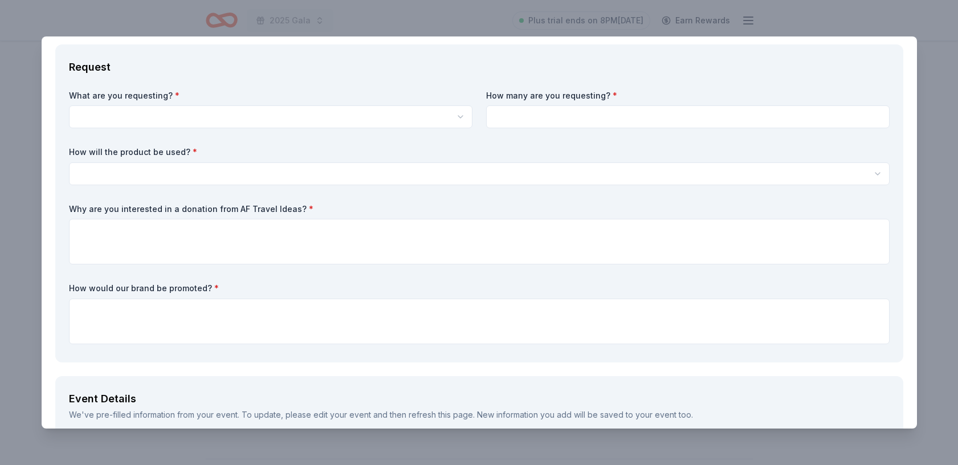
scroll to position [0, 0]
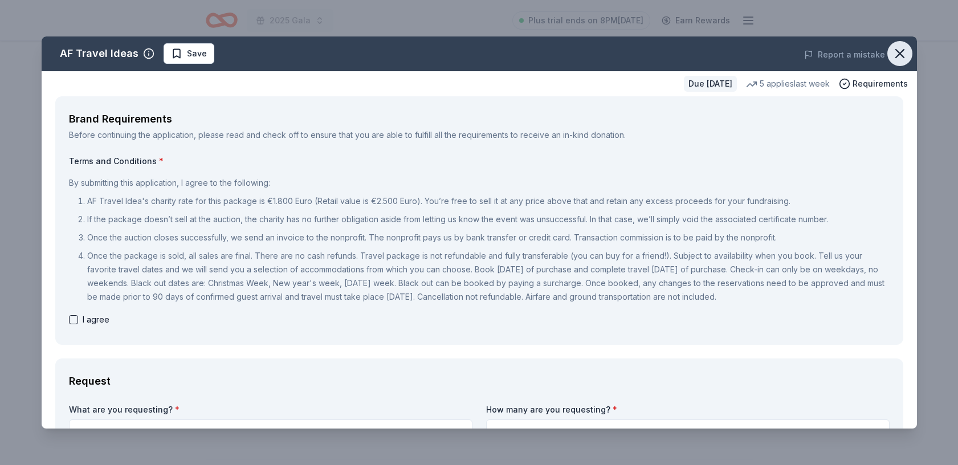
click at [897, 54] on icon "button" at bounding box center [900, 54] width 16 height 16
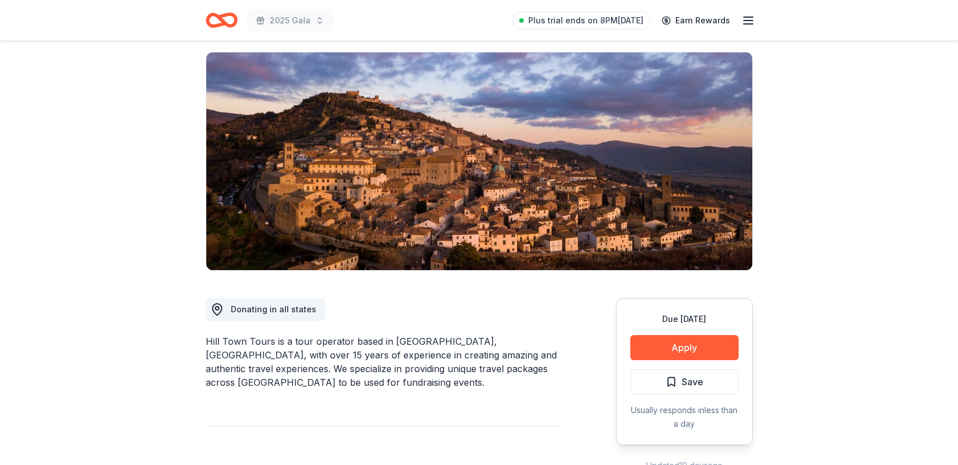
scroll to position [141, 0]
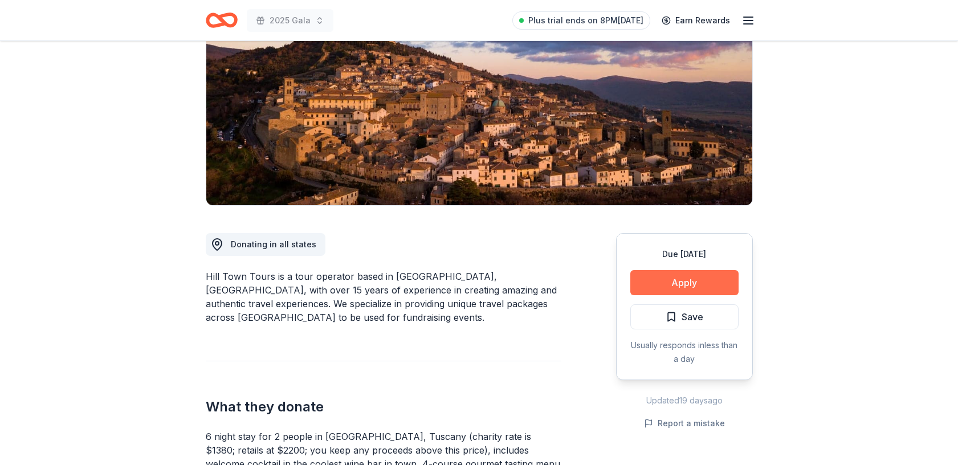
click at [697, 281] on button "Apply" at bounding box center [684, 282] width 108 height 25
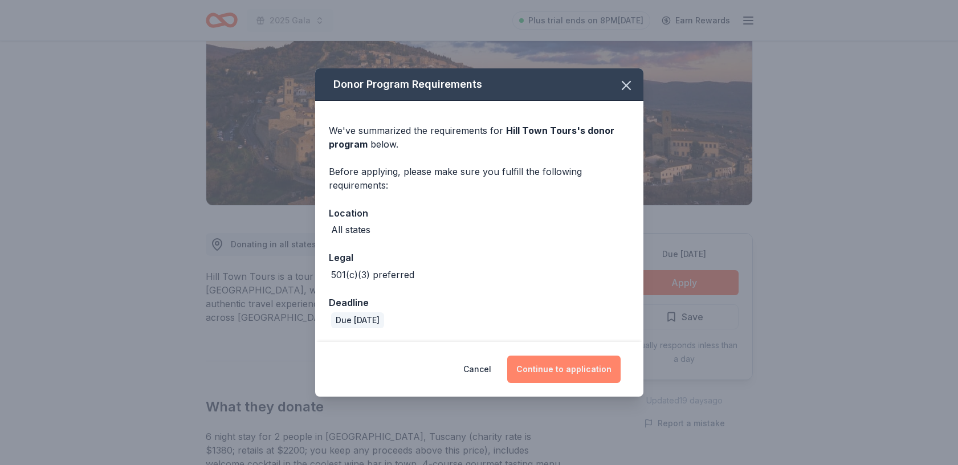
click at [569, 373] on button "Continue to application" at bounding box center [563, 369] width 113 height 27
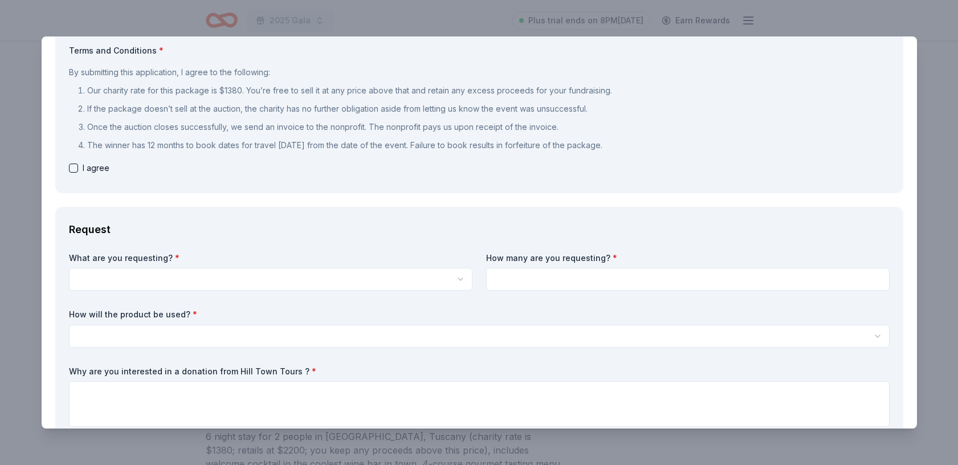
scroll to position [0, 0]
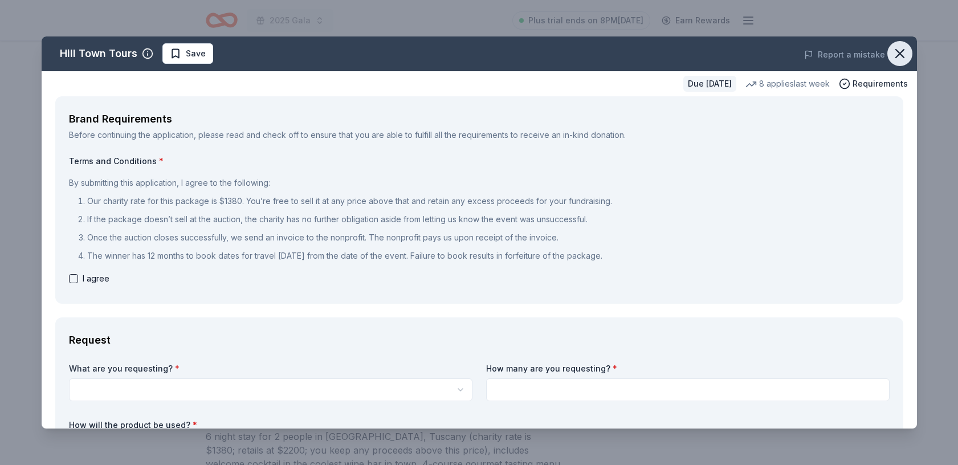
click at [898, 51] on icon "button" at bounding box center [900, 54] width 8 height 8
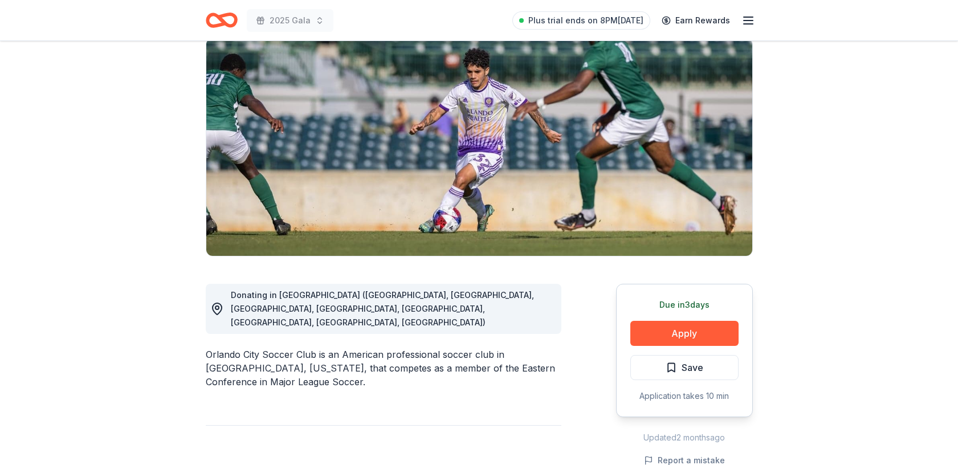
scroll to position [91, 0]
click at [690, 364] on span "Save" at bounding box center [693, 367] width 22 height 15
click at [708, 368] on html "2025 Gala Plus trial ends on 8PM[DATE] Earn Rewards Due [DATE] Share Orlando Ci…" at bounding box center [479, 141] width 958 height 465
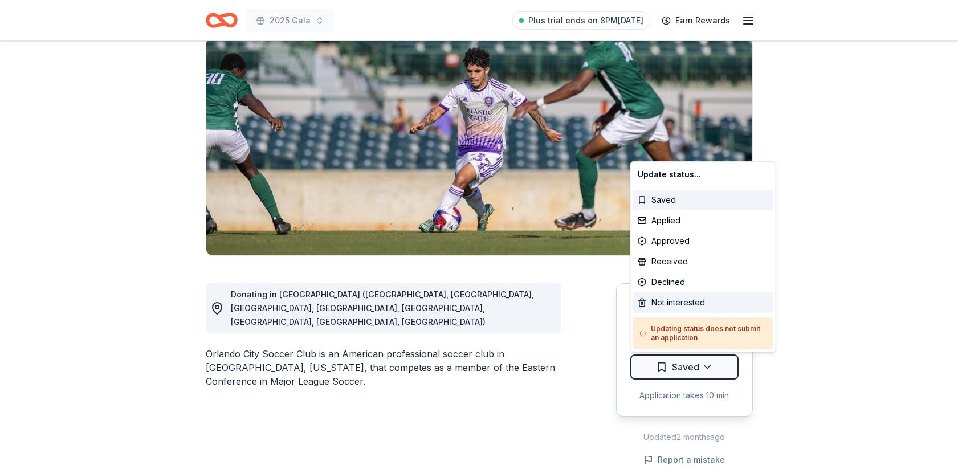
click at [667, 298] on div "Not interested" at bounding box center [703, 302] width 140 height 21
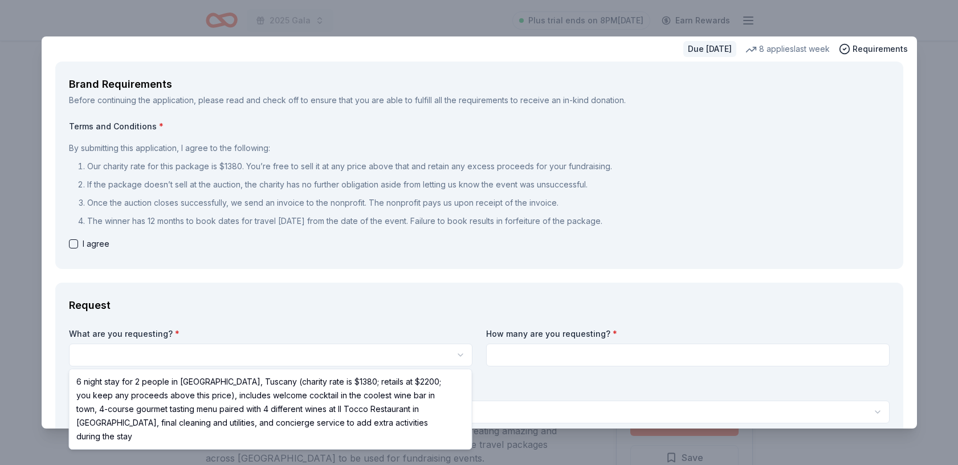
click at [461, 351] on html "2025 Gala Plus trial ends on 8PM[DATE] Earn Rewards Due [DATE] [GEOGRAPHIC_DATA…" at bounding box center [479, 232] width 958 height 465
select select "6 night stay for 2 people in [GEOGRAPHIC_DATA], Tuscany (charity rate is $1380;…"
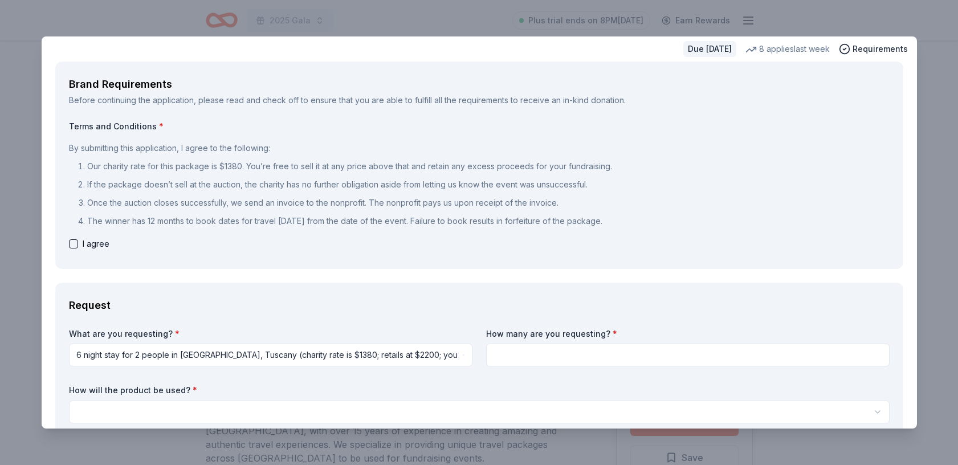
click at [505, 350] on input at bounding box center [688, 355] width 404 height 23
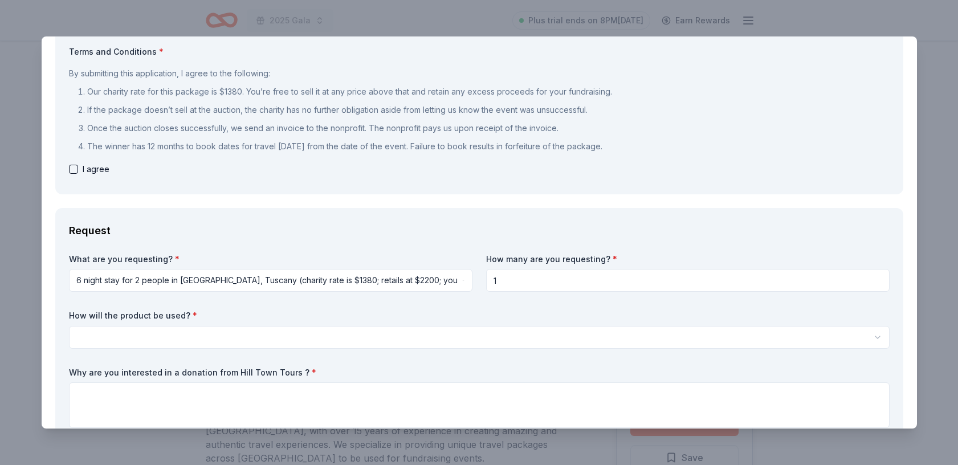
scroll to position [121, 0]
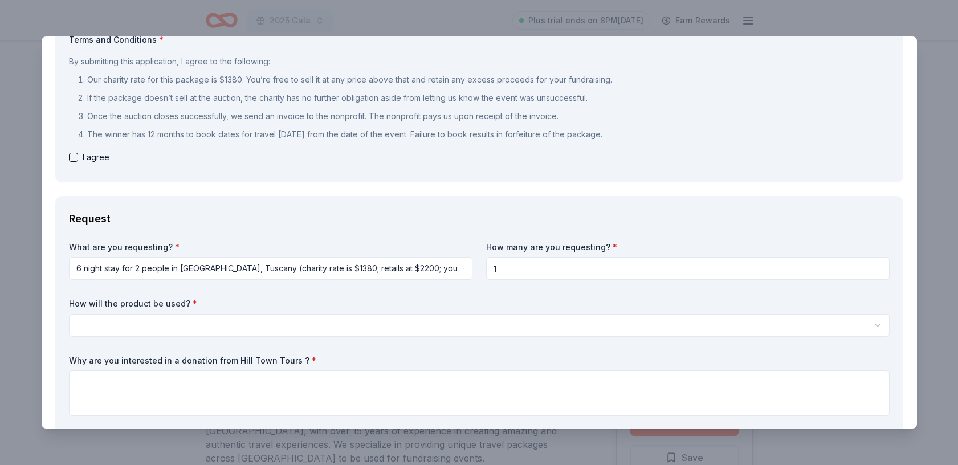
type input "1"
click at [168, 321] on html "2025 Gala Plus trial ends on 8PM[DATE] Earn Rewards Due [DATE] [GEOGRAPHIC_DATA…" at bounding box center [479, 232] width 958 height 465
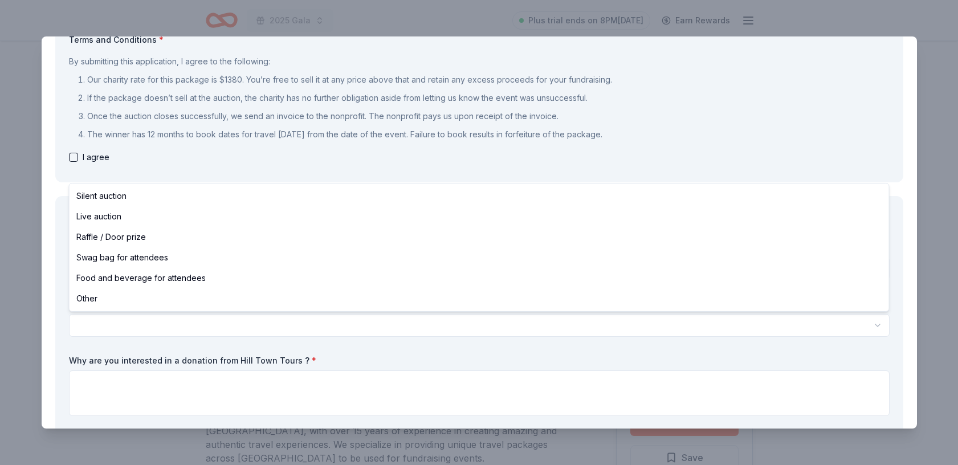
select select "silentAuction"
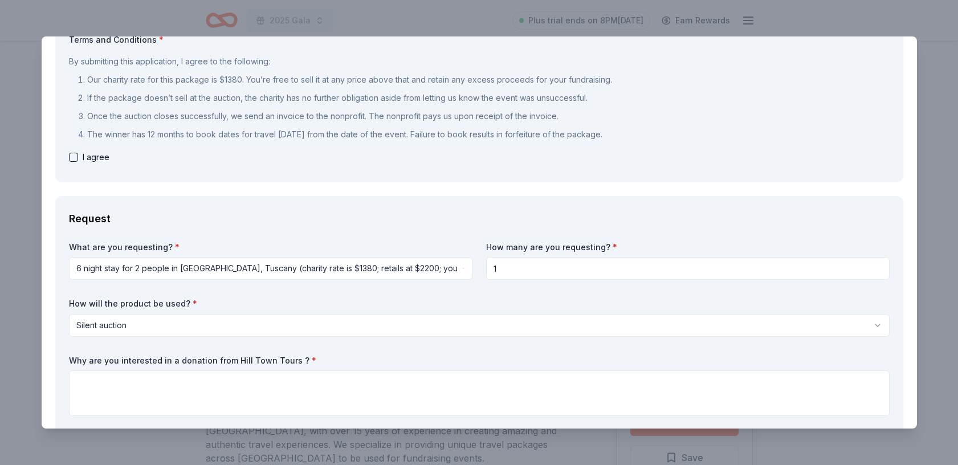
click at [72, 153] on button "button" at bounding box center [73, 157] width 9 height 9
checkbox input "true"
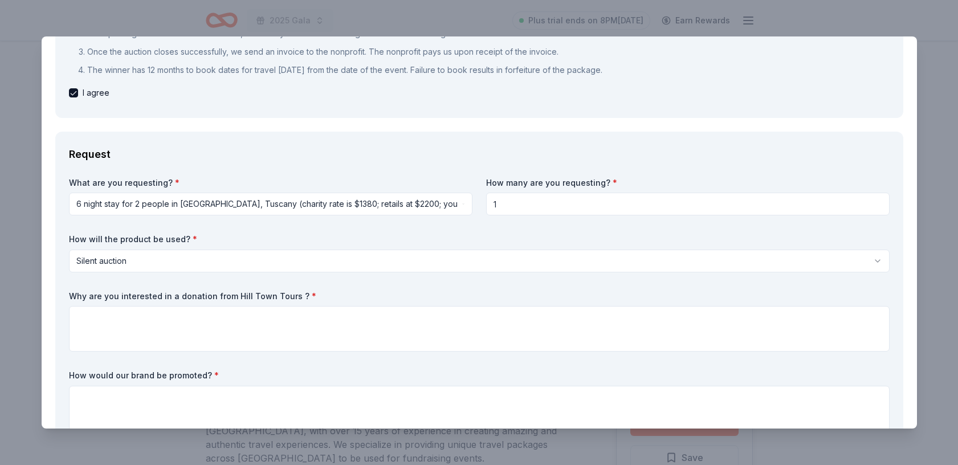
scroll to position [226, 0]
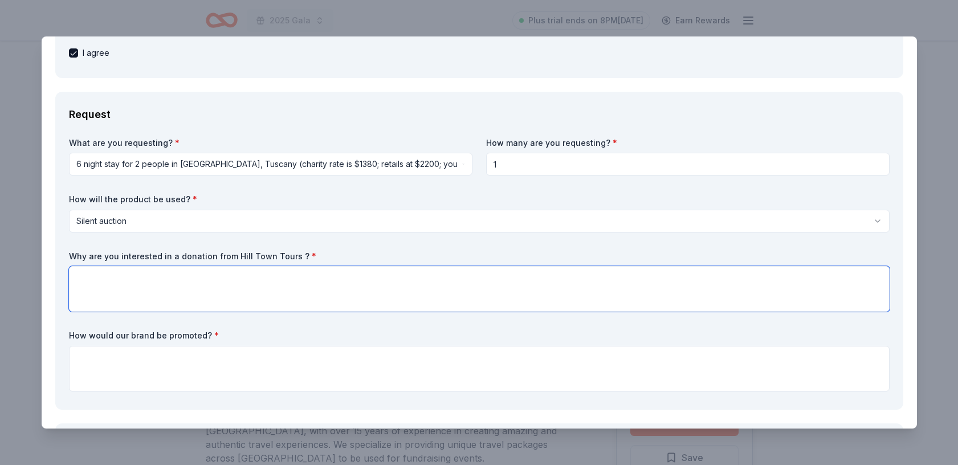
click at [92, 278] on textarea at bounding box center [479, 289] width 821 height 46
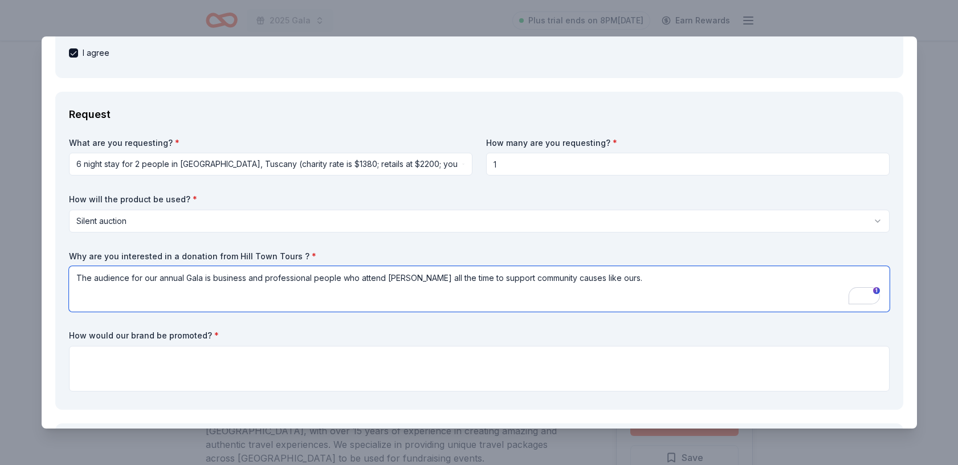
type textarea "The audience for our annual Gala is business and professional people who attend…"
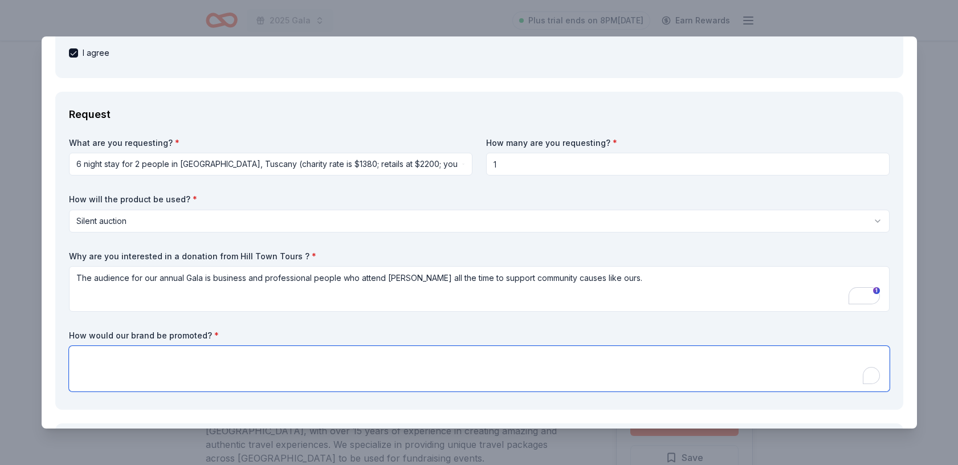
click at [95, 357] on textarea "To enrich screen reader interactions, please activate Accessibility in Grammarl…" at bounding box center [479, 369] width 821 height 46
paste textarea "n-kind donations will be acknowledged on the step-and-repeat banner, on the Gal…"
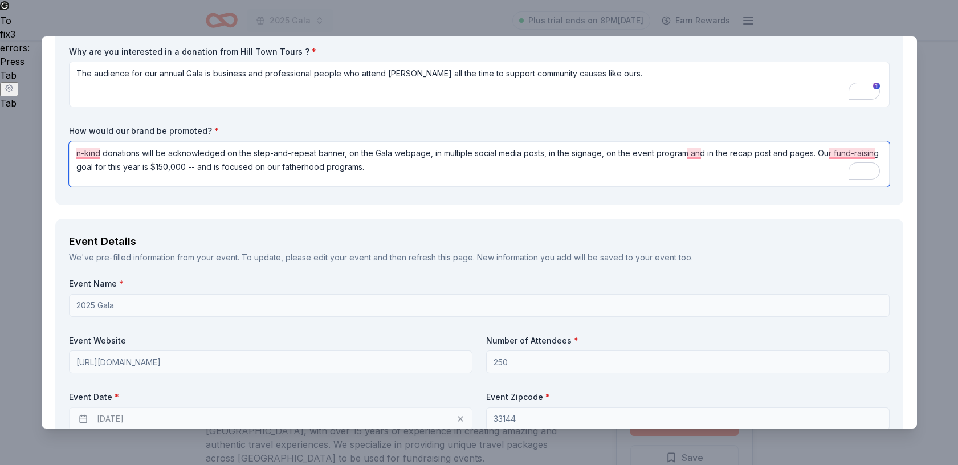
scroll to position [431, 0]
click at [76, 153] on textarea "n-kind donations will be acknowledged on the step-and-repeat banner, on the Gal…" at bounding box center [479, 164] width 821 height 46
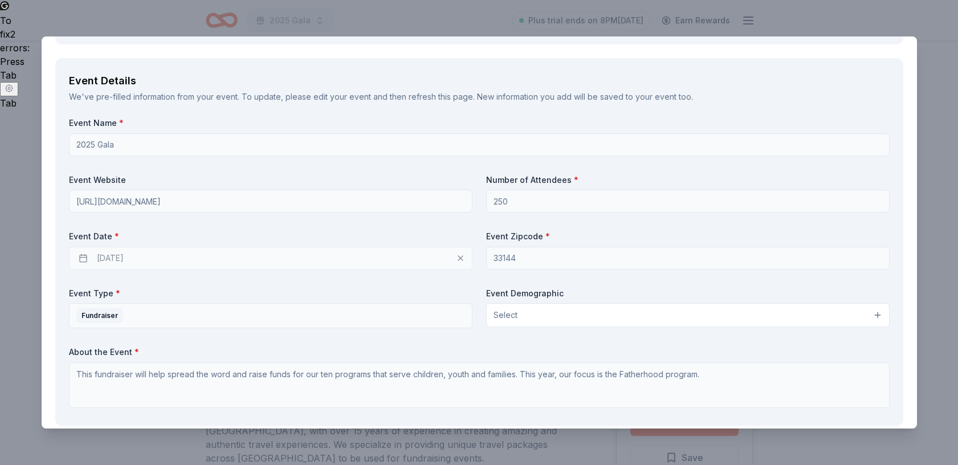
scroll to position [592, 0]
type textarea "In-kind donations will be acknowledged on the step-and-repeat banner, on the Ga…"
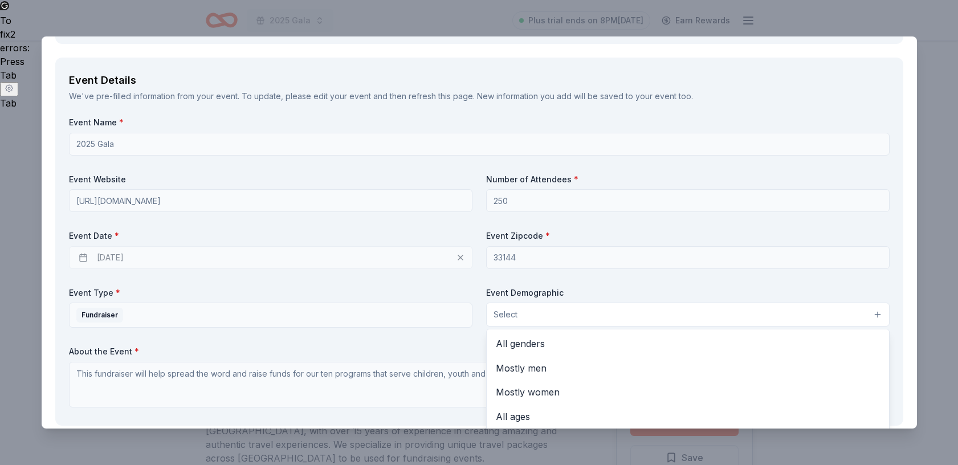
click at [877, 312] on button "Select" at bounding box center [688, 315] width 404 height 24
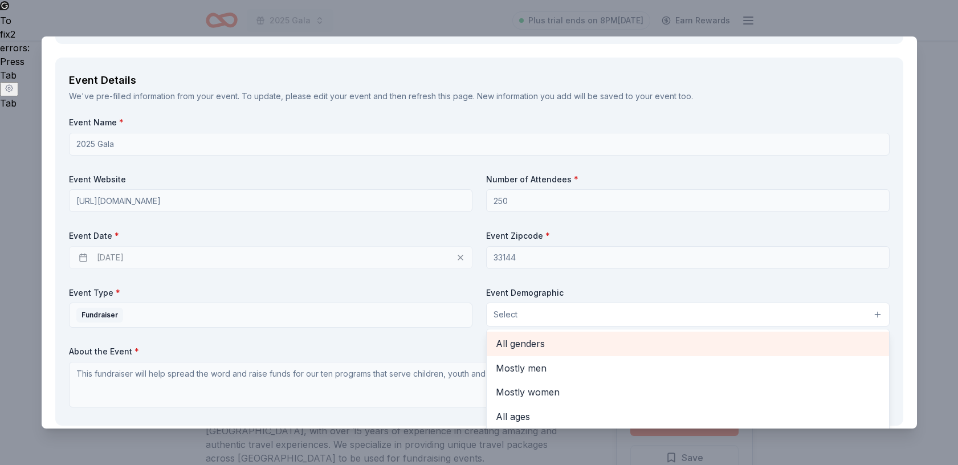
click at [848, 341] on span "All genders" at bounding box center [688, 343] width 384 height 15
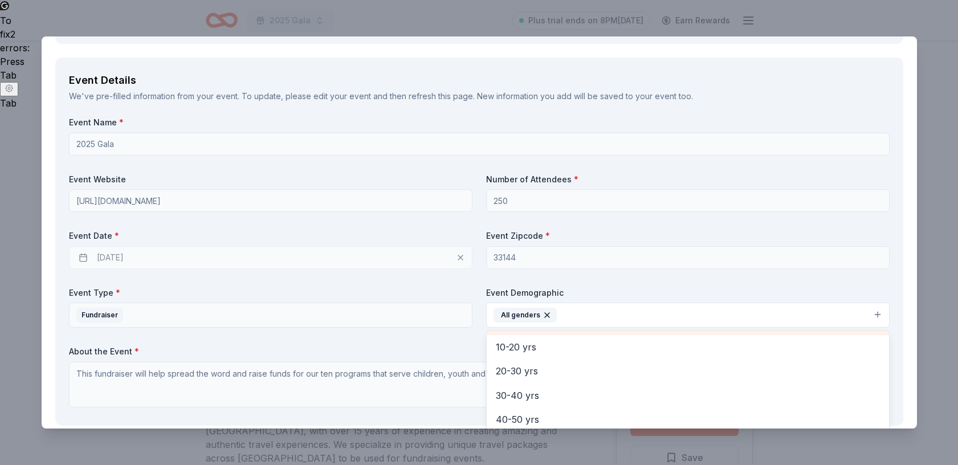
scroll to position [106, 0]
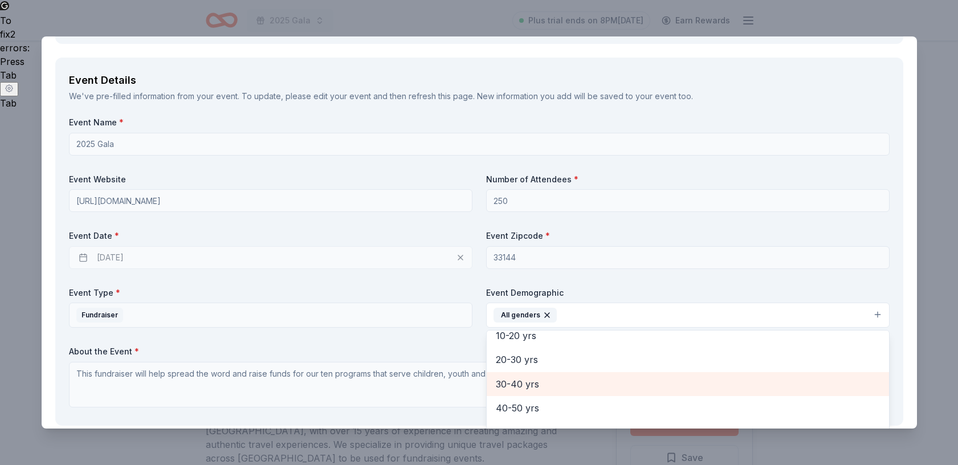
click at [540, 384] on span "30-40 yrs" at bounding box center [688, 384] width 384 height 15
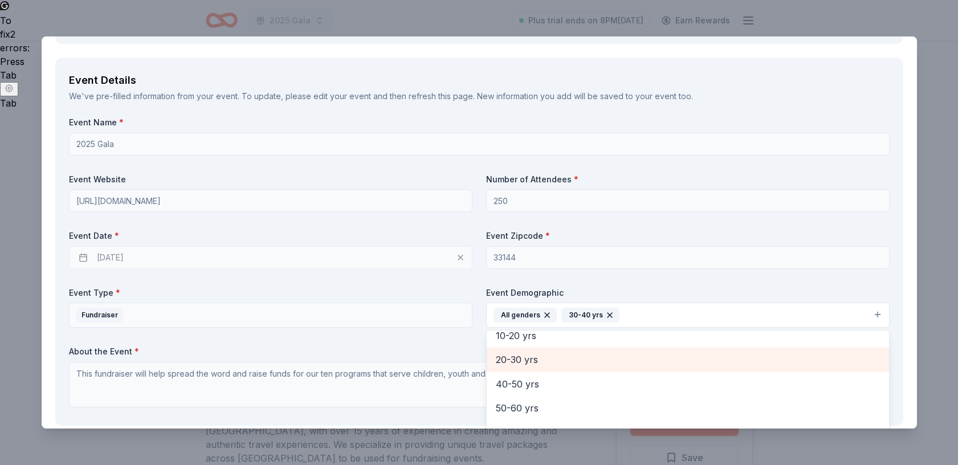
click at [530, 357] on span "20-30 yrs" at bounding box center [688, 359] width 384 height 15
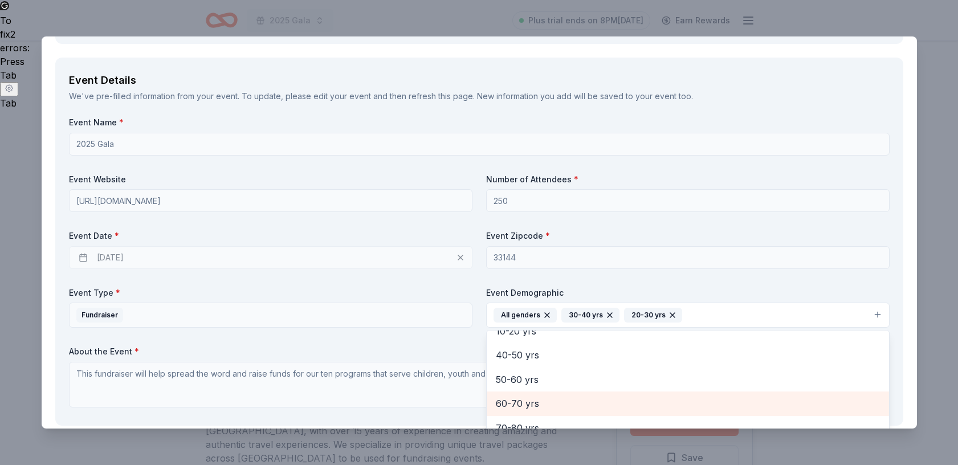
click at [524, 399] on span "60-70 yrs" at bounding box center [688, 403] width 384 height 15
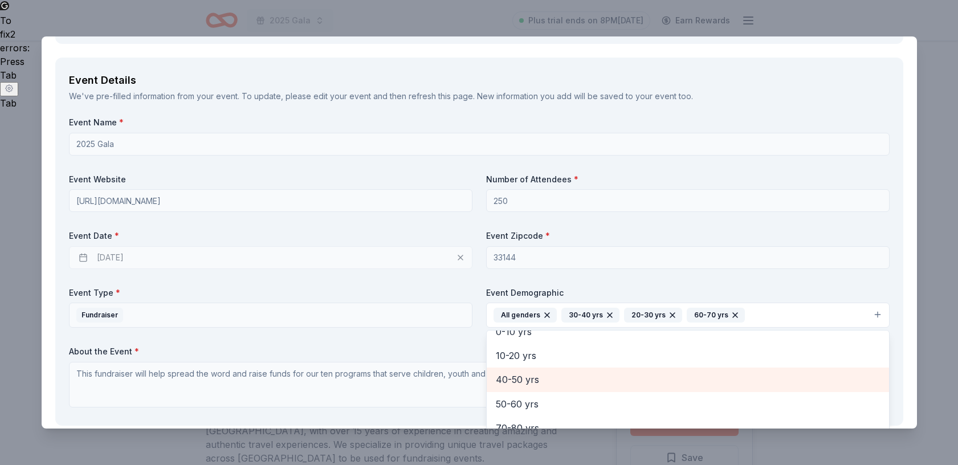
click at [523, 378] on span "40-50 yrs" at bounding box center [688, 379] width 384 height 15
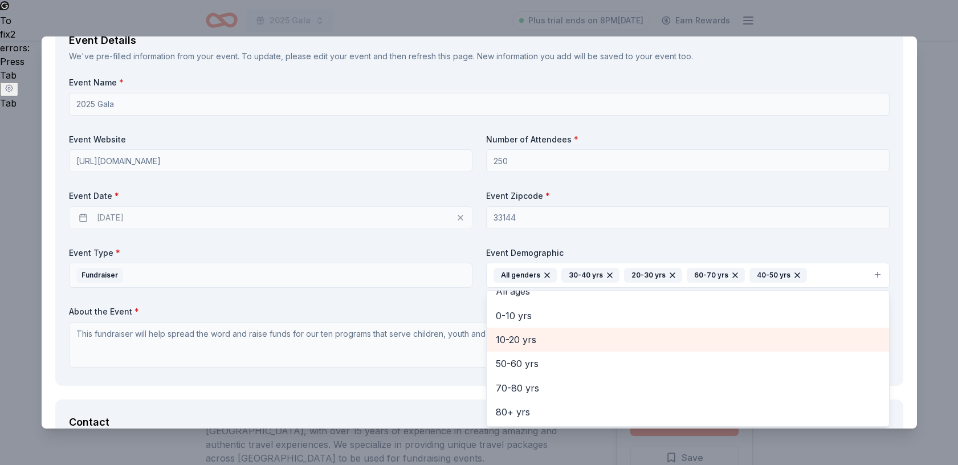
scroll to position [633, 0]
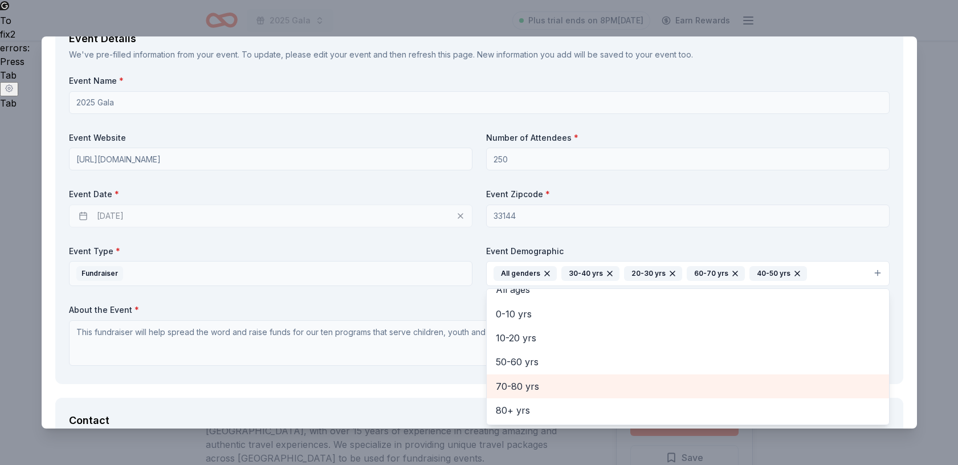
click at [751, 382] on span "70-80 yrs" at bounding box center [688, 386] width 384 height 15
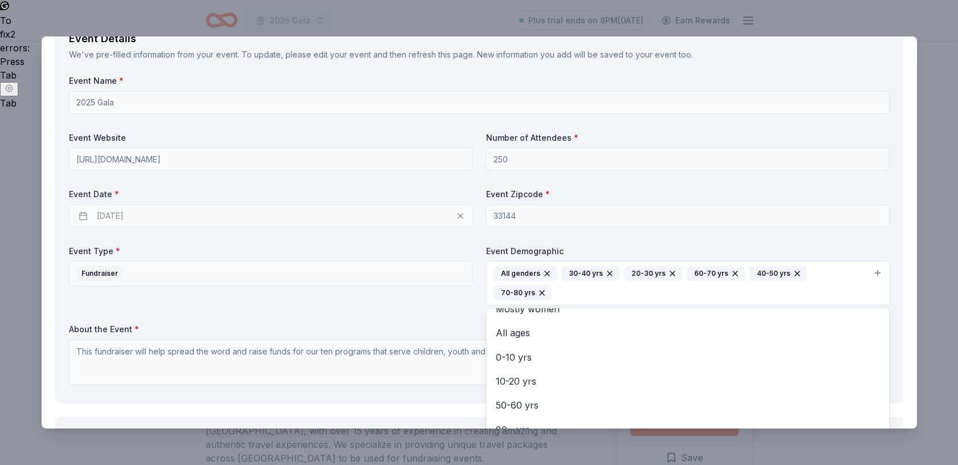
click at [854, 190] on div "Event Name * 2025 Gala Event Website [URL][DOMAIN_NAME] Number of Attendees * 2…" at bounding box center [479, 232] width 821 height 315
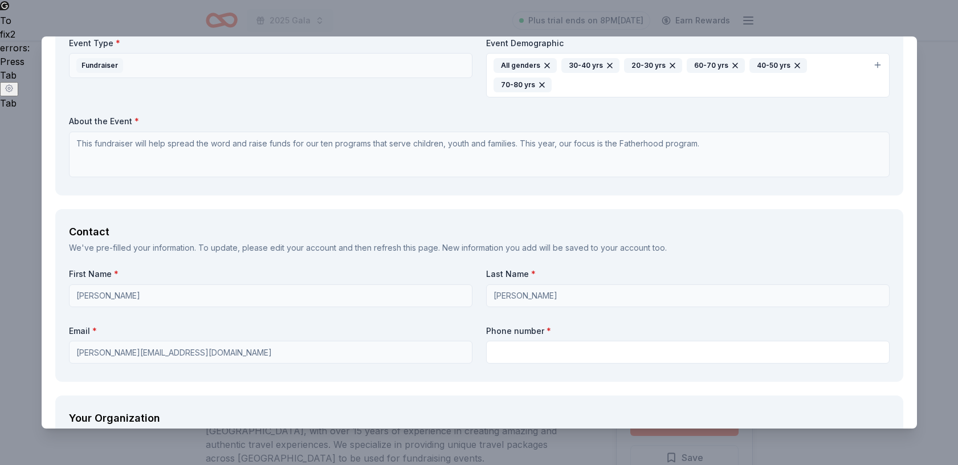
scroll to position [845, 0]
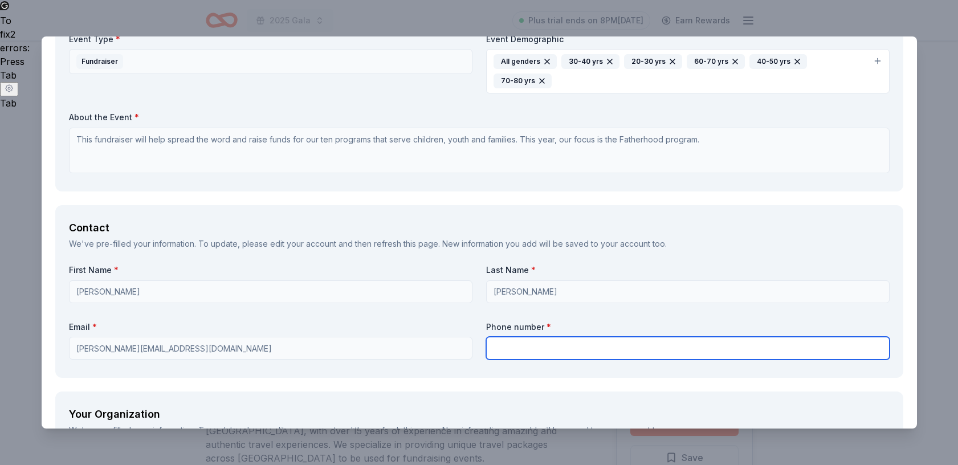
click at [505, 337] on input "text" at bounding box center [688, 348] width 404 height 23
type input "7863955847"
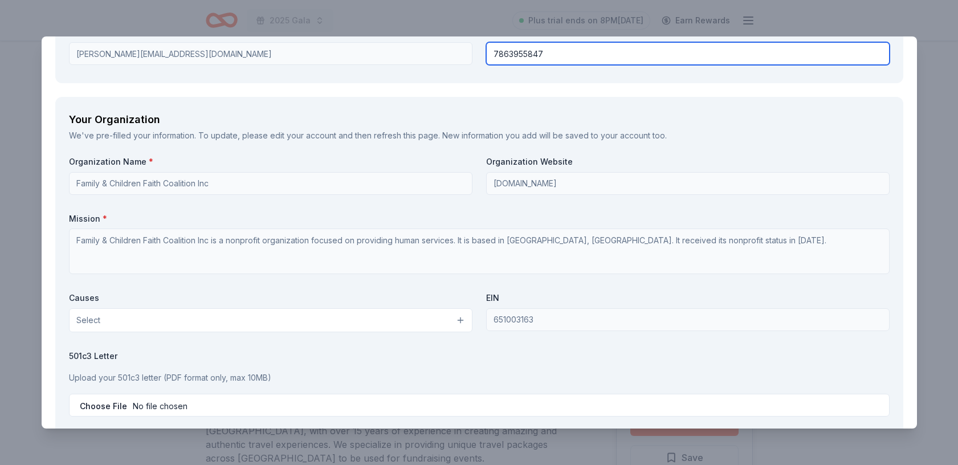
scroll to position [1146, 0]
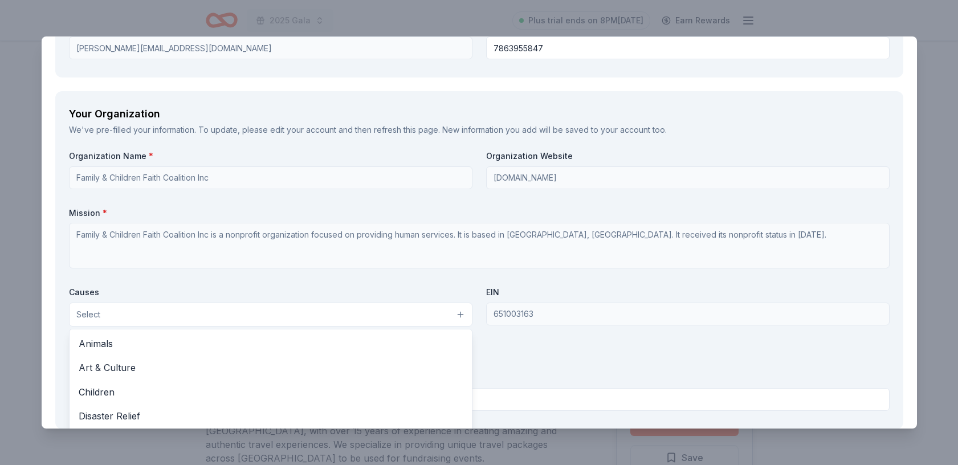
click at [375, 303] on button "Select" at bounding box center [271, 315] width 404 height 24
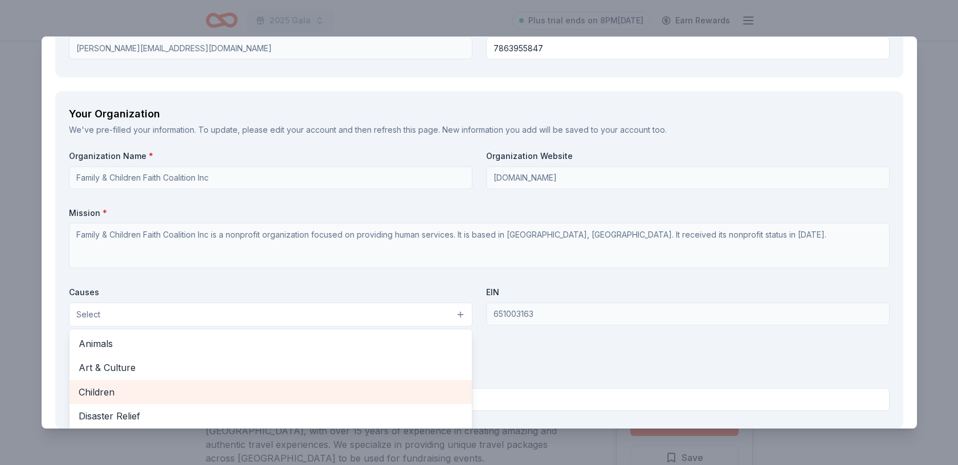
click at [356, 382] on div "Children" at bounding box center [271, 392] width 402 height 24
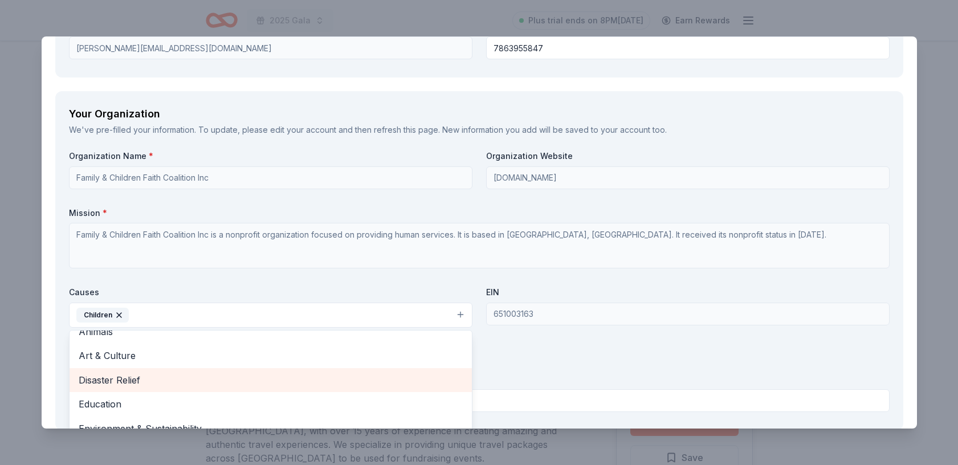
scroll to position [14, 0]
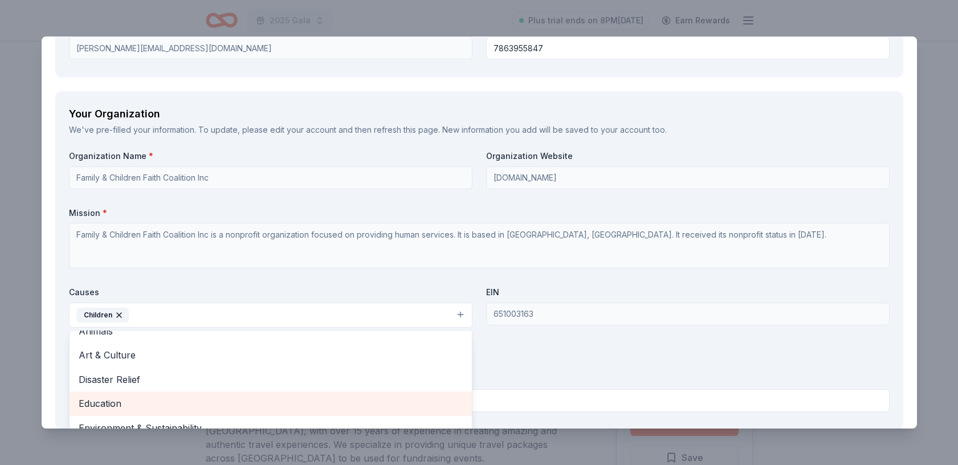
click at [349, 392] on div "Education" at bounding box center [271, 404] width 402 height 24
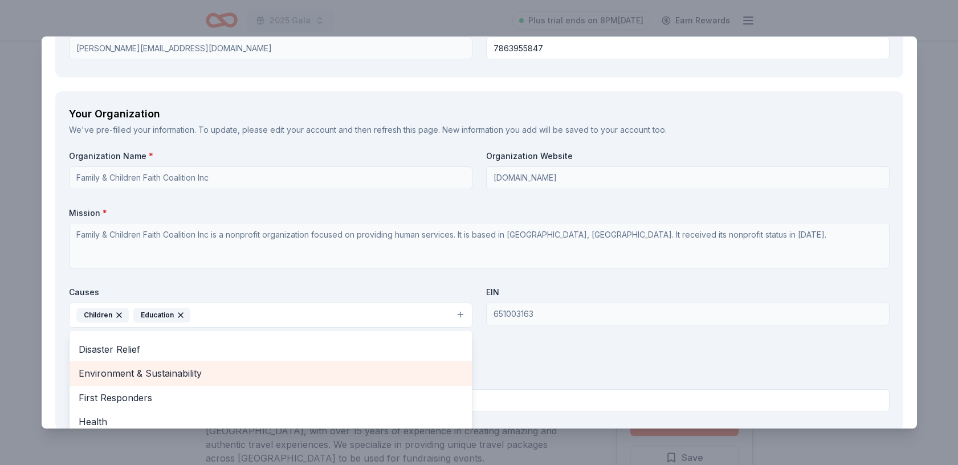
scroll to position [48, 0]
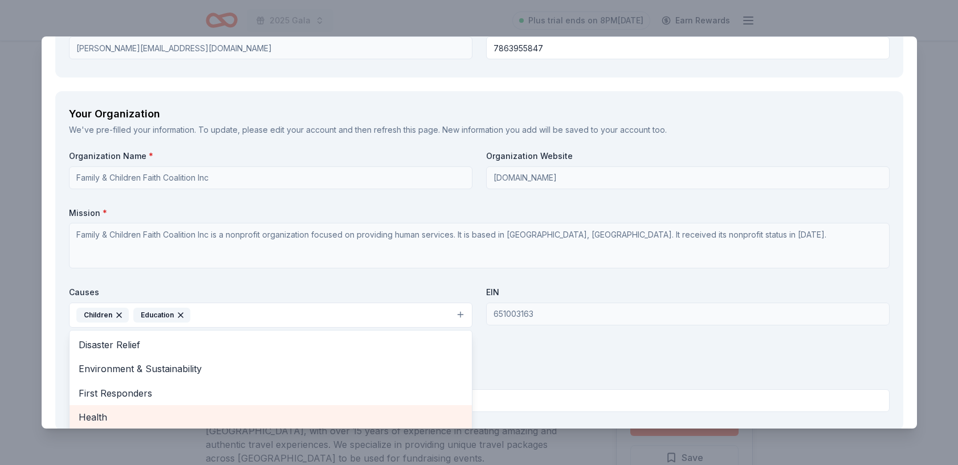
click at [313, 410] on span "Health" at bounding box center [271, 417] width 384 height 15
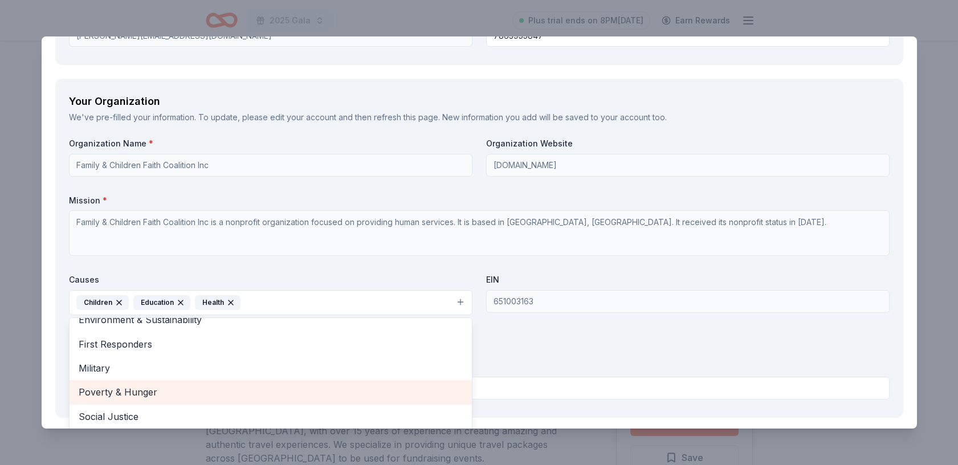
scroll to position [86, 0]
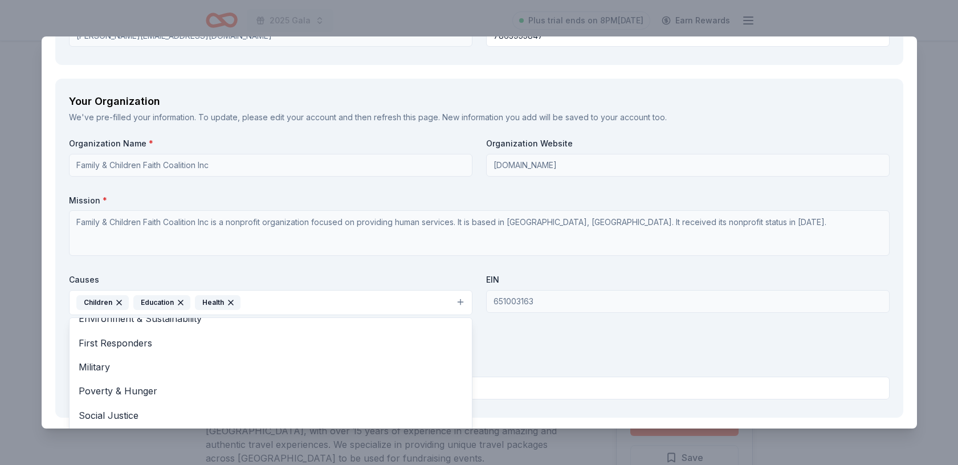
click at [545, 280] on div "Organization Name * Family & Children Faith Coalition Inc Organization Website …" at bounding box center [479, 271] width 821 height 266
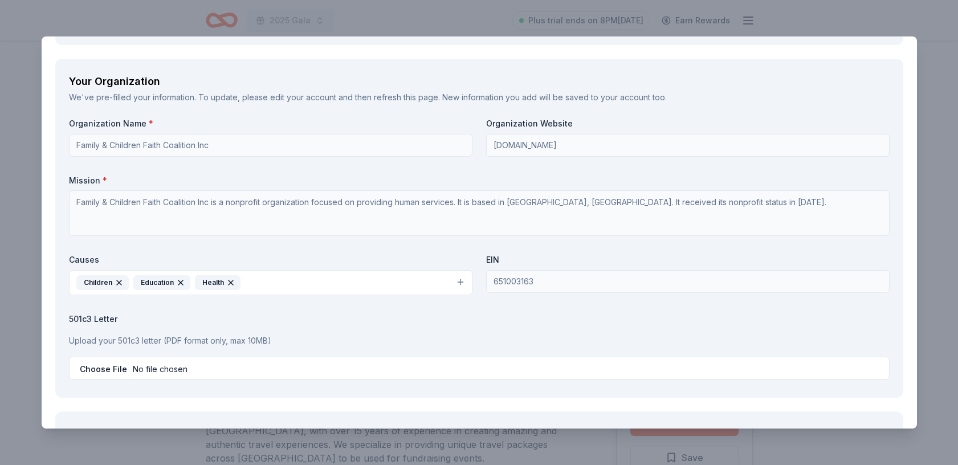
scroll to position [1193, 0]
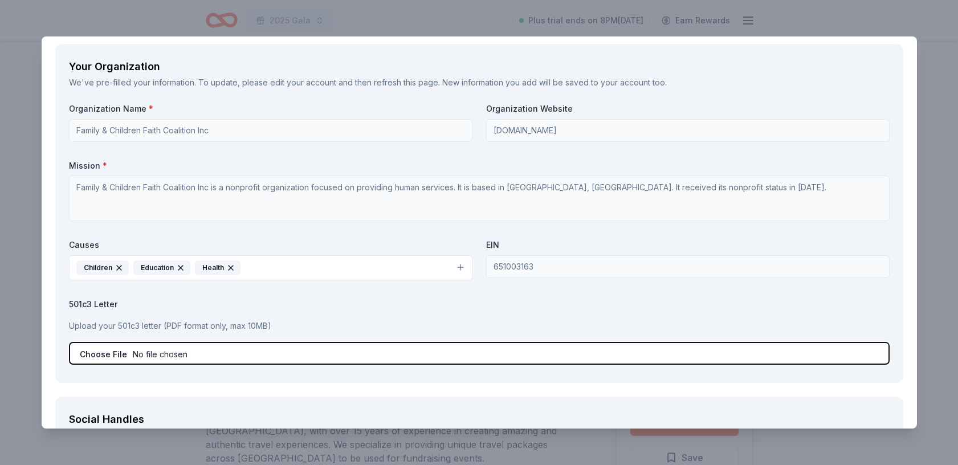
click at [90, 342] on input "file" at bounding box center [479, 353] width 821 height 23
type input "C:\fakepath\501c3 and dba cert.pdf"
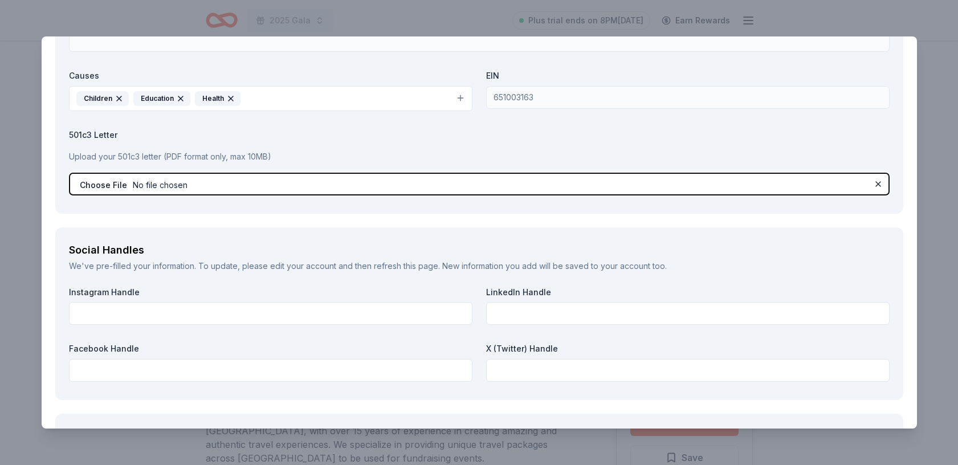
scroll to position [1363, 0]
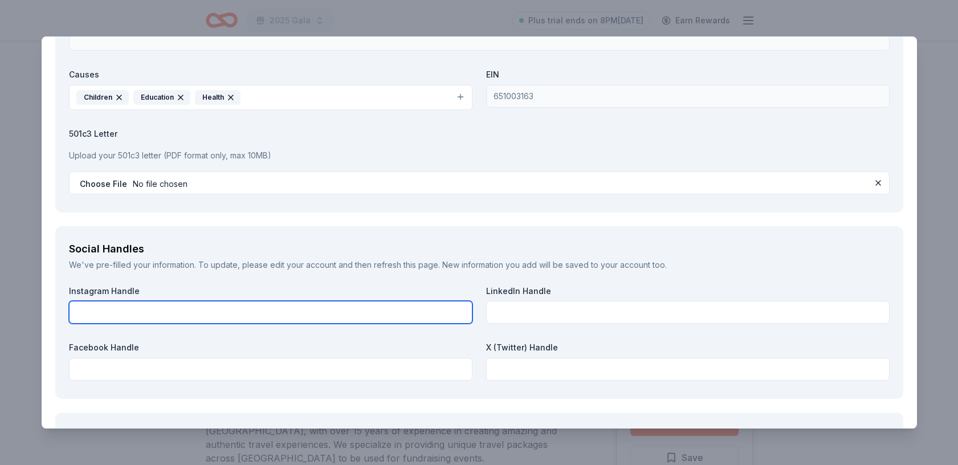
click at [117, 301] on input "text" at bounding box center [271, 312] width 404 height 23
type input "u"
type input "[DOMAIN_NAME][URL]"
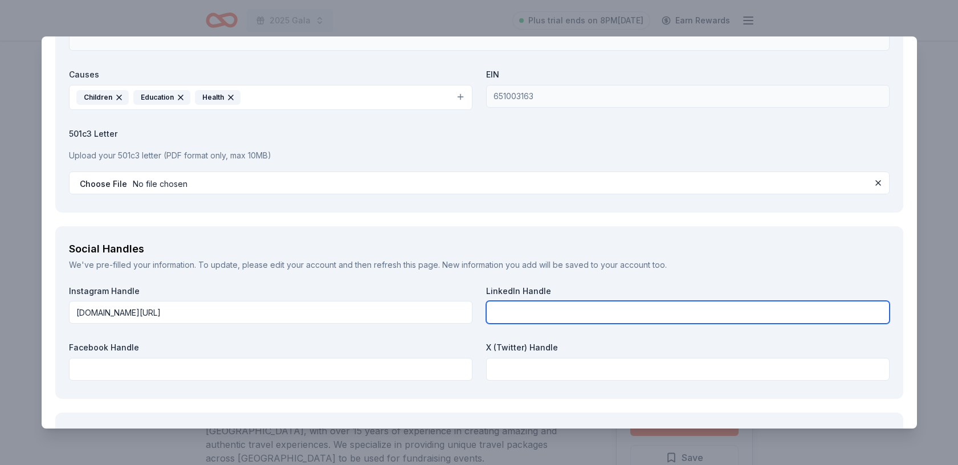
click at [496, 301] on input "text" at bounding box center [688, 312] width 404 height 23
paste input "n-kind donations will be acknowledged on the step-and-repeat banner, on the Gal…"
type input "n"
paste input "[URL][DOMAIN_NAME]"
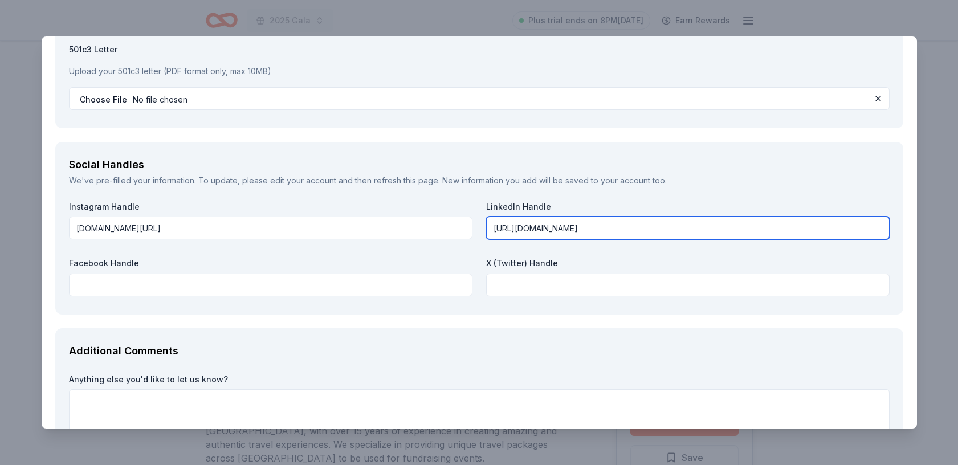
scroll to position [1452, 0]
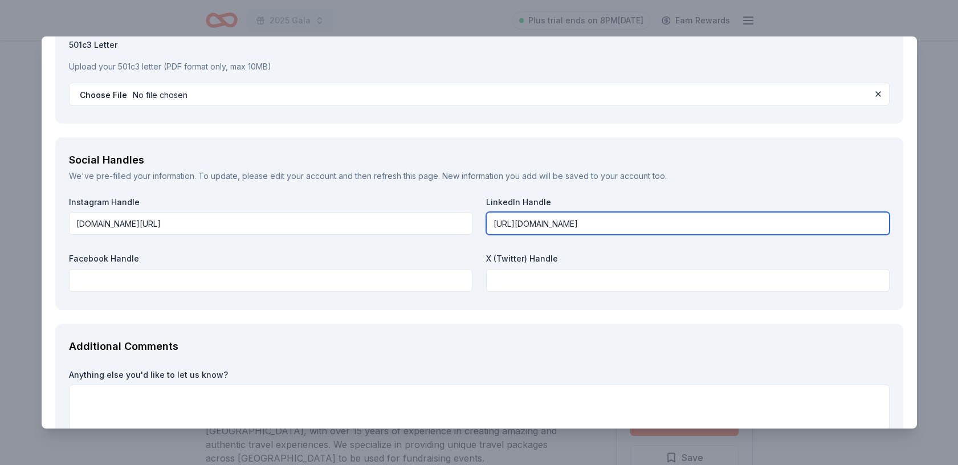
type input "[URL][DOMAIN_NAME]"
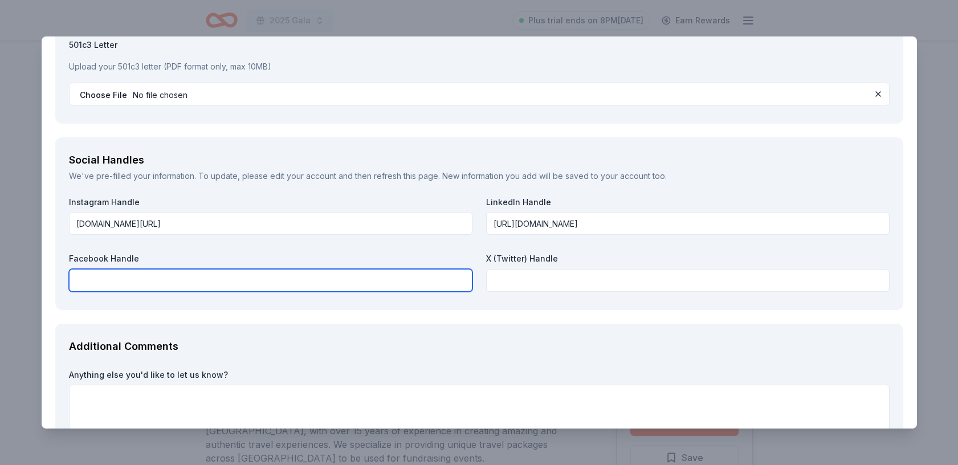
click at [121, 269] on input "text" at bounding box center [271, 280] width 404 height 23
type input "[DOMAIN_NAME][URL]"
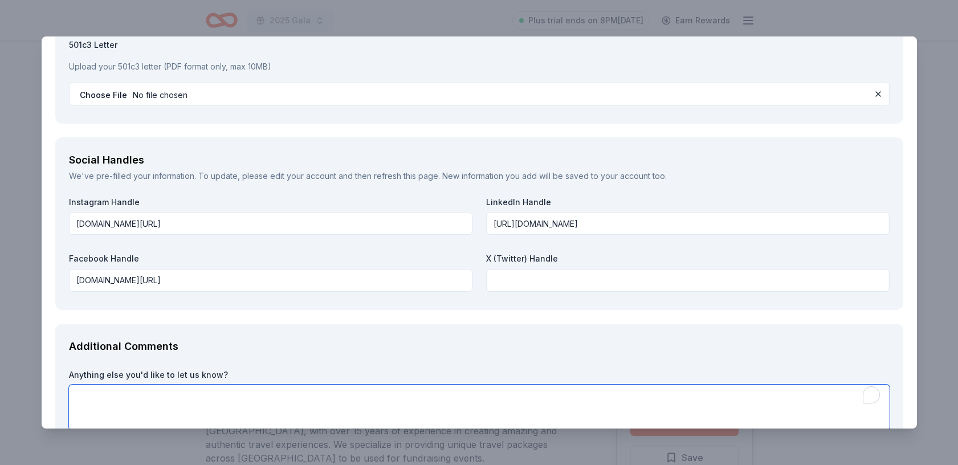
click at [84, 385] on textarea "To enrich screen reader interactions, please activate Accessibility in Grammarl…" at bounding box center [479, 408] width 821 height 46
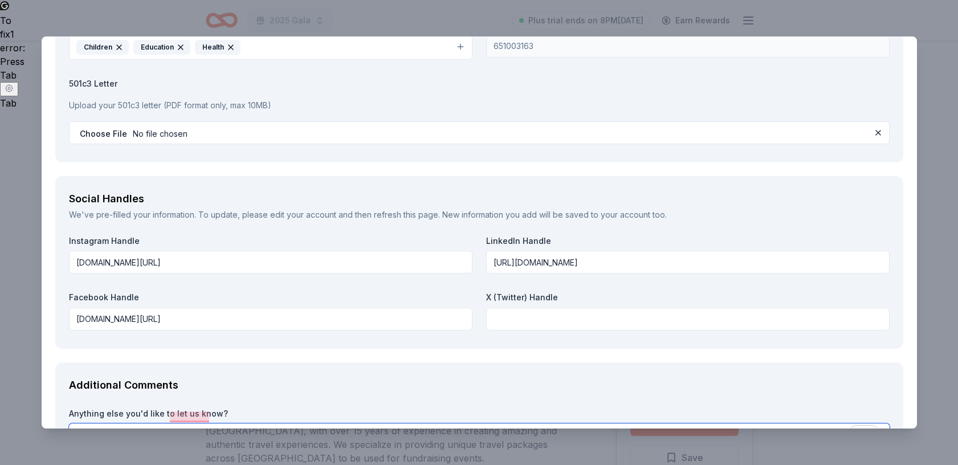
scroll to position [1512, 0]
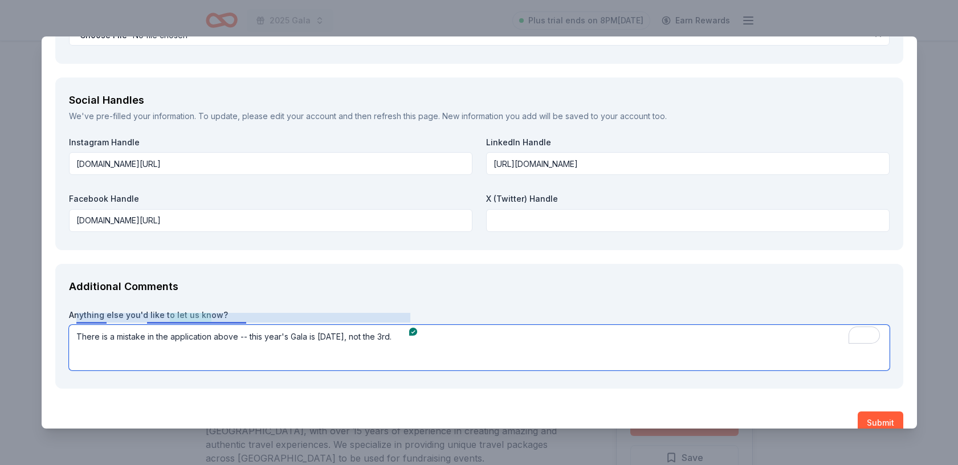
click at [213, 325] on textarea "There is a mistake in the application above -- this year's Gala is [DATE], not …" at bounding box center [479, 348] width 821 height 46
type textarea "There is a mistake in the application above -- this year's Gala is [DATE], not …"
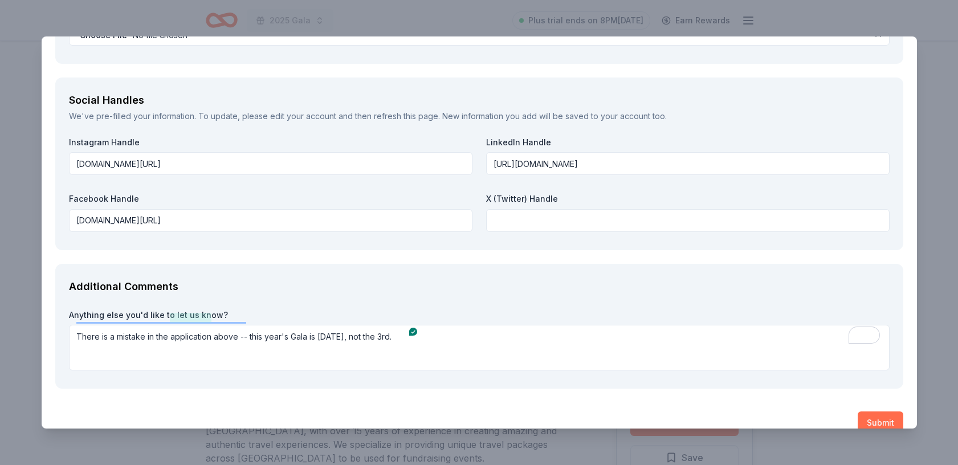
click at [877, 412] on button "Submit" at bounding box center [881, 423] width 46 height 23
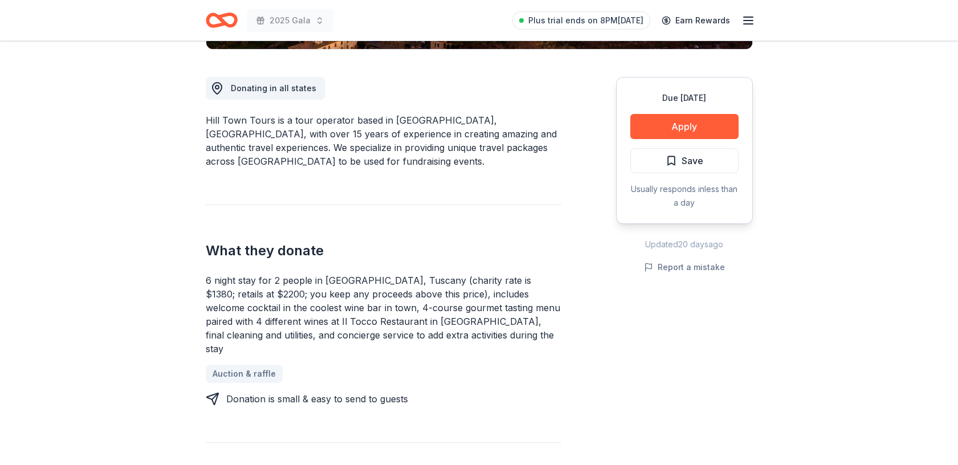
scroll to position [186, 0]
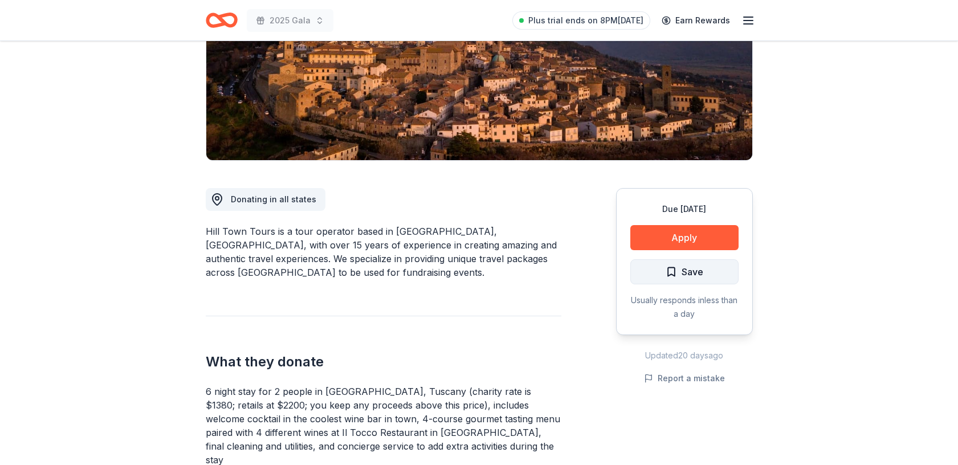
click at [702, 274] on span "Save" at bounding box center [693, 271] width 22 height 15
